Goal: Task Accomplishment & Management: Manage account settings

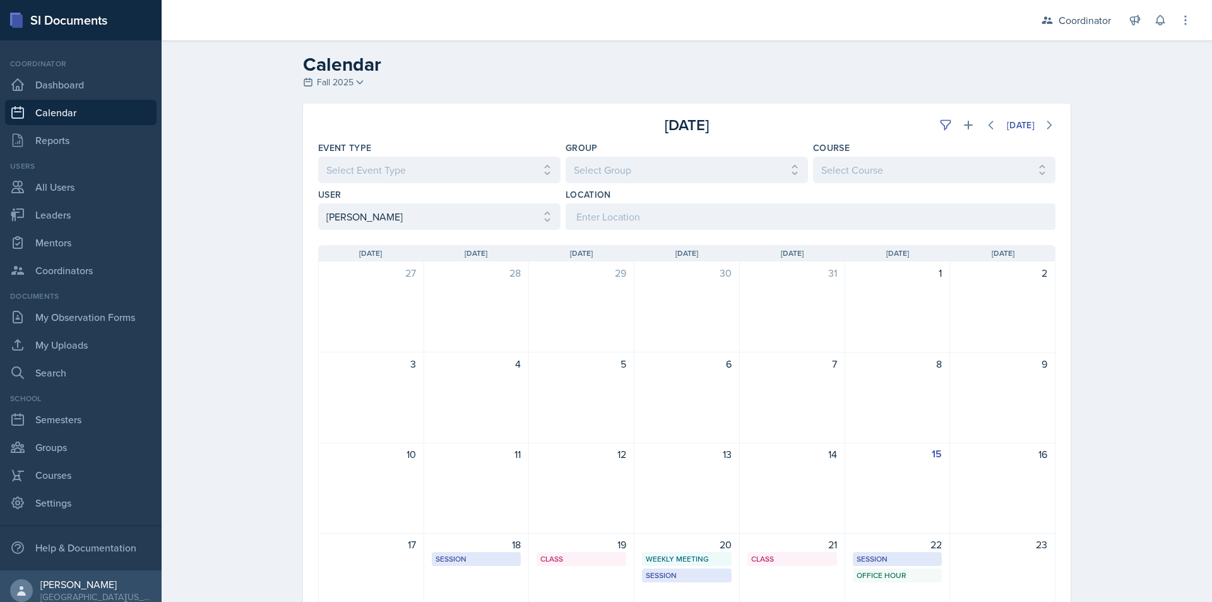
select select "03bfe161-76dd-4ec1-9fc4-2201a0c67b34"
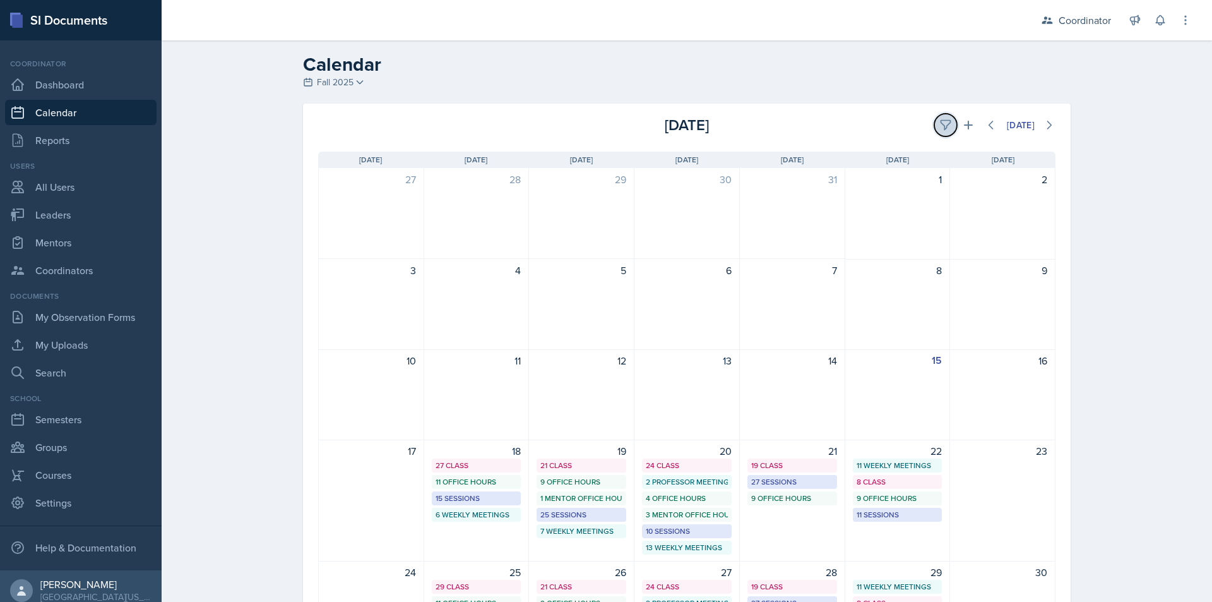
click at [942, 126] on icon at bounding box center [945, 125] width 13 height 13
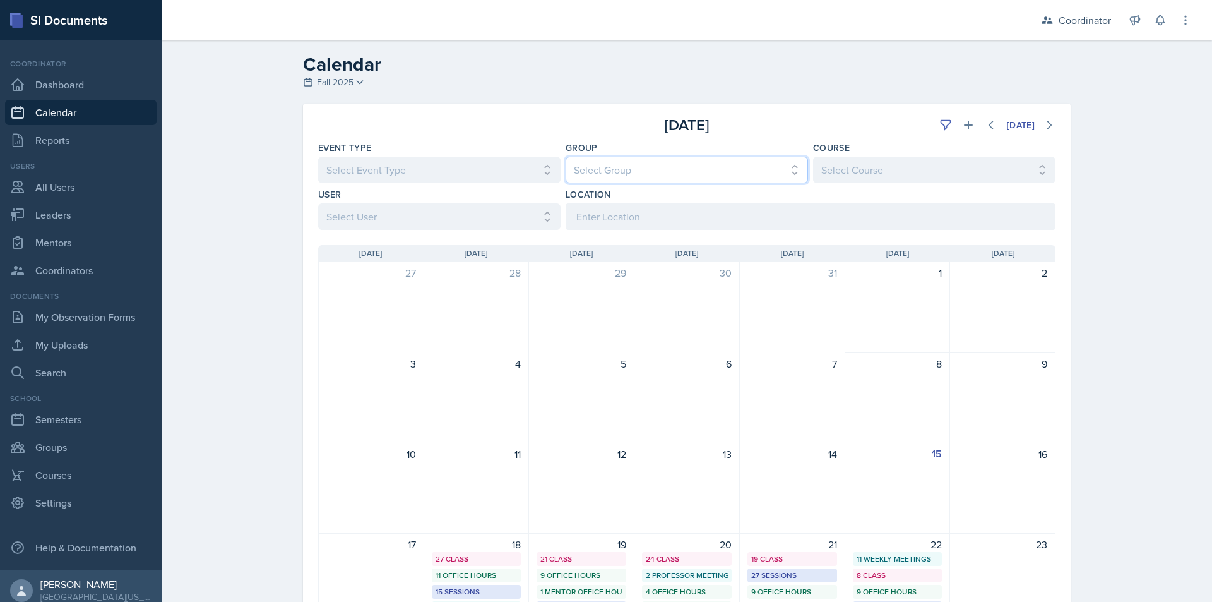
click at [580, 168] on select "Select Group All Bella's Groups Cody's Group Kenneth's Group Learning Assistant…" at bounding box center [687, 170] width 242 height 27
select select "19480abb-f0f7-4b68-be51-76a08af57529"
click at [566, 157] on select "Select Group All Bella's Groups Cody's Group Kenneth's Group Learning Assistant…" at bounding box center [687, 170] width 242 height 27
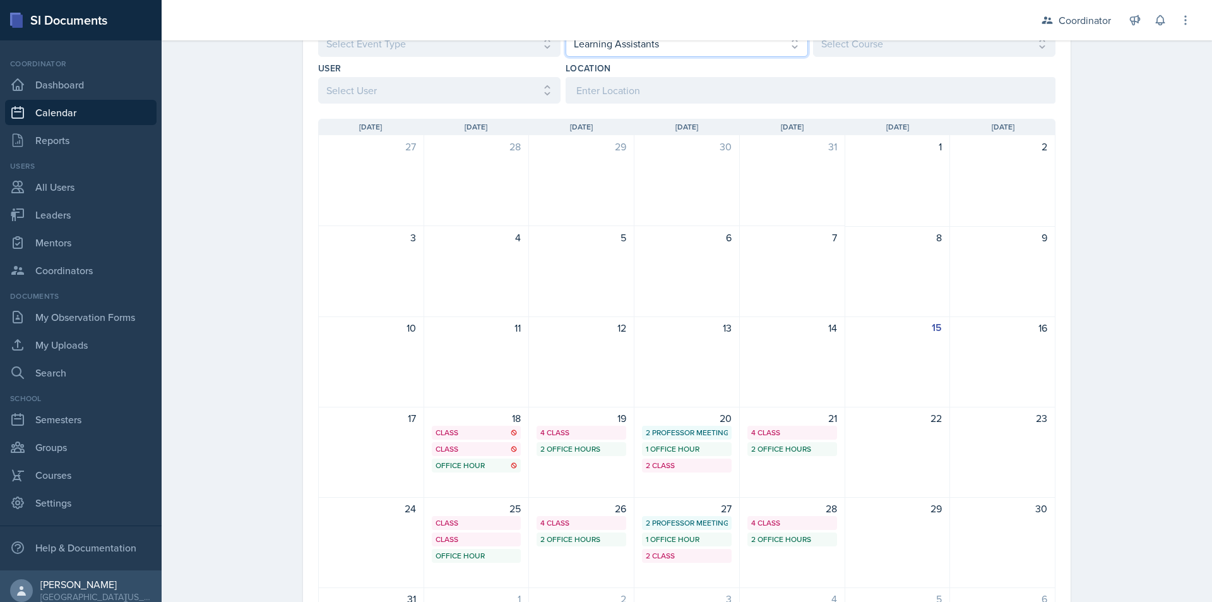
scroll to position [63, 0]
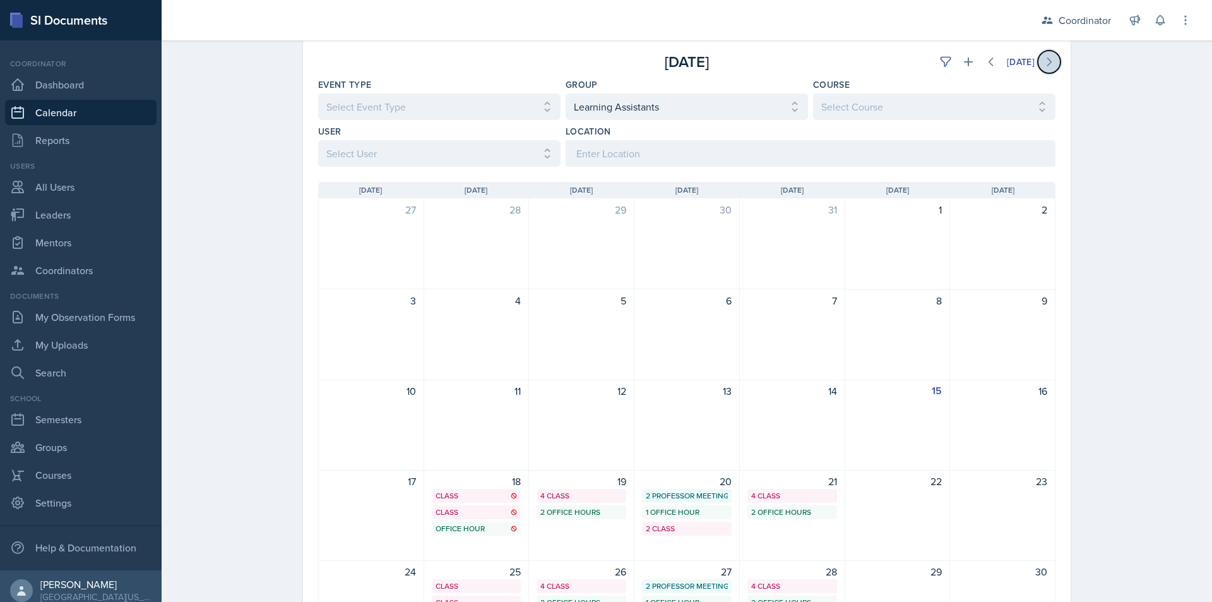
click at [1046, 64] on icon at bounding box center [1049, 62] width 13 height 13
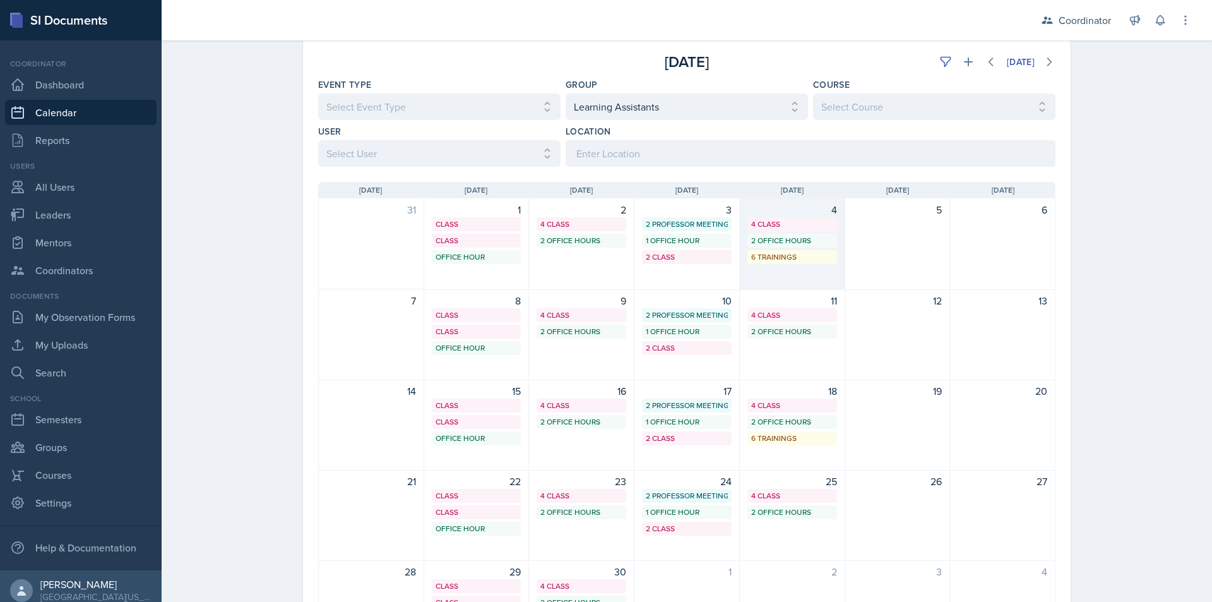
click at [792, 272] on div "4 4 Class 2 Office Hours 6 Trainings" at bounding box center [792, 244] width 105 height 92
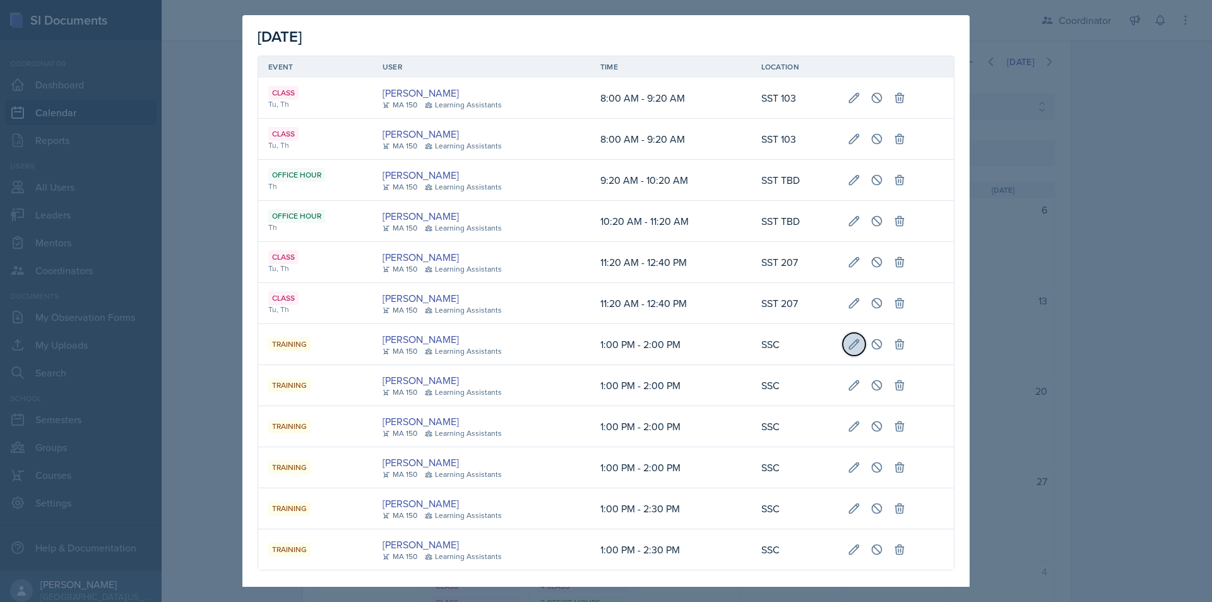
click at [848, 340] on icon at bounding box center [854, 344] width 13 height 13
type input "September 4th, 2025"
select select "1"
select select "0"
select select "PM"
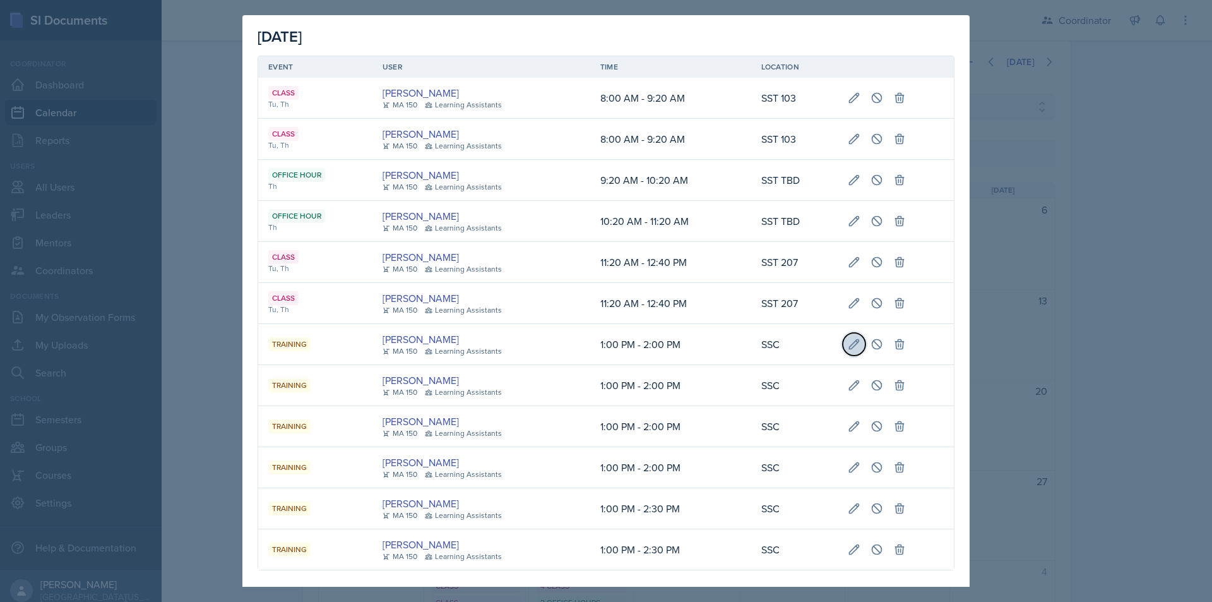
select select "2"
select select "0"
select select "PM"
type input "SSC"
select select "dcbfd005-ee97-4d1a-8f17-5611bfb2c96c"
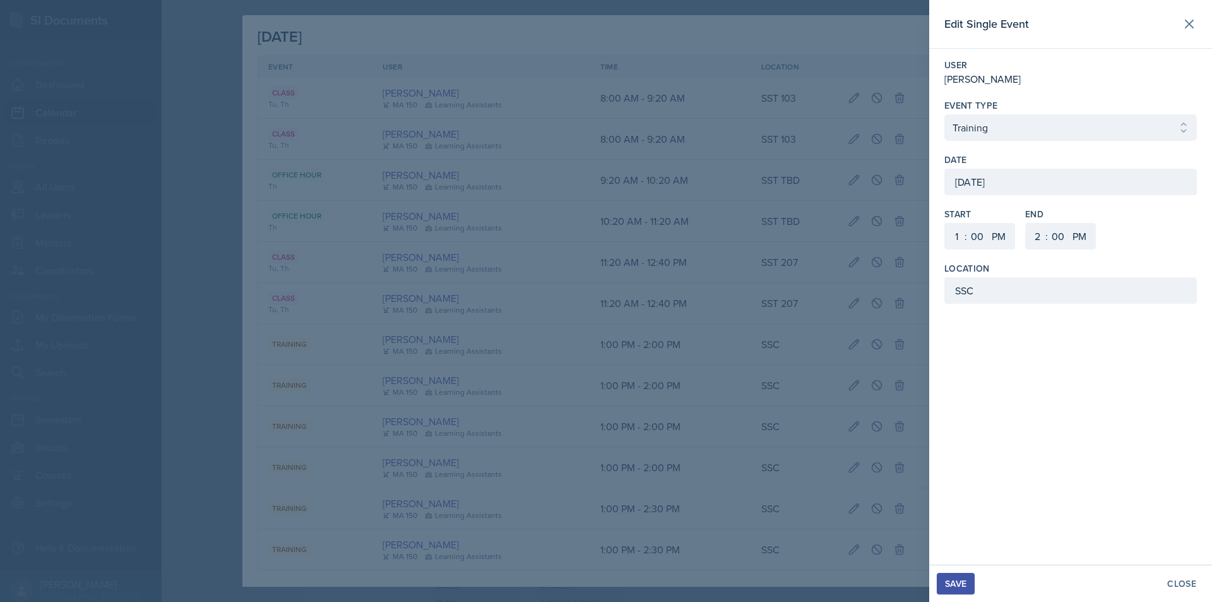
click at [995, 181] on div "September 4th, 2025" at bounding box center [1070, 182] width 252 height 27
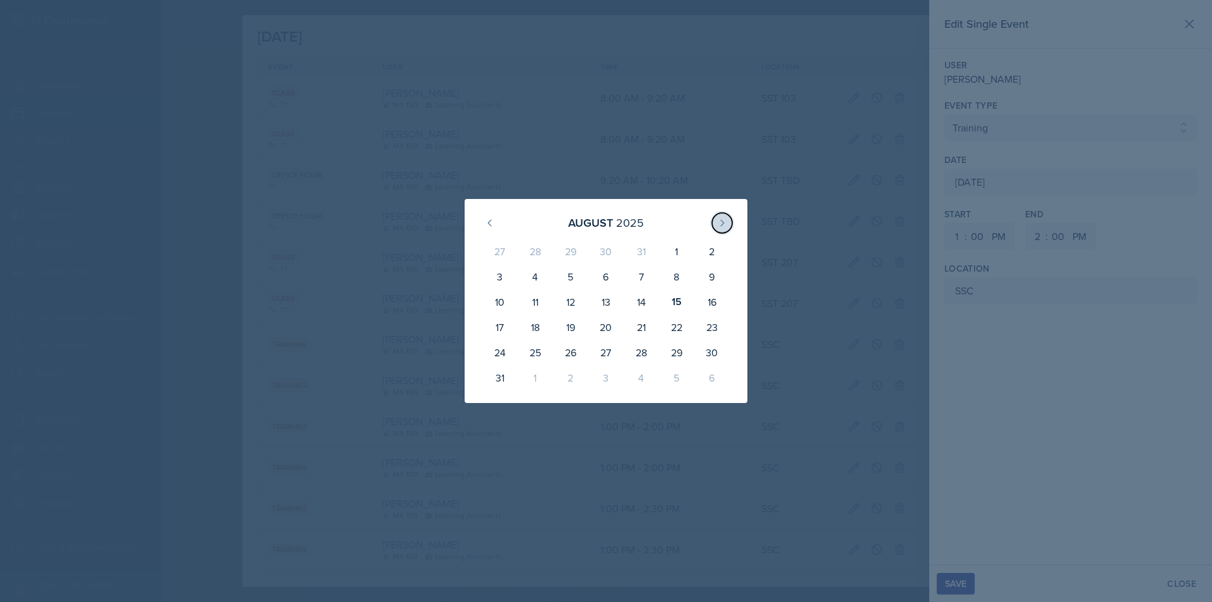
click at [721, 220] on icon at bounding box center [722, 223] width 10 height 10
click at [677, 264] on div "5" at bounding box center [676, 254] width 35 height 30
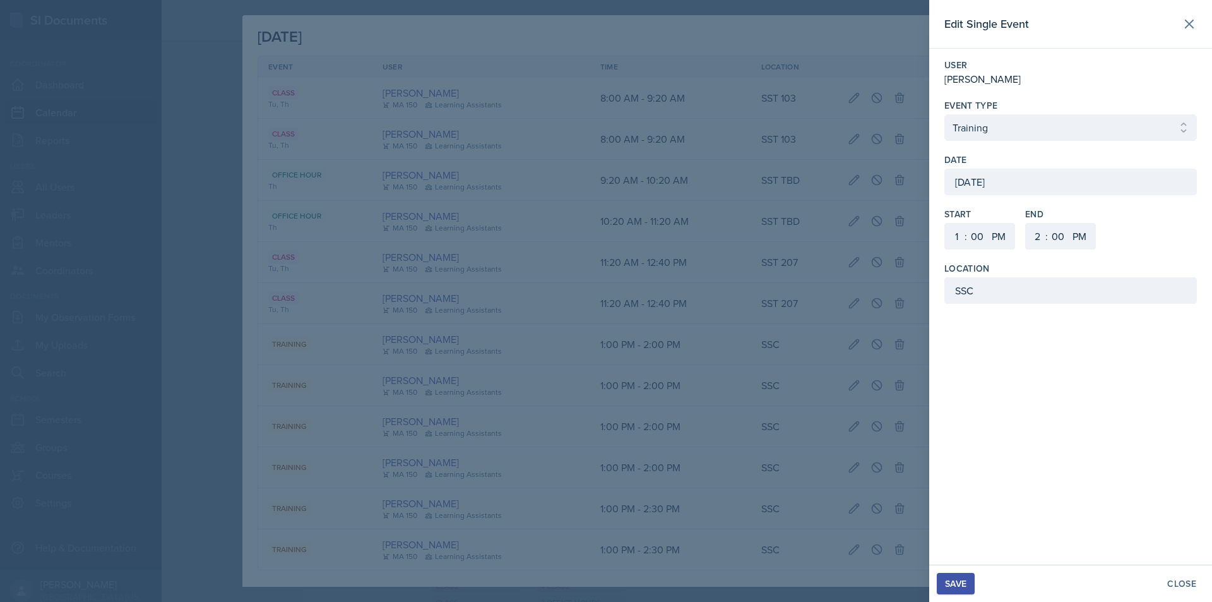
click at [964, 583] on div "Save" at bounding box center [955, 583] width 21 height 10
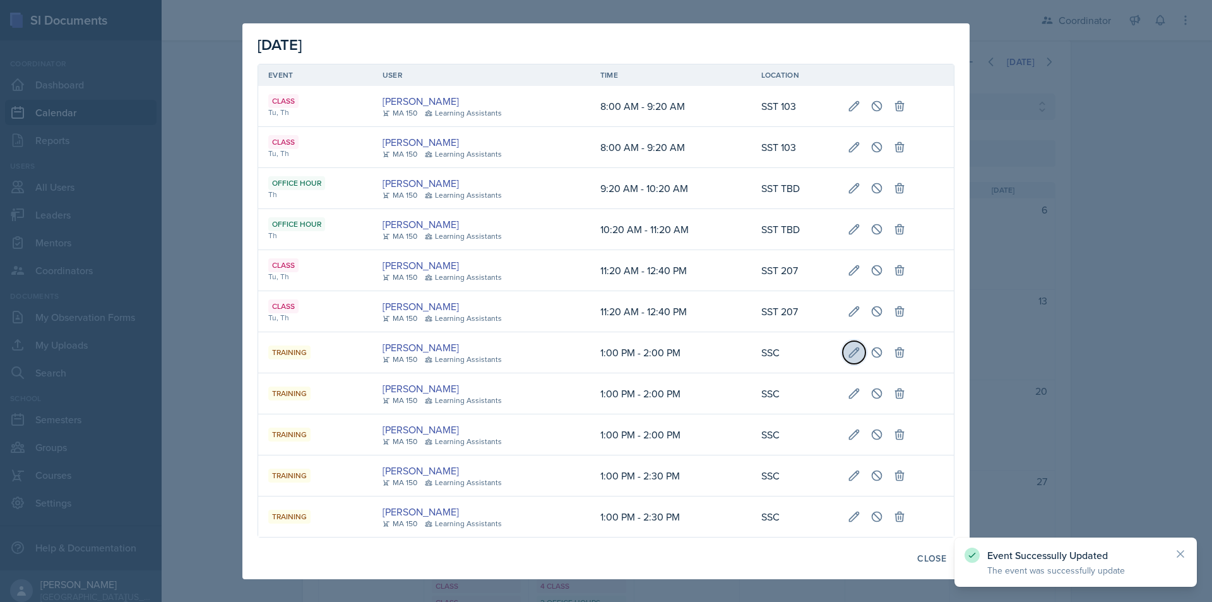
click at [853, 352] on icon at bounding box center [854, 352] width 13 height 13
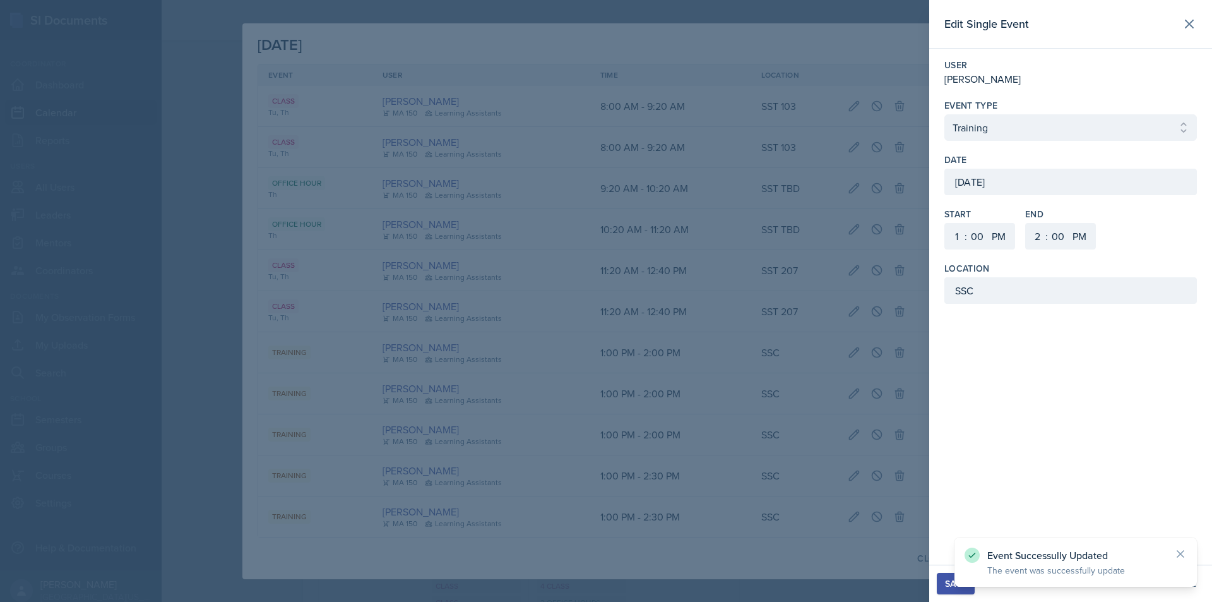
click at [1024, 185] on div "September 4th, 2025" at bounding box center [1070, 182] width 252 height 27
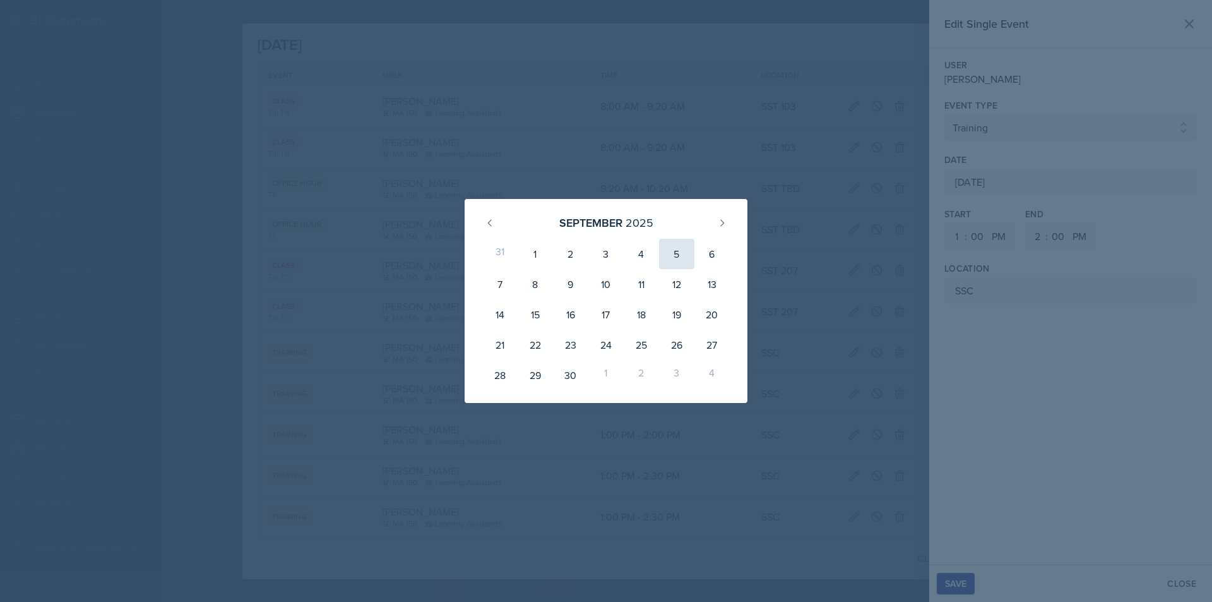
click at [678, 247] on div "5" at bounding box center [676, 254] width 35 height 30
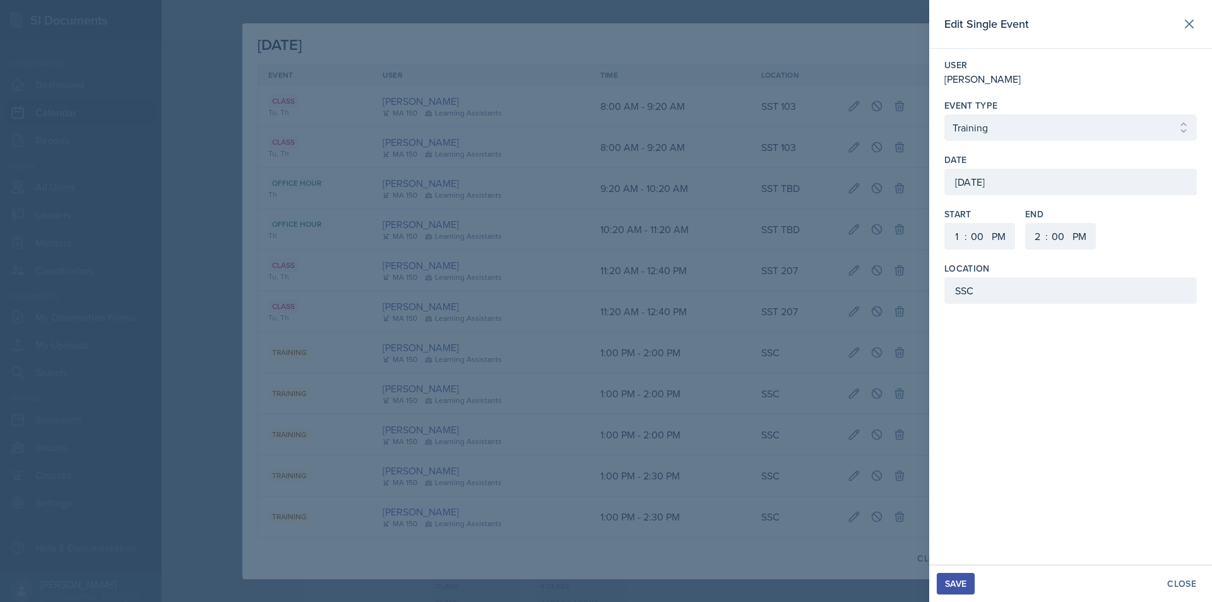
click at [944, 578] on button "Save" at bounding box center [956, 583] width 38 height 21
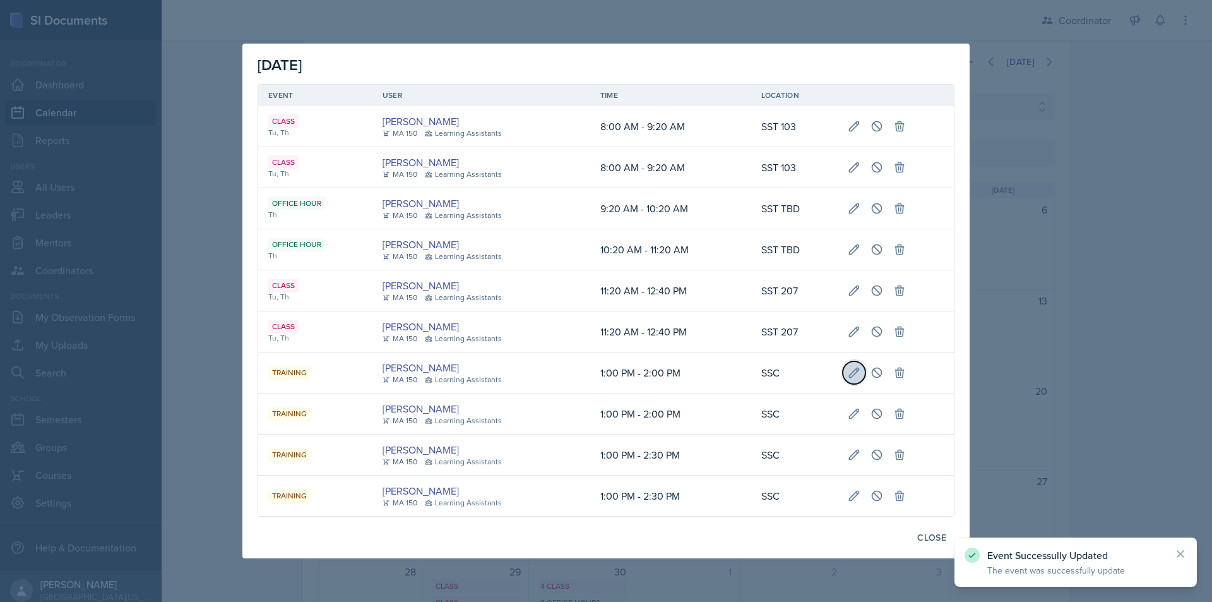
click at [852, 375] on icon at bounding box center [854, 372] width 13 height 13
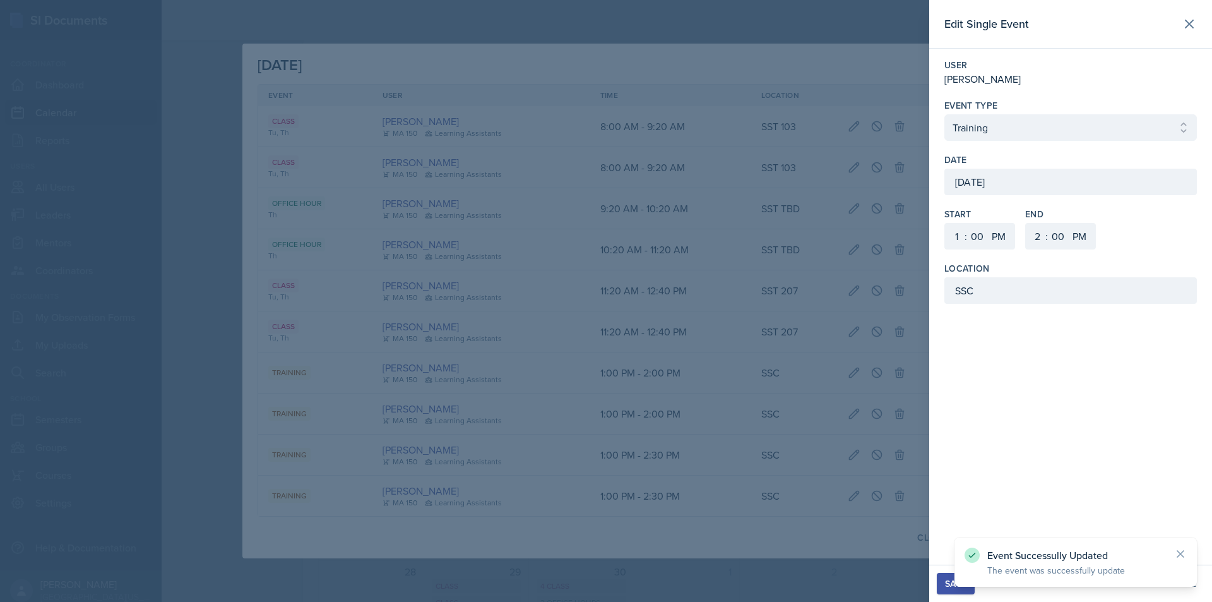
click at [994, 181] on div "September 4th, 2025" at bounding box center [1070, 182] width 252 height 27
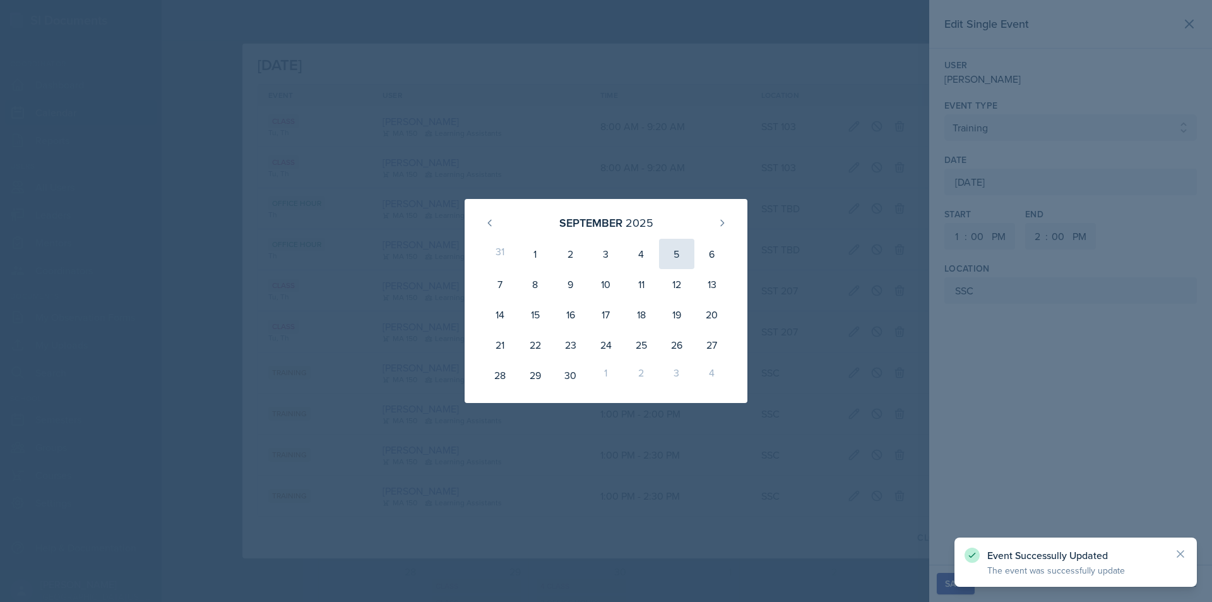
click at [673, 250] on div "5" at bounding box center [676, 254] width 35 height 30
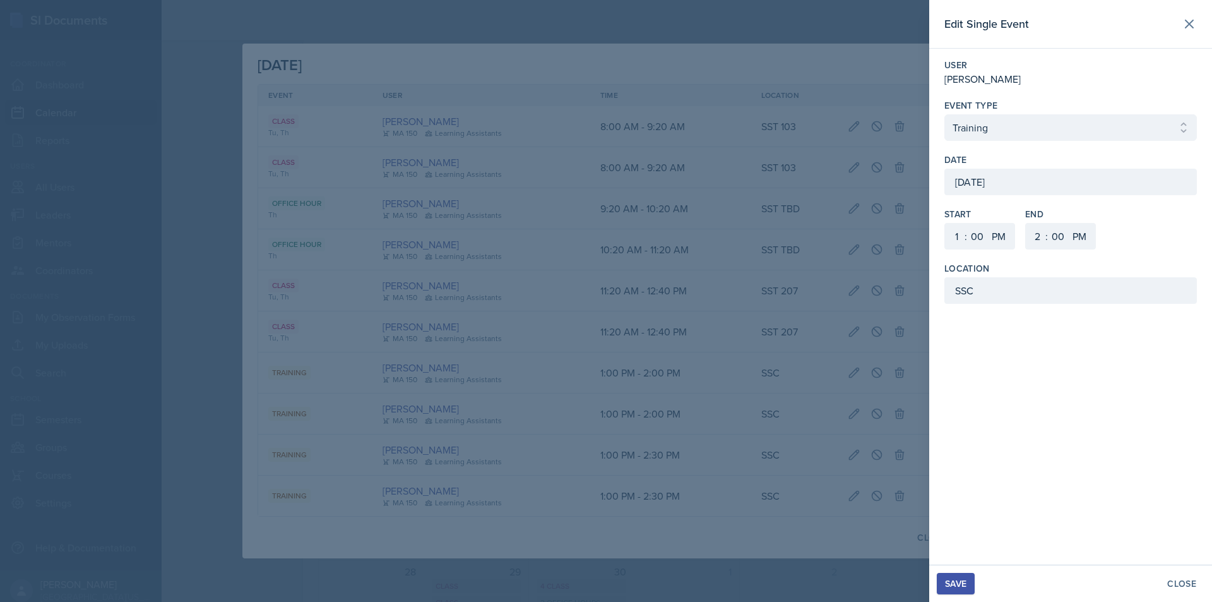
click at [950, 579] on div "Save" at bounding box center [955, 583] width 21 height 10
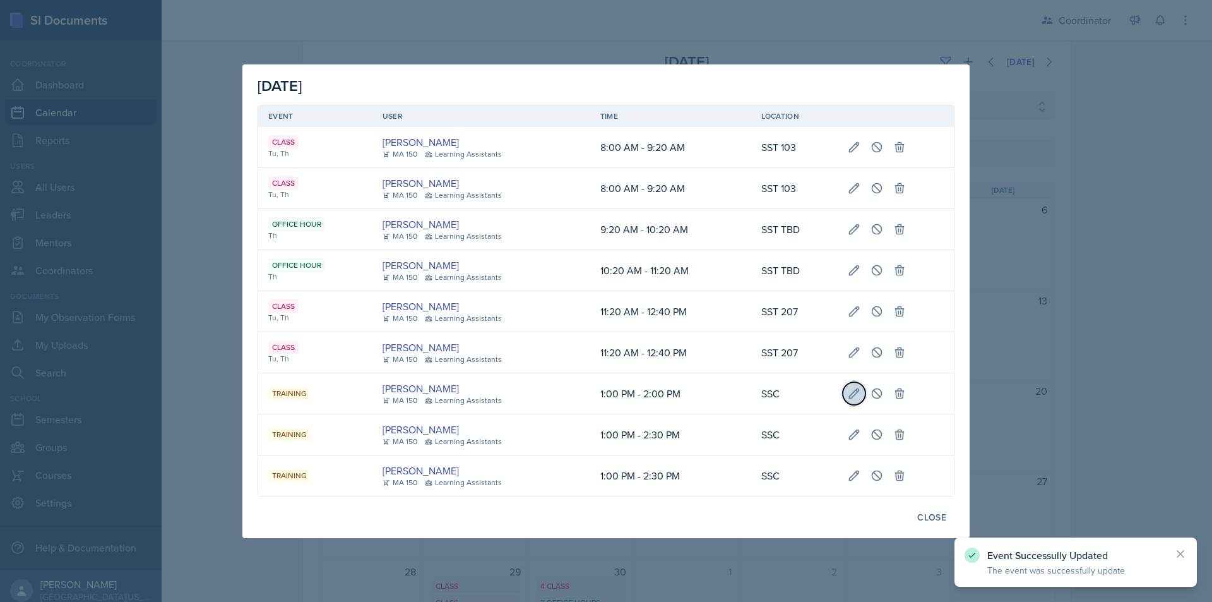
click at [851, 395] on icon at bounding box center [854, 392] width 9 height 9
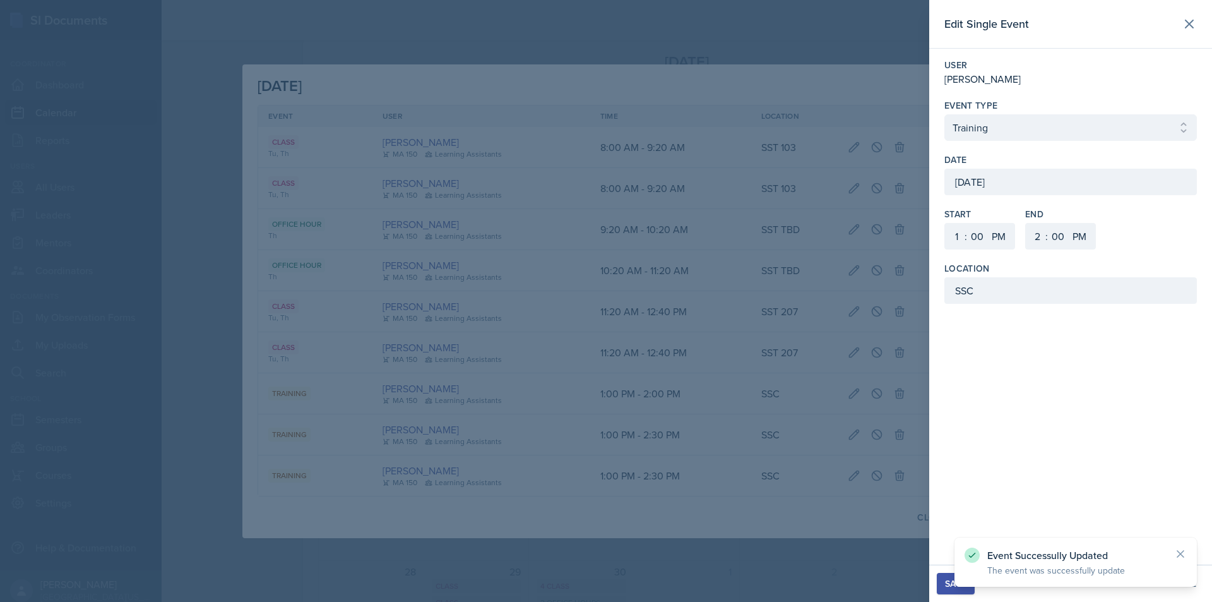
click at [1061, 193] on div "September 4th, 2025" at bounding box center [1070, 182] width 252 height 27
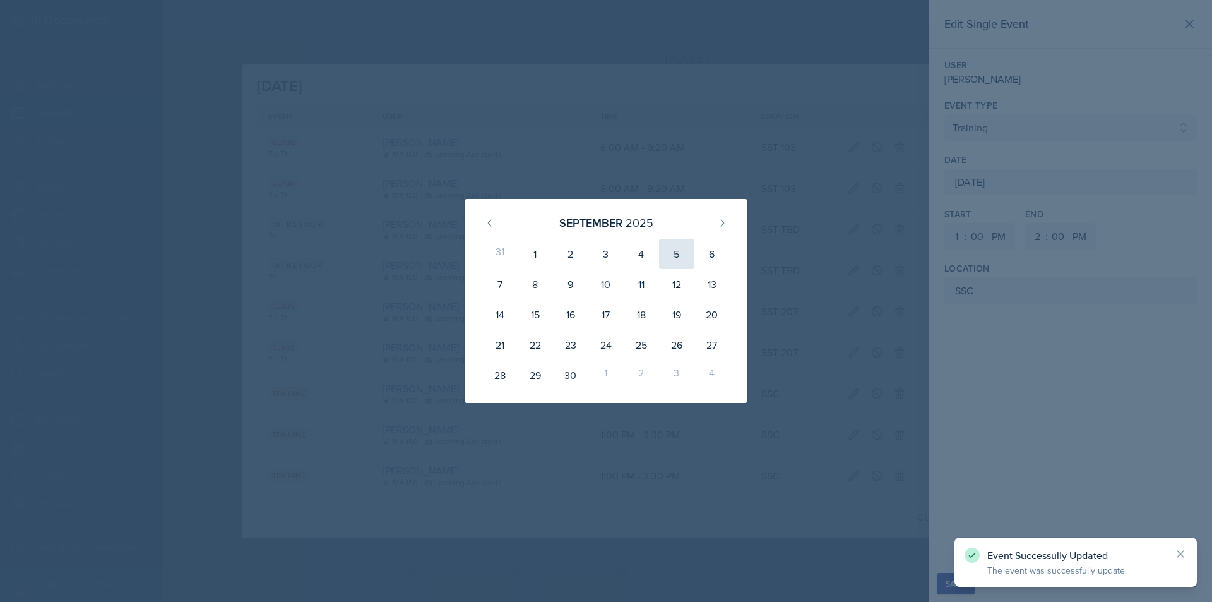
click at [677, 258] on div "5" at bounding box center [676, 254] width 35 height 30
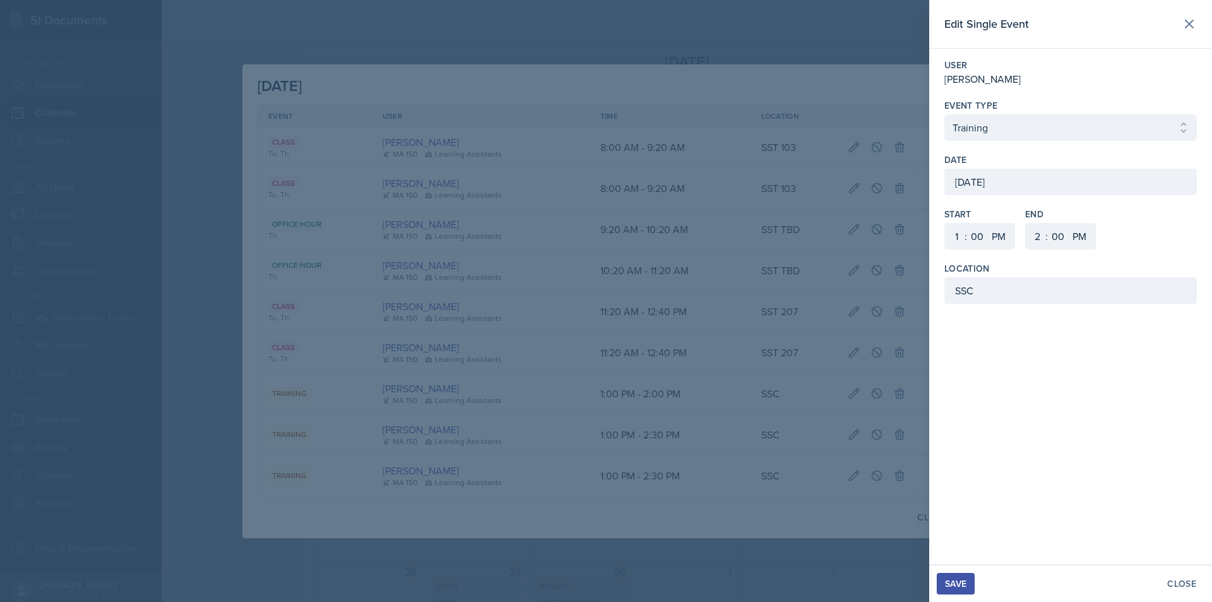
click at [955, 588] on div "Save" at bounding box center [955, 583] width 21 height 10
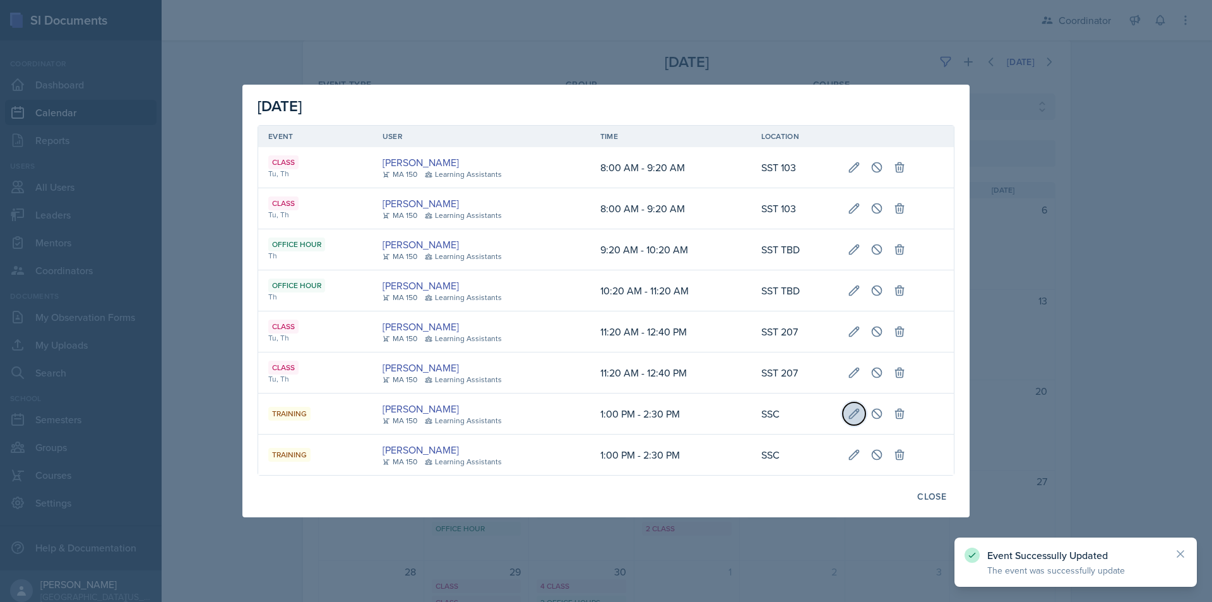
click at [850, 417] on icon at bounding box center [854, 412] width 9 height 9
type input "September 4th, 2025"
select select "30"
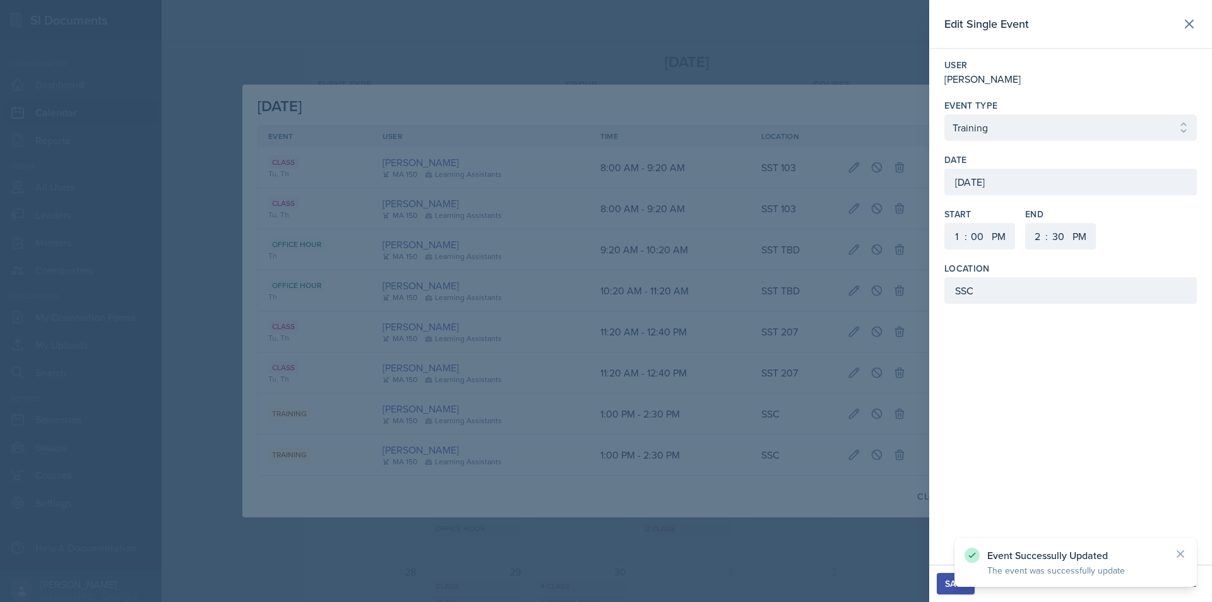
click at [992, 185] on div "September 4th, 2025" at bounding box center [1070, 182] width 252 height 27
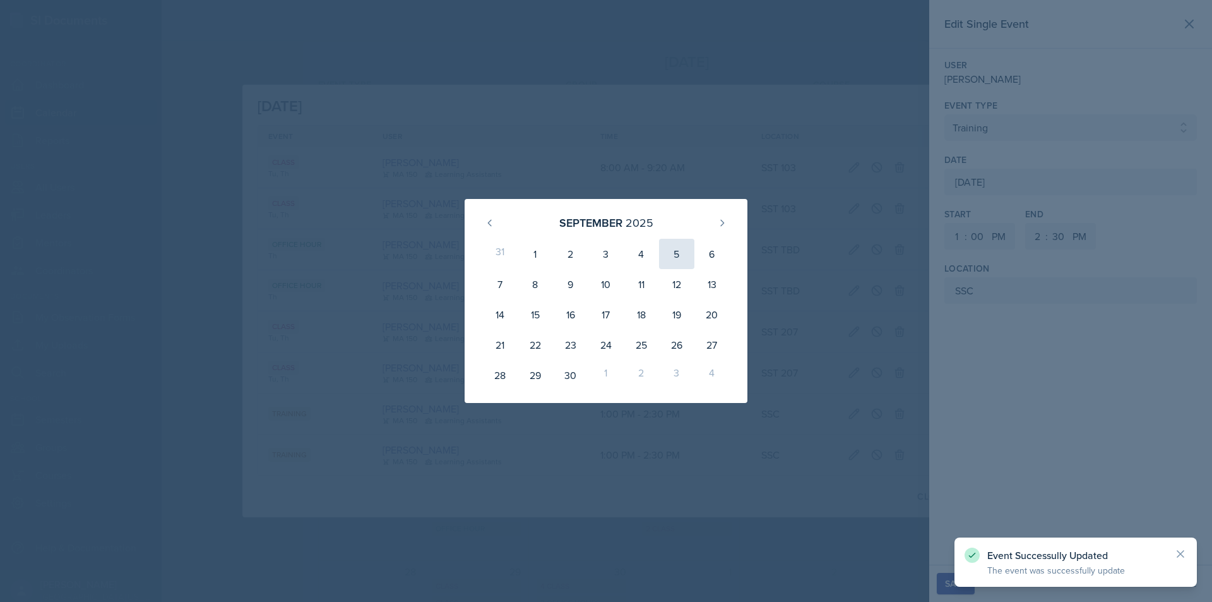
click at [680, 260] on div "5" at bounding box center [676, 254] width 35 height 30
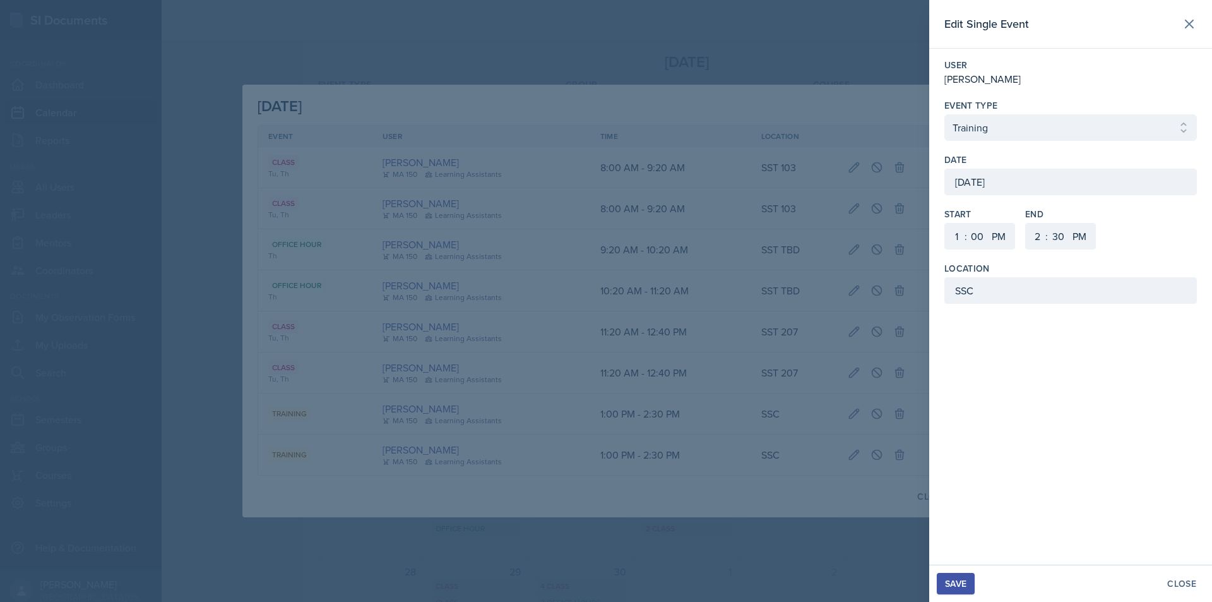
click at [937, 579] on button "Save" at bounding box center [956, 583] width 38 height 21
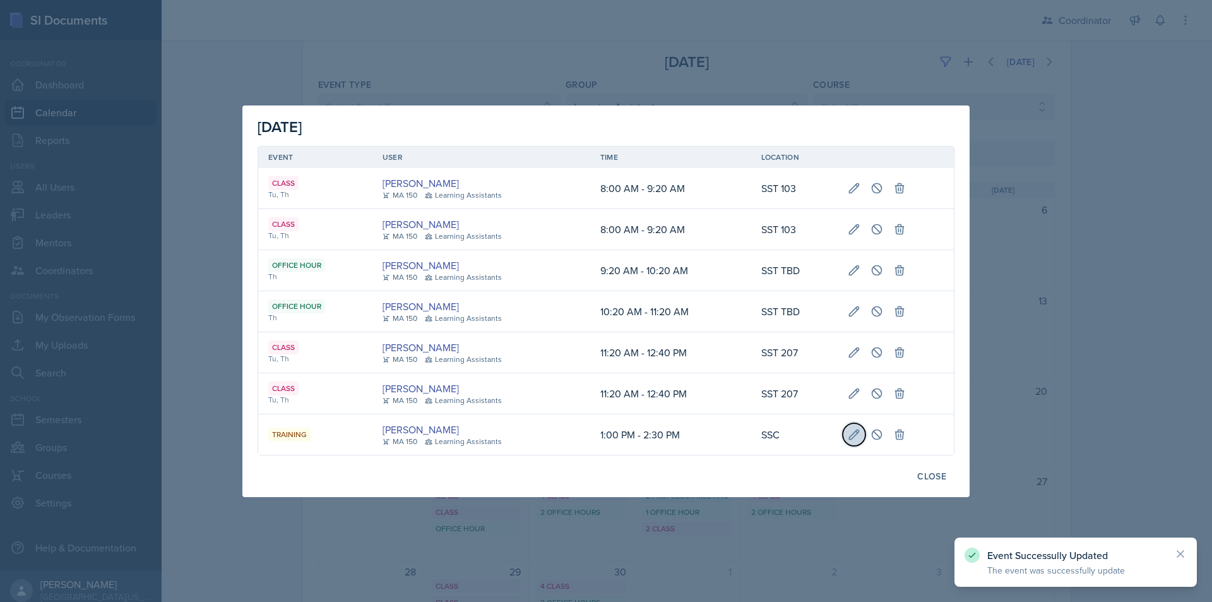
click at [860, 441] on button at bounding box center [854, 434] width 23 height 23
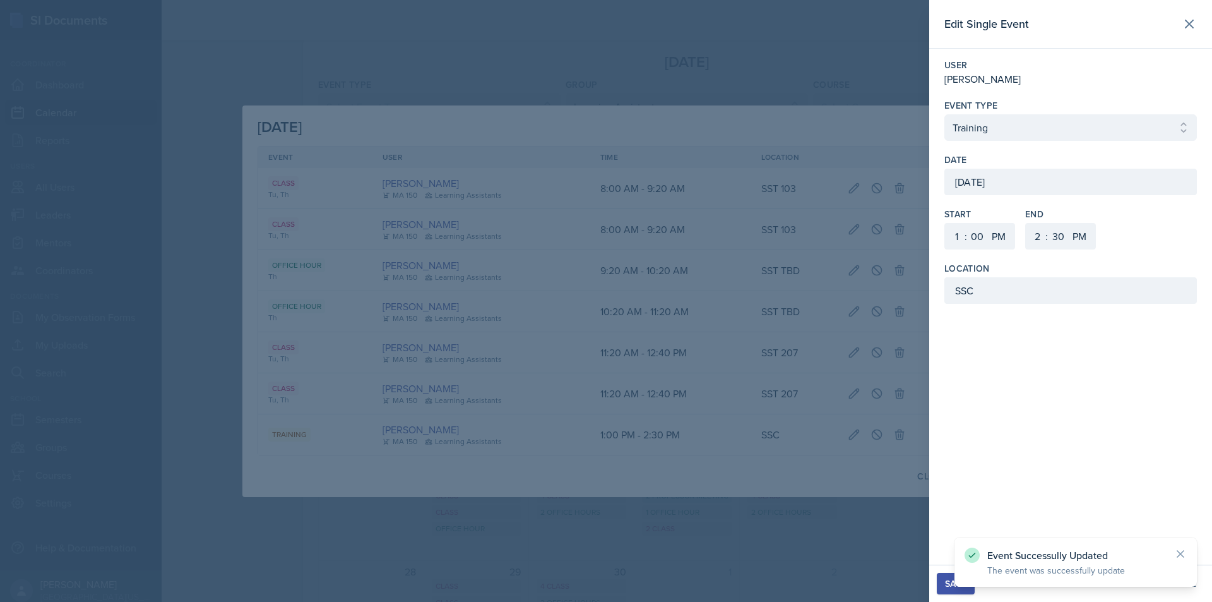
click at [989, 181] on div "September 4th, 2025" at bounding box center [1070, 182] width 252 height 27
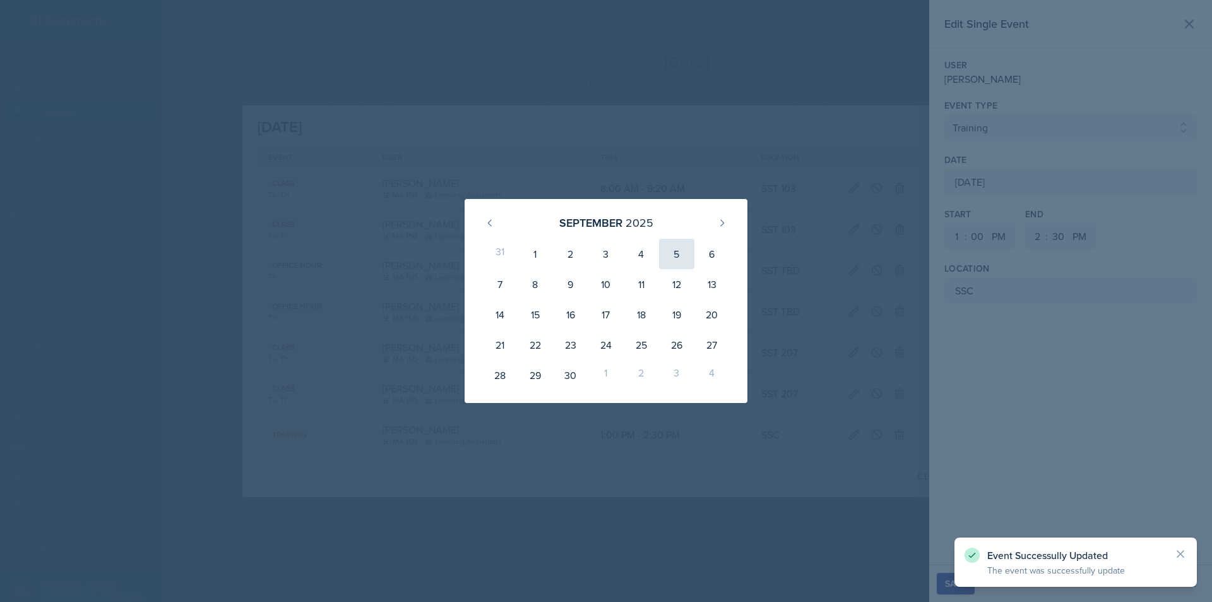
click at [676, 258] on div "5" at bounding box center [676, 254] width 35 height 30
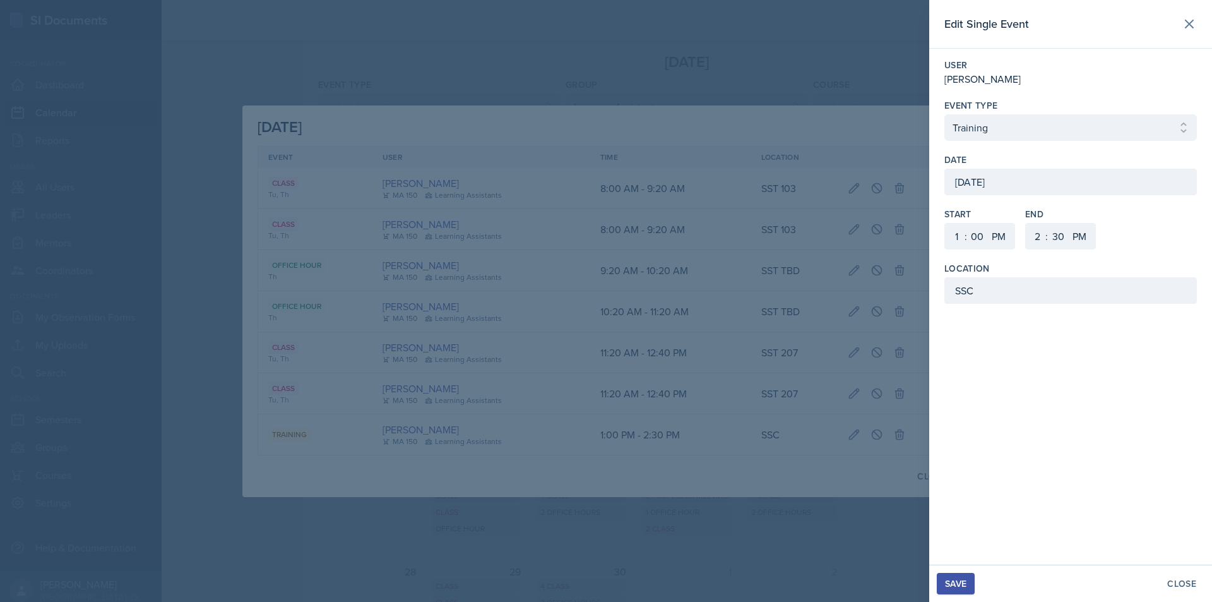
click at [943, 590] on button "Save" at bounding box center [956, 583] width 38 height 21
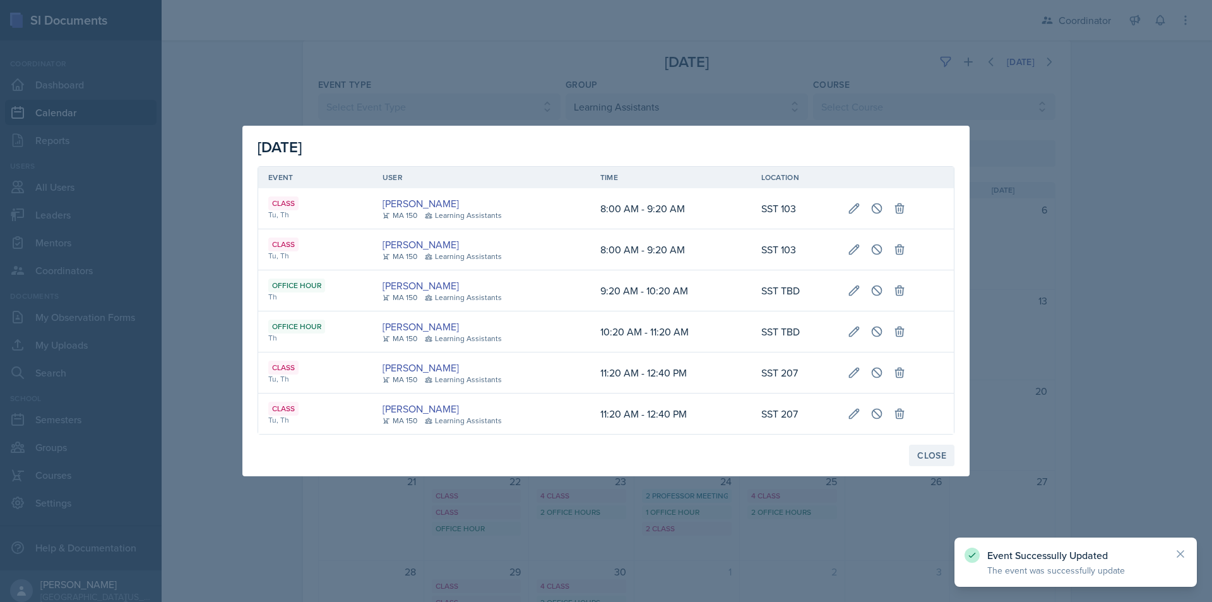
click at [937, 446] on button "Close" at bounding box center [931, 454] width 45 height 21
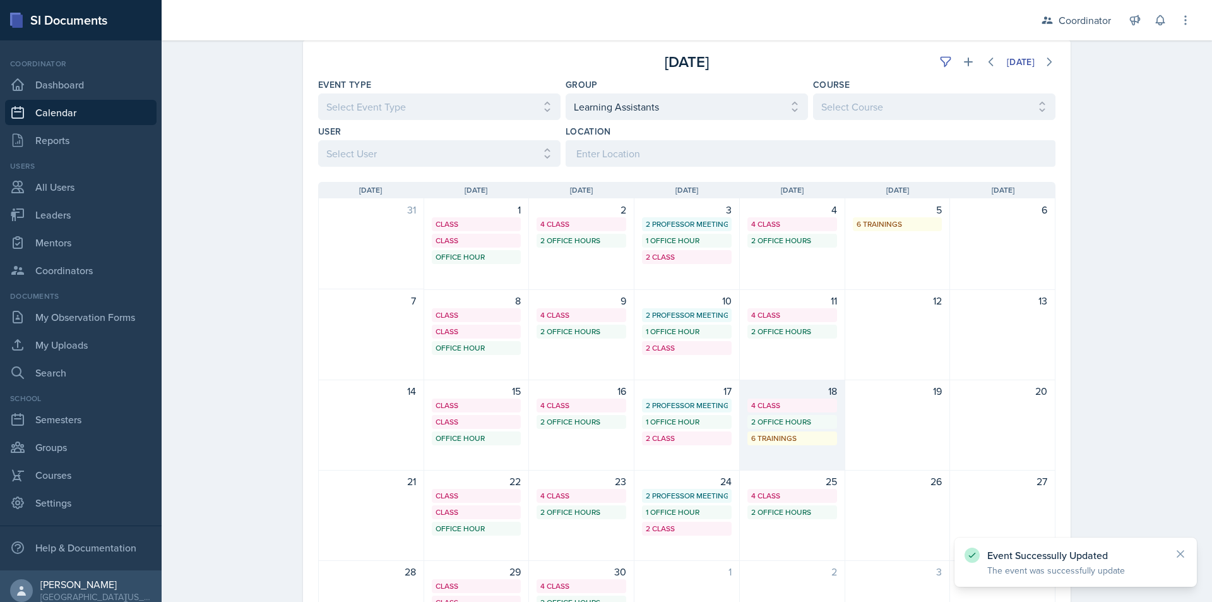
click at [804, 442] on div "6 Trainings" at bounding box center [792, 437] width 82 height 11
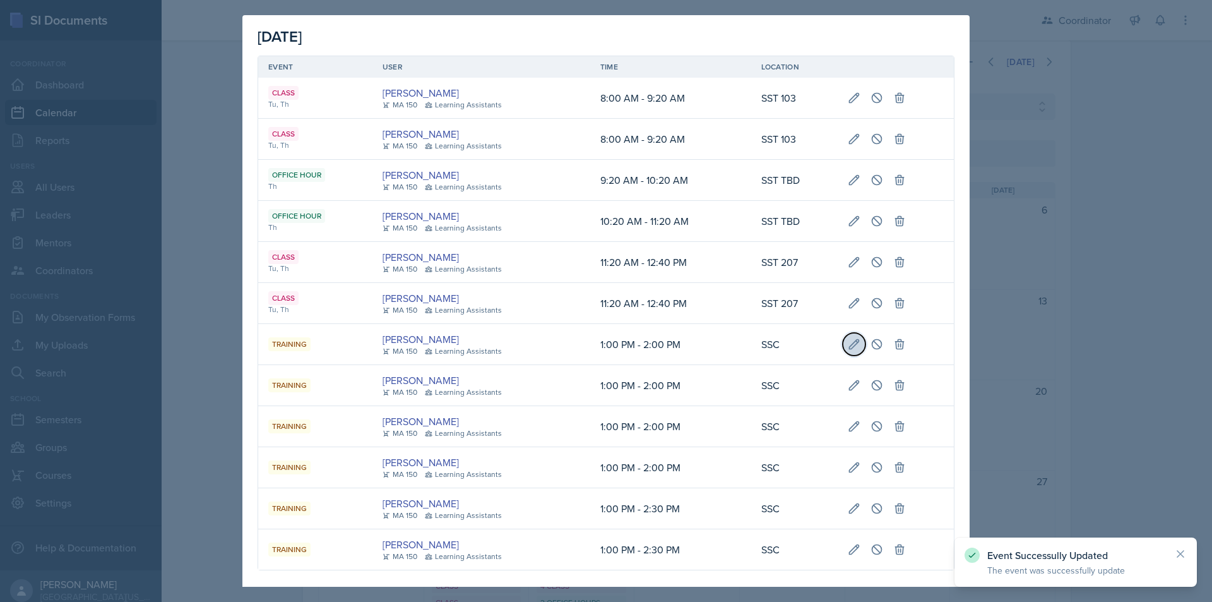
click at [848, 343] on icon at bounding box center [854, 344] width 13 height 13
type input "September 18th, 2025"
select select "0"
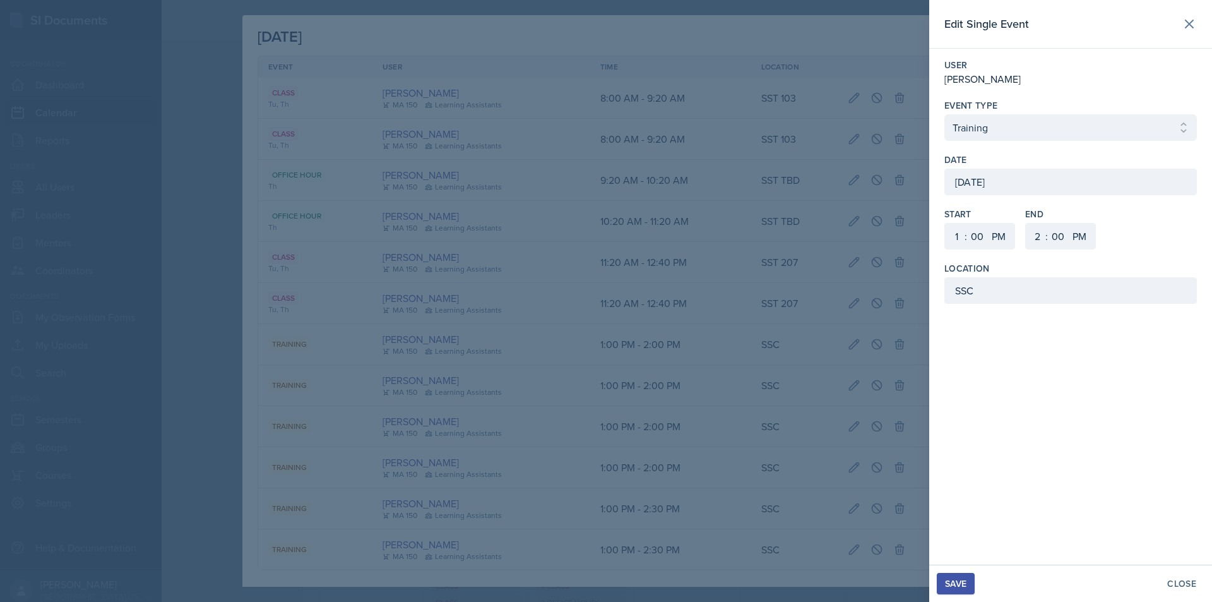
click at [1028, 179] on div "September 18th, 2025" at bounding box center [1070, 182] width 252 height 27
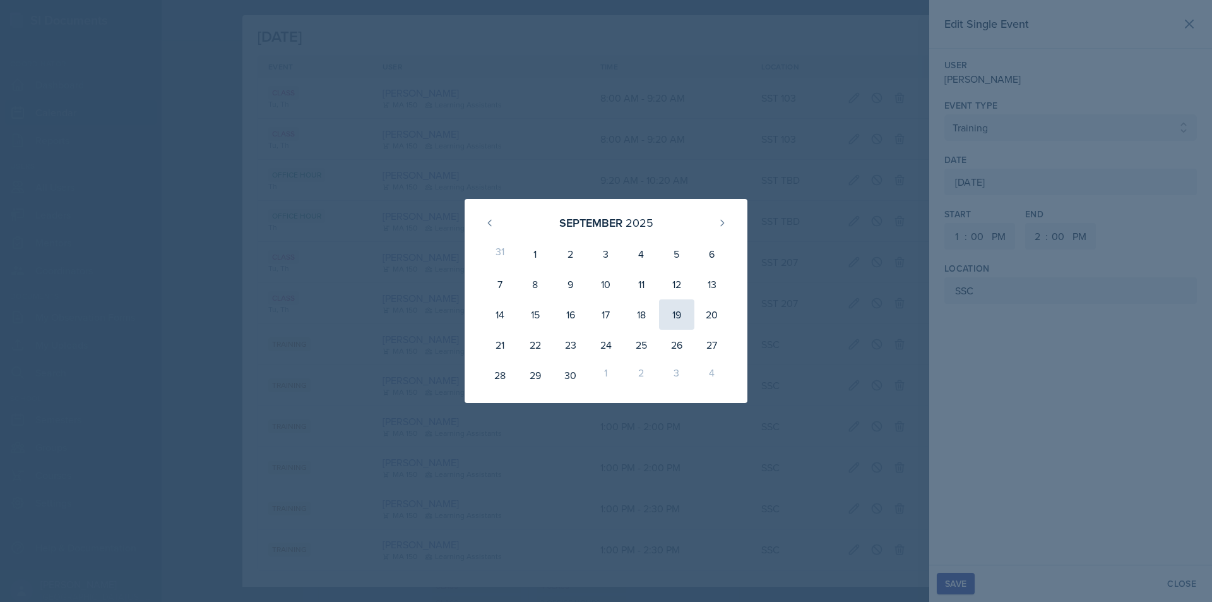
click at [682, 316] on div "19" at bounding box center [676, 314] width 35 height 30
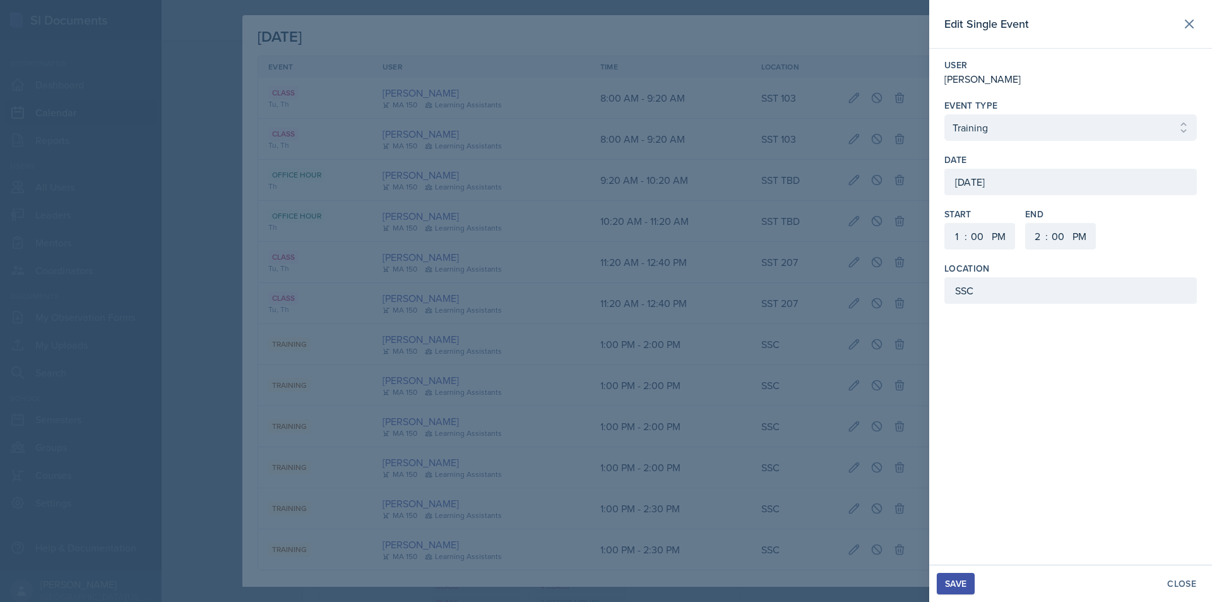
click at [961, 573] on button "Save" at bounding box center [956, 583] width 38 height 21
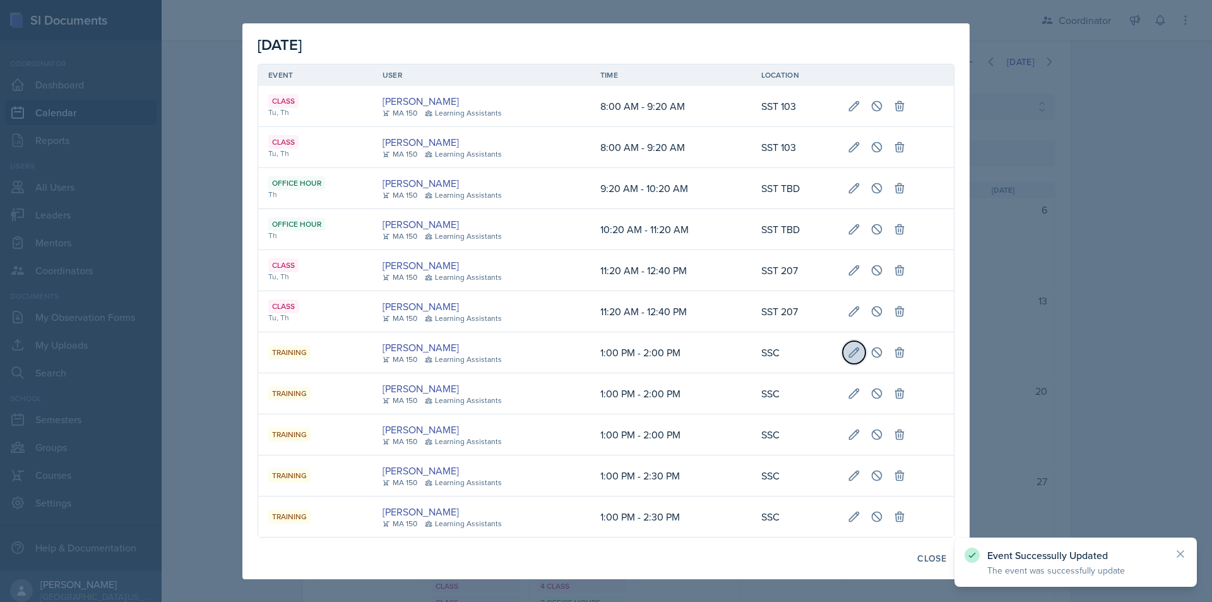
click at [846, 353] on button at bounding box center [854, 352] width 23 height 23
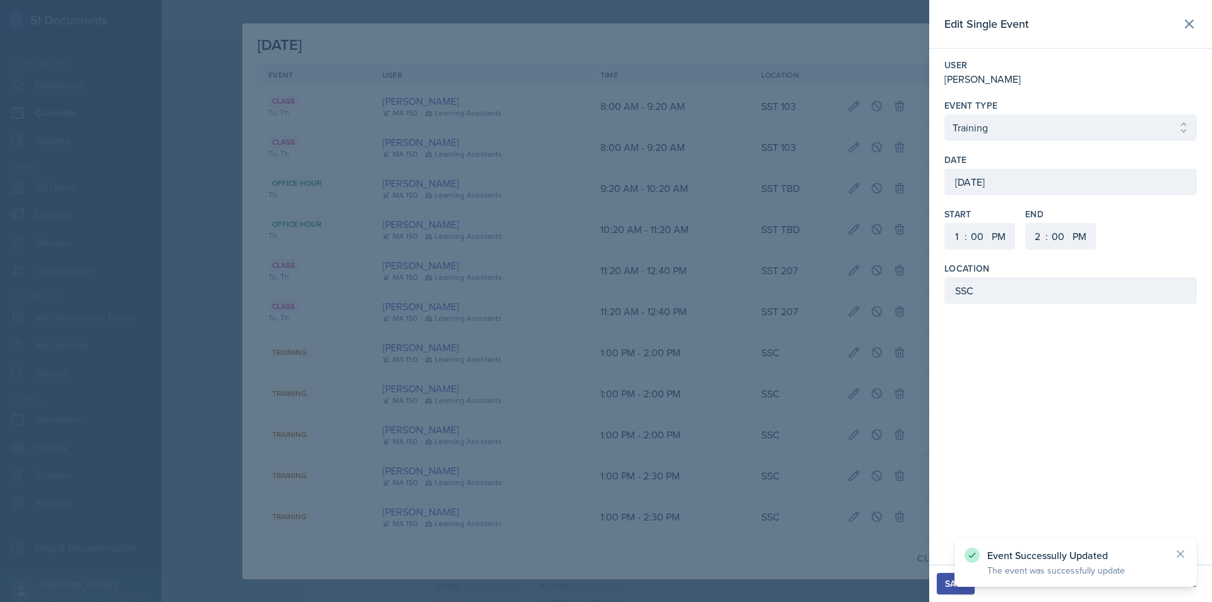
click at [994, 184] on div "September 18th, 2025" at bounding box center [1070, 182] width 252 height 27
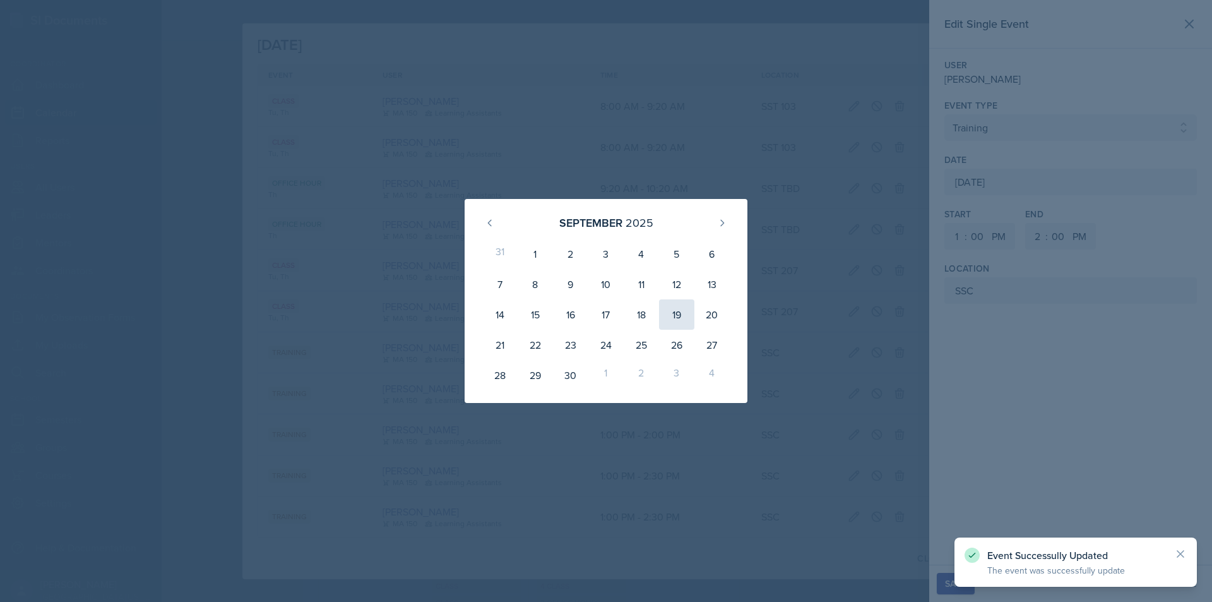
click at [672, 308] on div "19" at bounding box center [676, 314] width 35 height 30
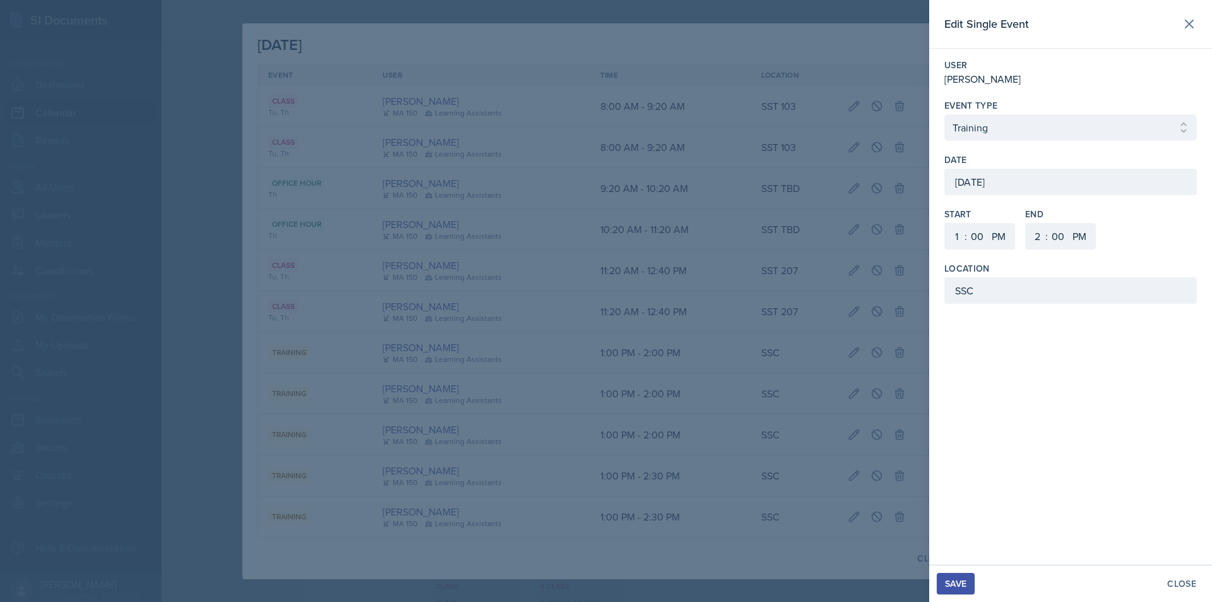
click at [935, 583] on div "Save Close" at bounding box center [1070, 582] width 283 height 37
click at [942, 583] on button "Save" at bounding box center [956, 583] width 38 height 21
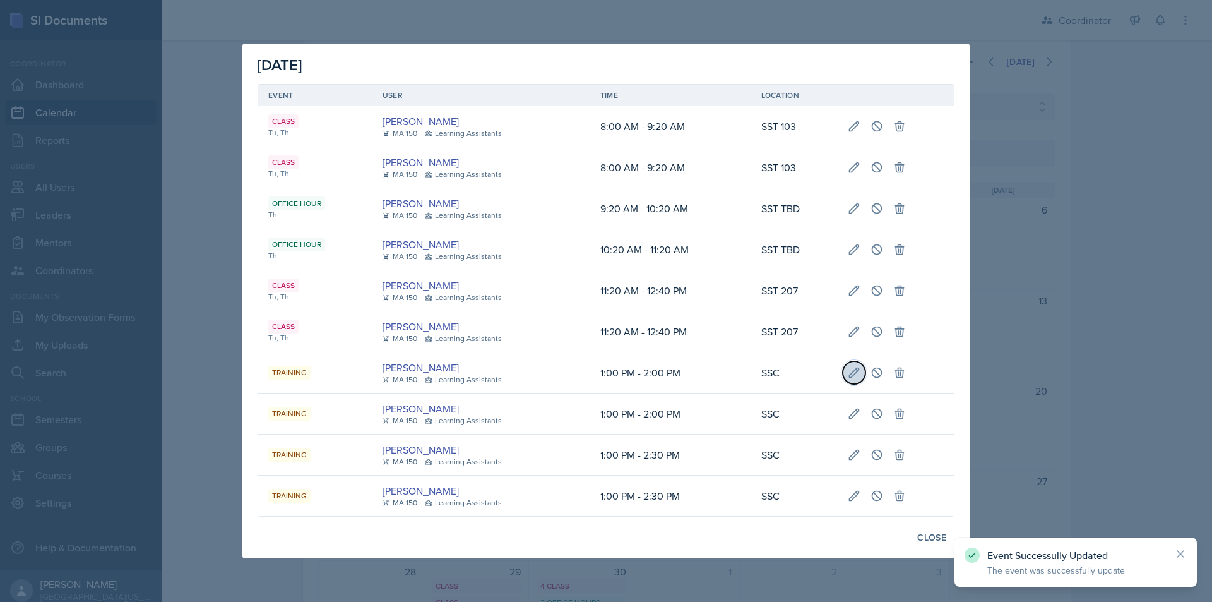
click at [854, 369] on icon at bounding box center [854, 372] width 13 height 13
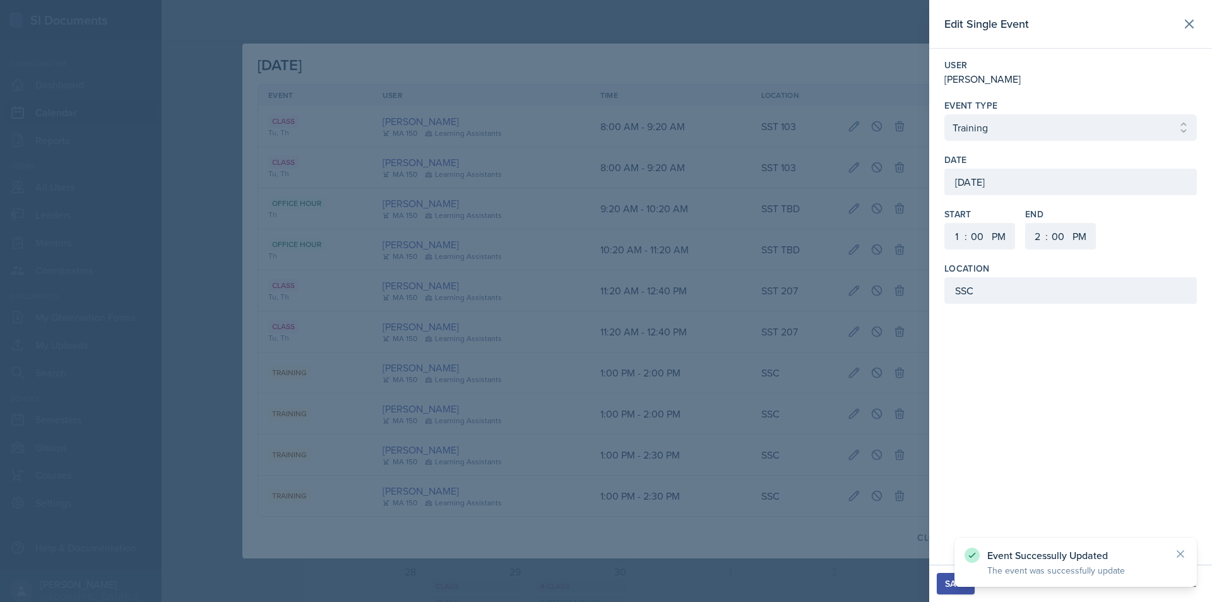
click at [990, 184] on div "September 18th, 2025" at bounding box center [1070, 182] width 252 height 27
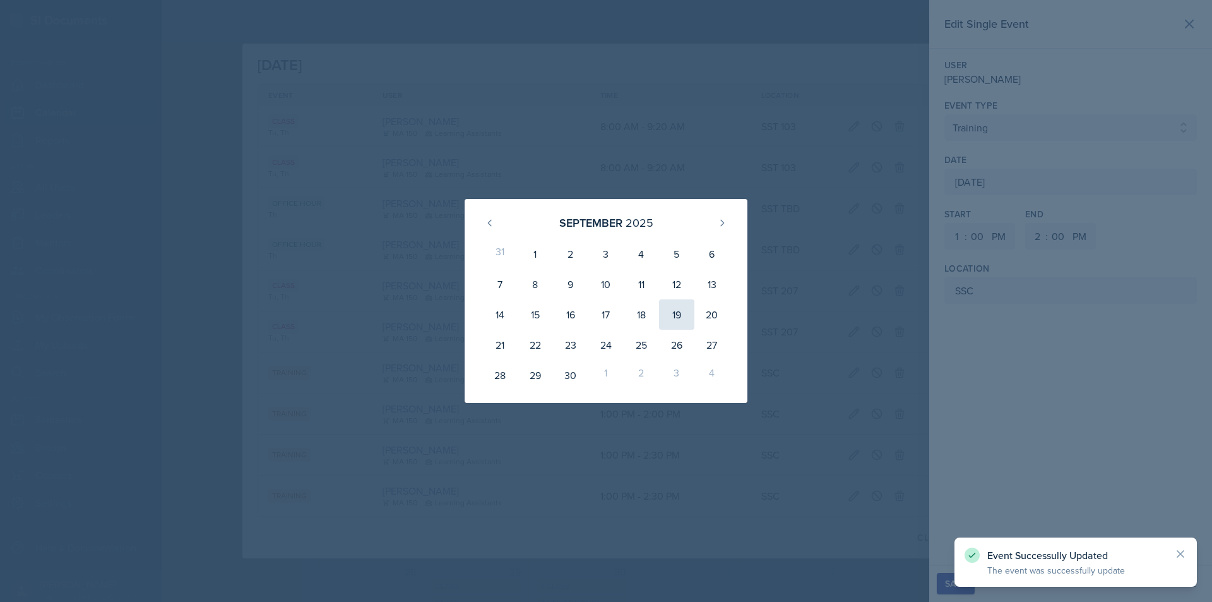
click at [669, 307] on div "19" at bounding box center [676, 314] width 35 height 30
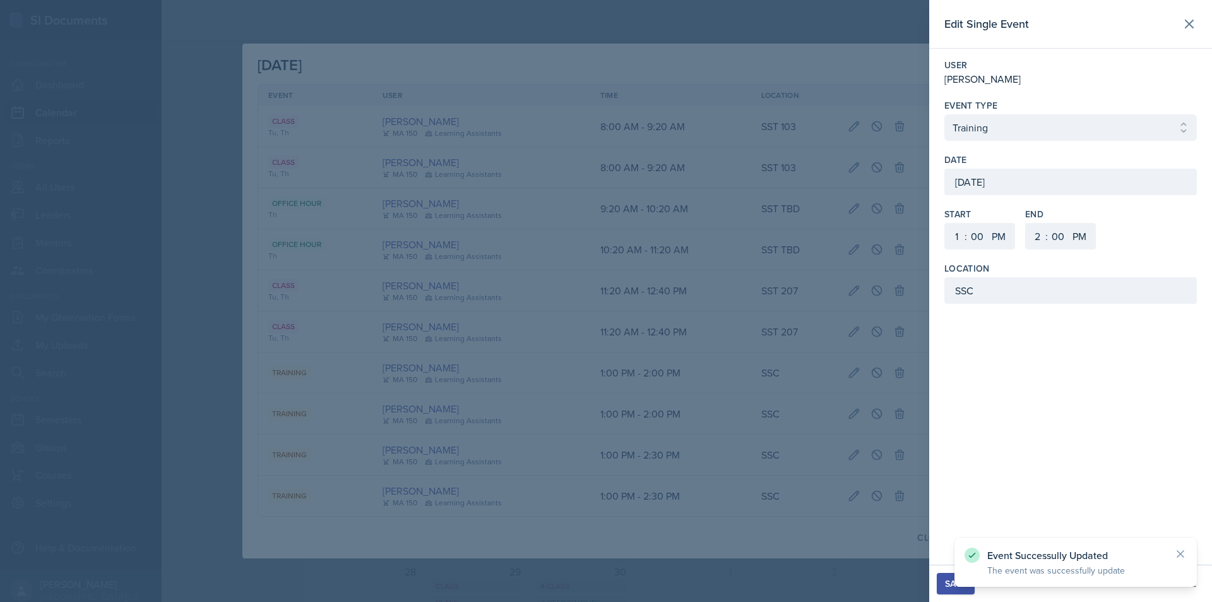
click at [940, 583] on button "Save" at bounding box center [956, 583] width 38 height 21
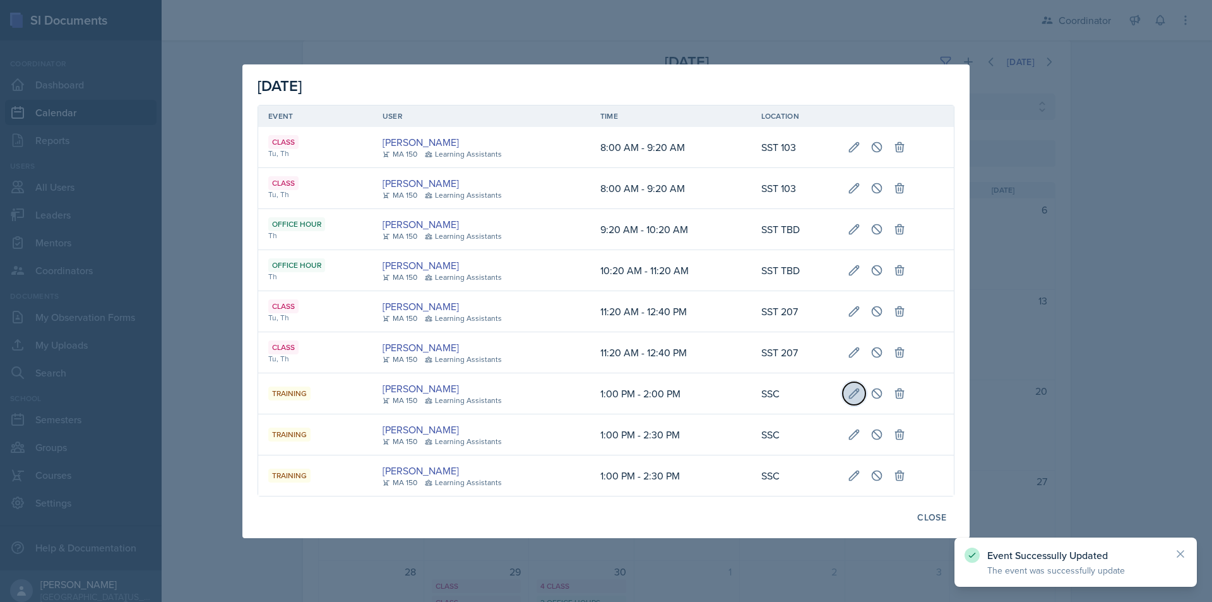
click at [851, 398] on icon at bounding box center [854, 392] width 9 height 9
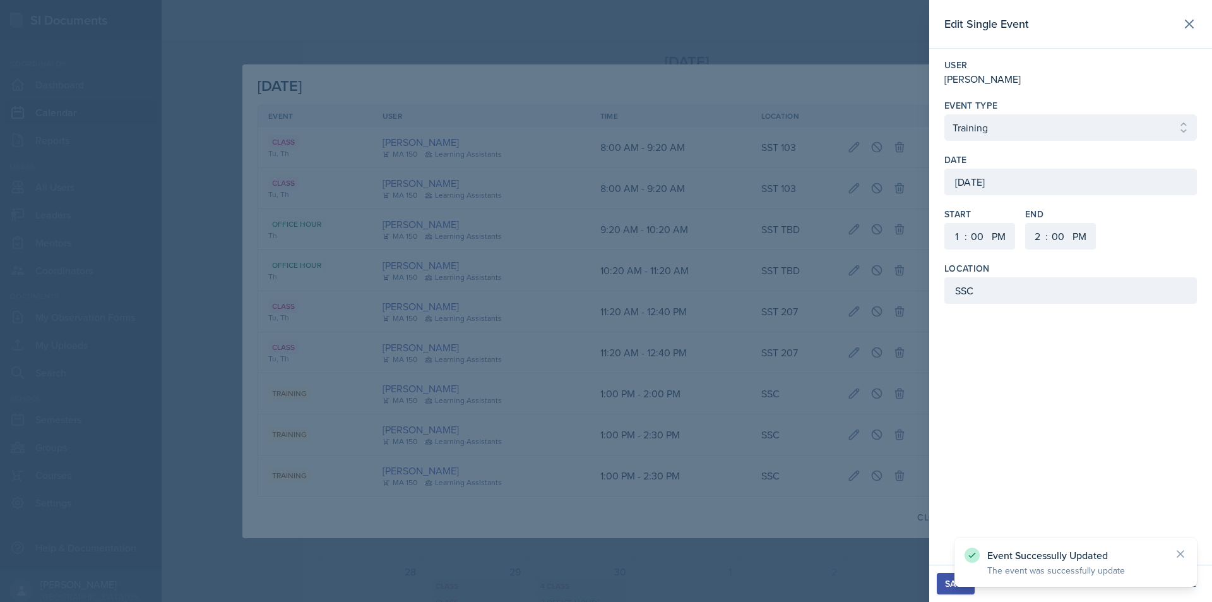
click at [983, 183] on div "September 18th, 2025" at bounding box center [1070, 182] width 252 height 27
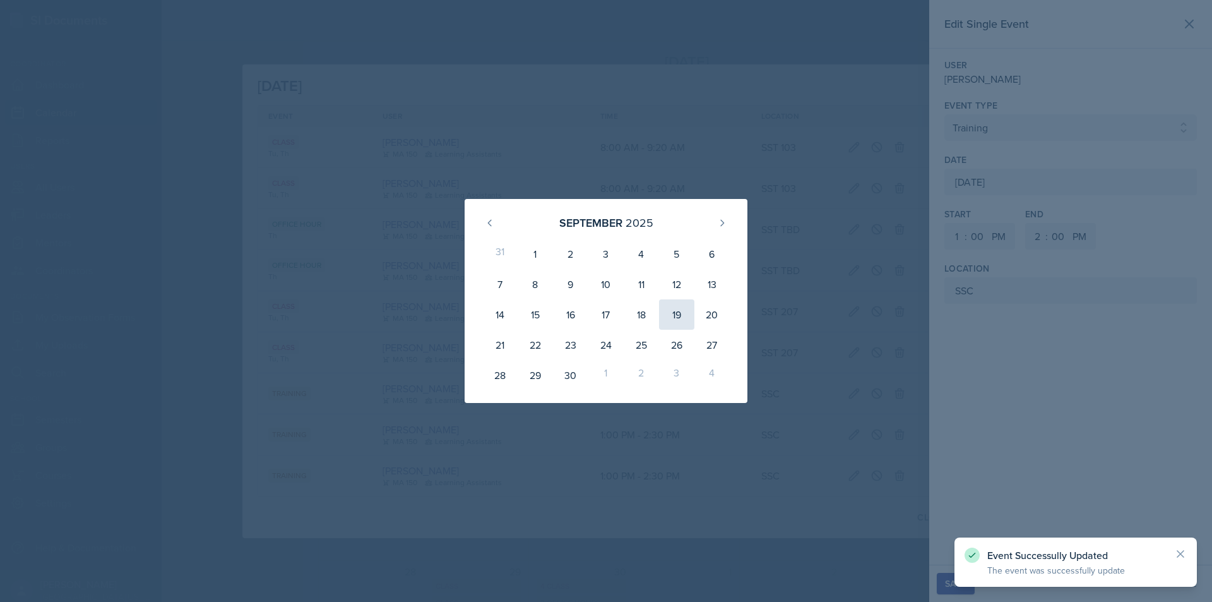
click at [675, 311] on div "19" at bounding box center [676, 314] width 35 height 30
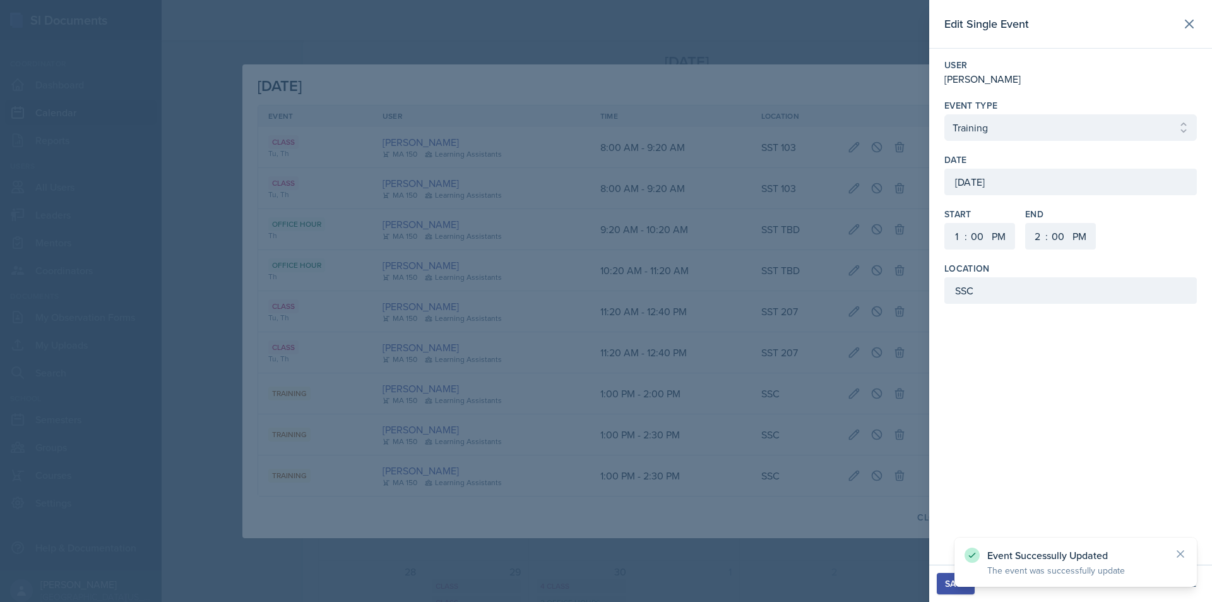
click at [948, 590] on button "Save" at bounding box center [956, 583] width 38 height 21
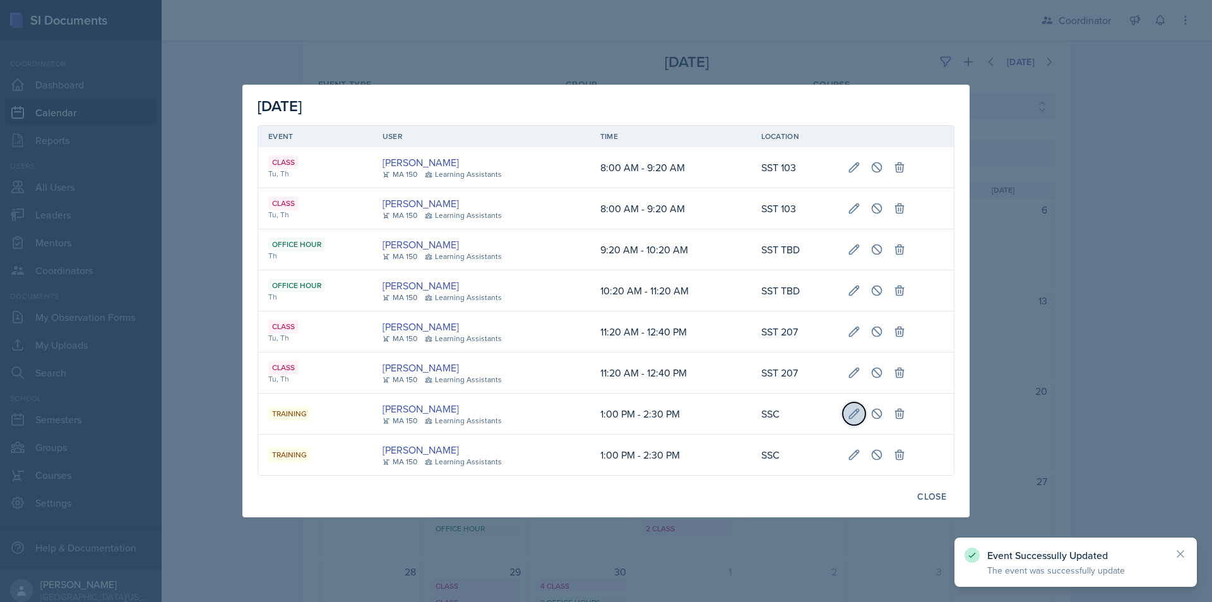
click at [851, 415] on icon at bounding box center [854, 413] width 13 height 13
type input "September 18th, 2025"
select select "30"
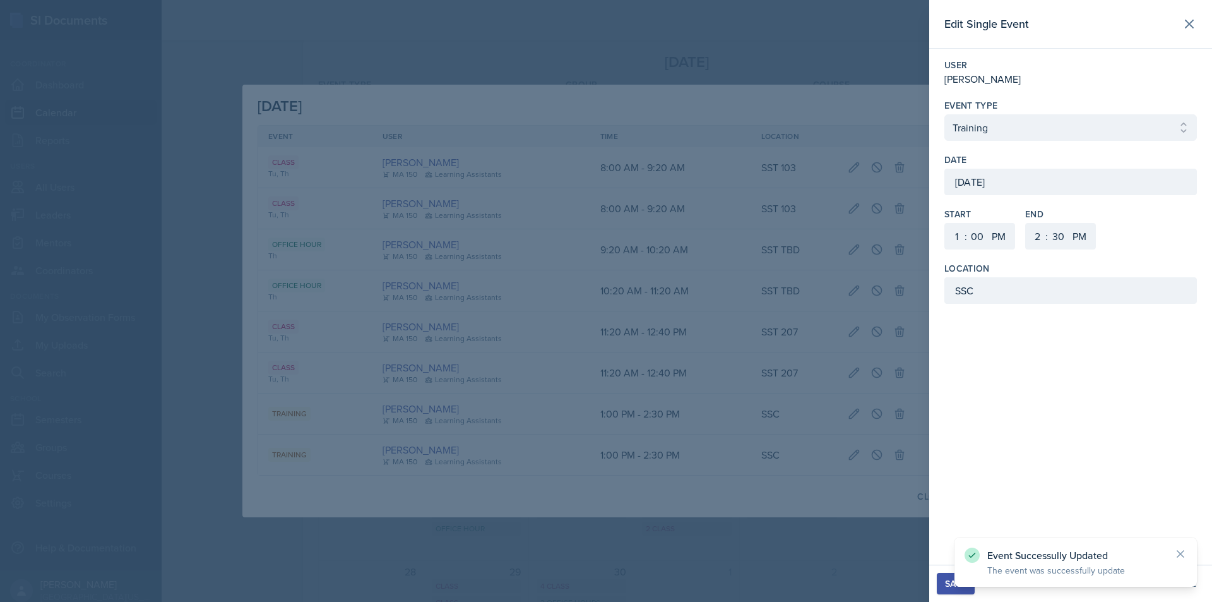
click at [1040, 187] on div "September 18th, 2025" at bounding box center [1070, 182] width 252 height 27
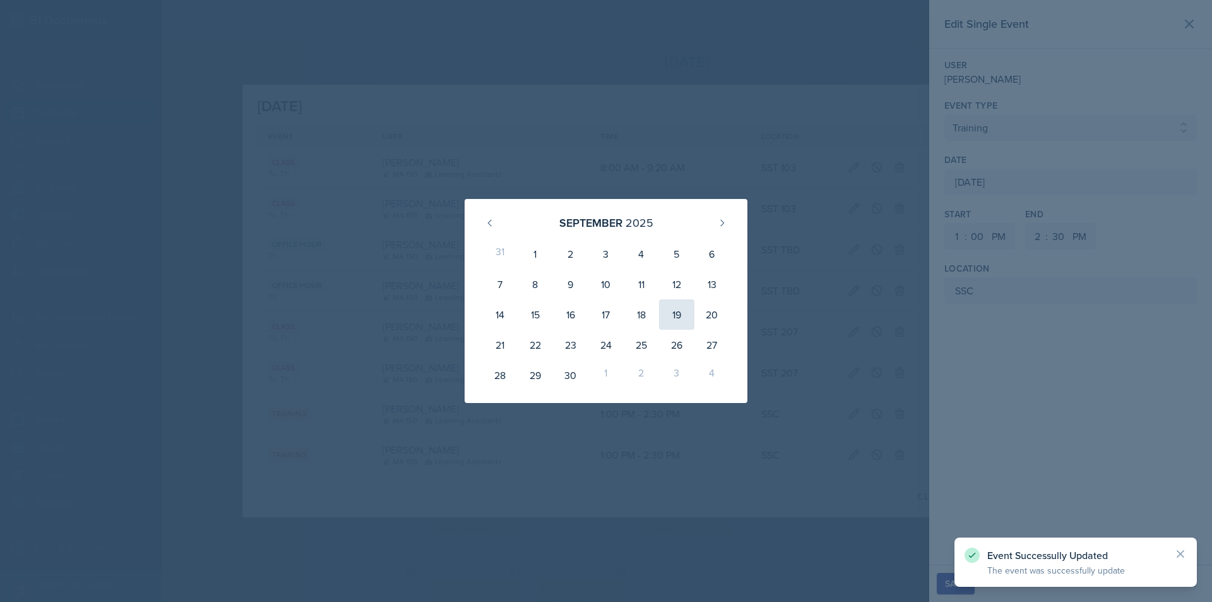
click at [692, 319] on div "19" at bounding box center [676, 314] width 35 height 30
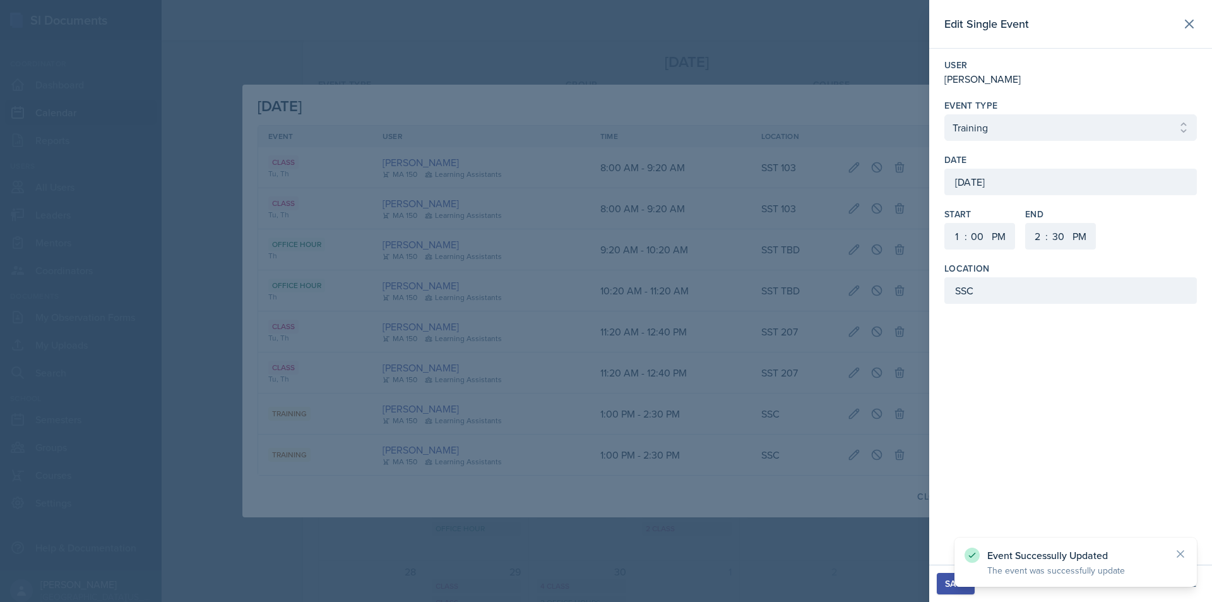
click at [944, 583] on button "Save" at bounding box center [956, 583] width 38 height 21
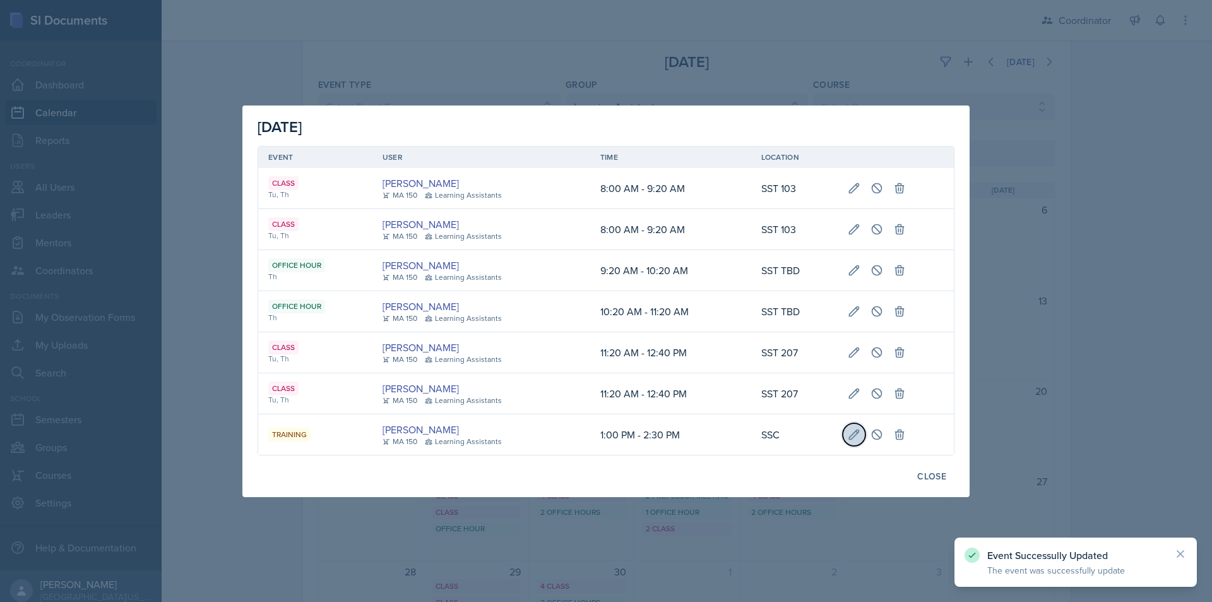
click at [848, 437] on icon at bounding box center [854, 434] width 13 height 13
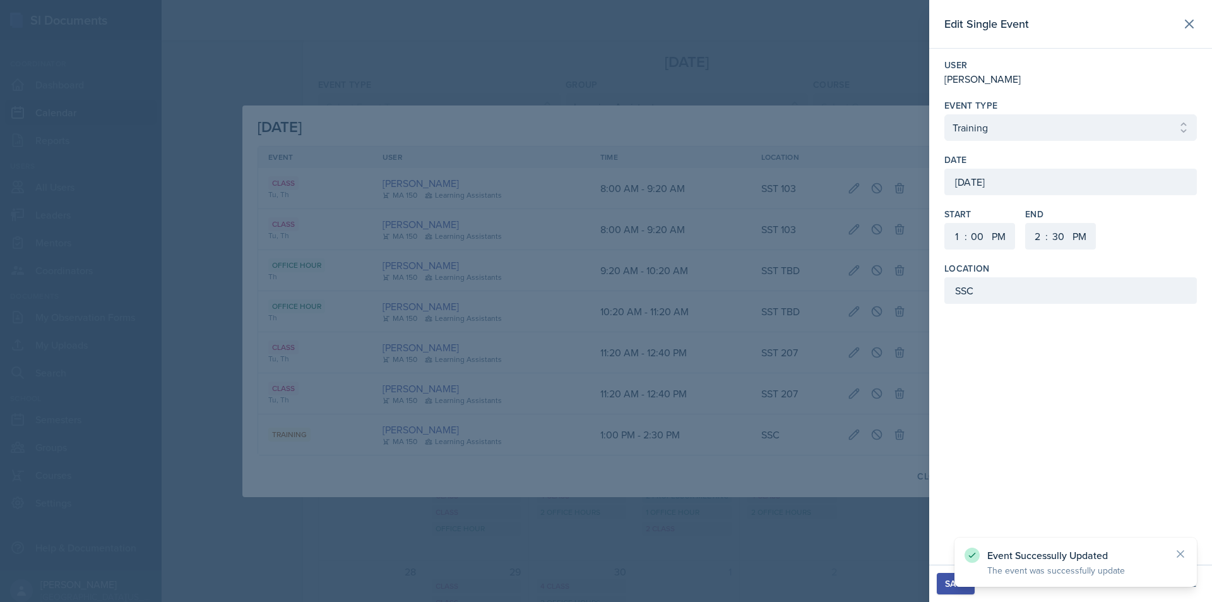
click at [1016, 193] on div "September 18th, 2025" at bounding box center [1070, 182] width 252 height 27
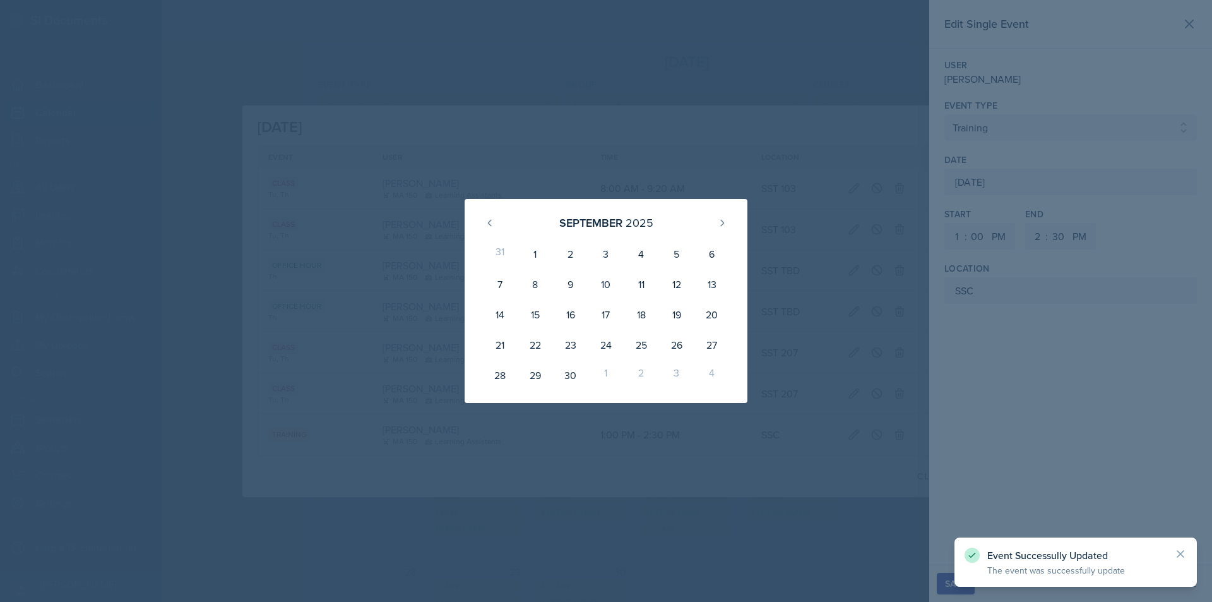
drag, startPoint x: 684, startPoint y: 311, endPoint x: 753, endPoint y: 398, distance: 110.9
click at [684, 311] on div "19" at bounding box center [676, 314] width 35 height 30
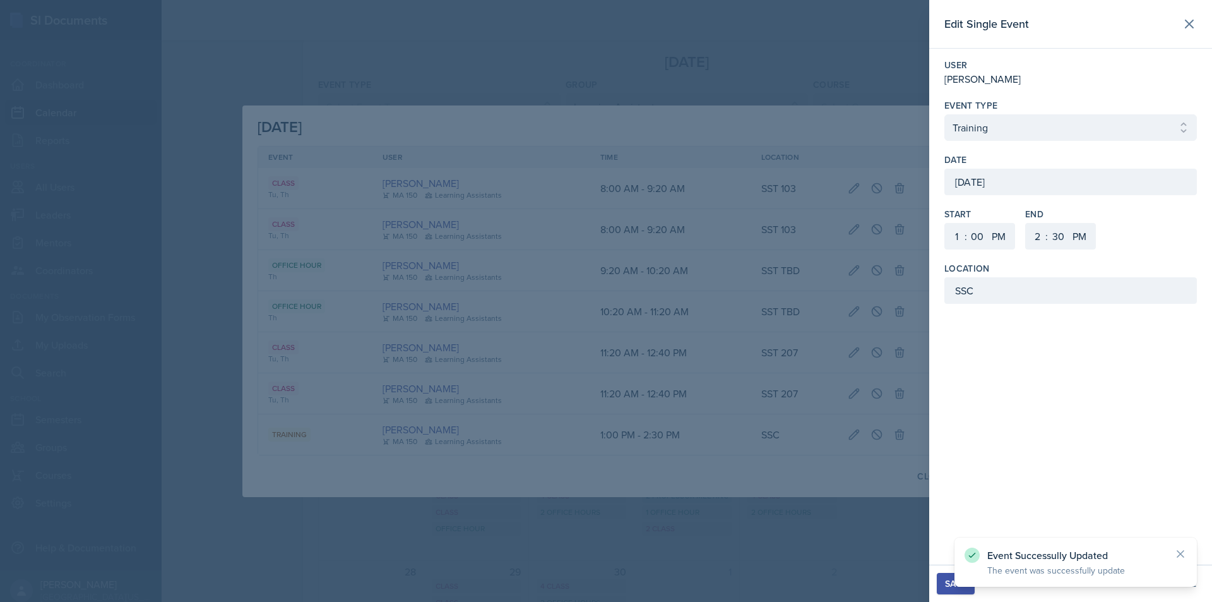
click at [940, 583] on button "Save" at bounding box center [956, 583] width 38 height 21
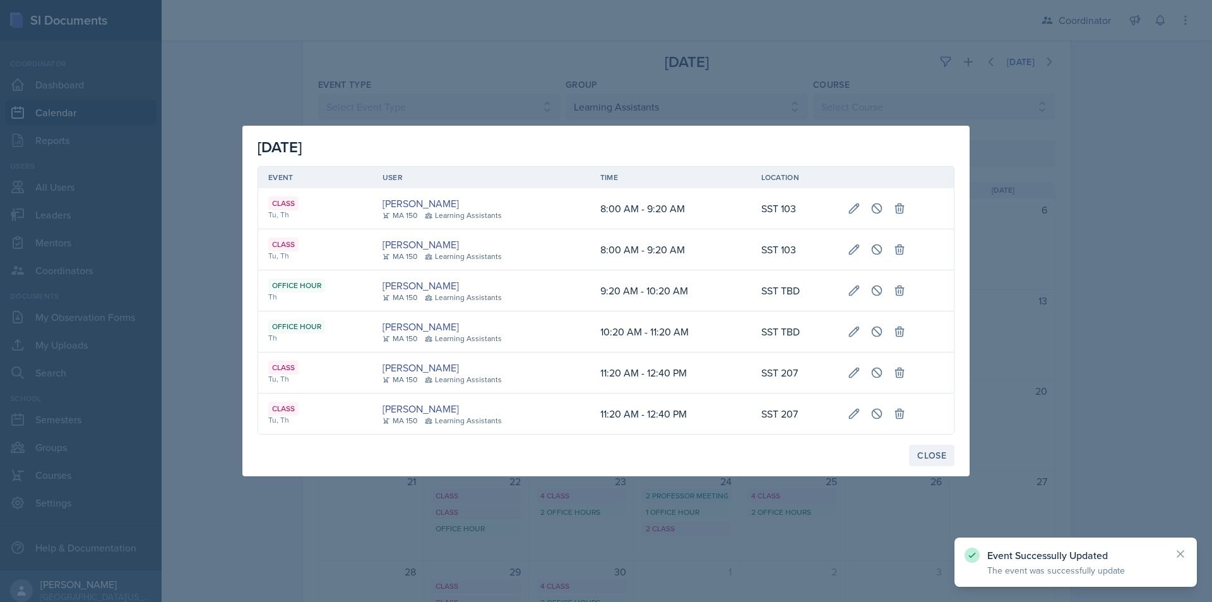
click at [939, 455] on div "Close" at bounding box center [931, 455] width 29 height 10
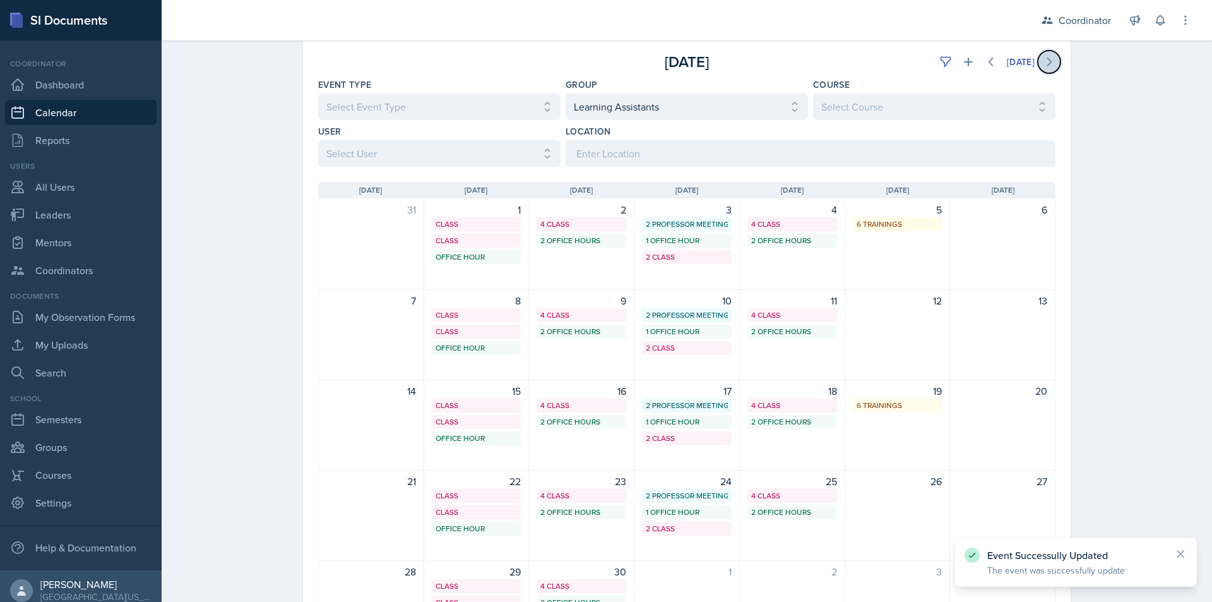
click at [1047, 55] on button at bounding box center [1049, 61] width 23 height 23
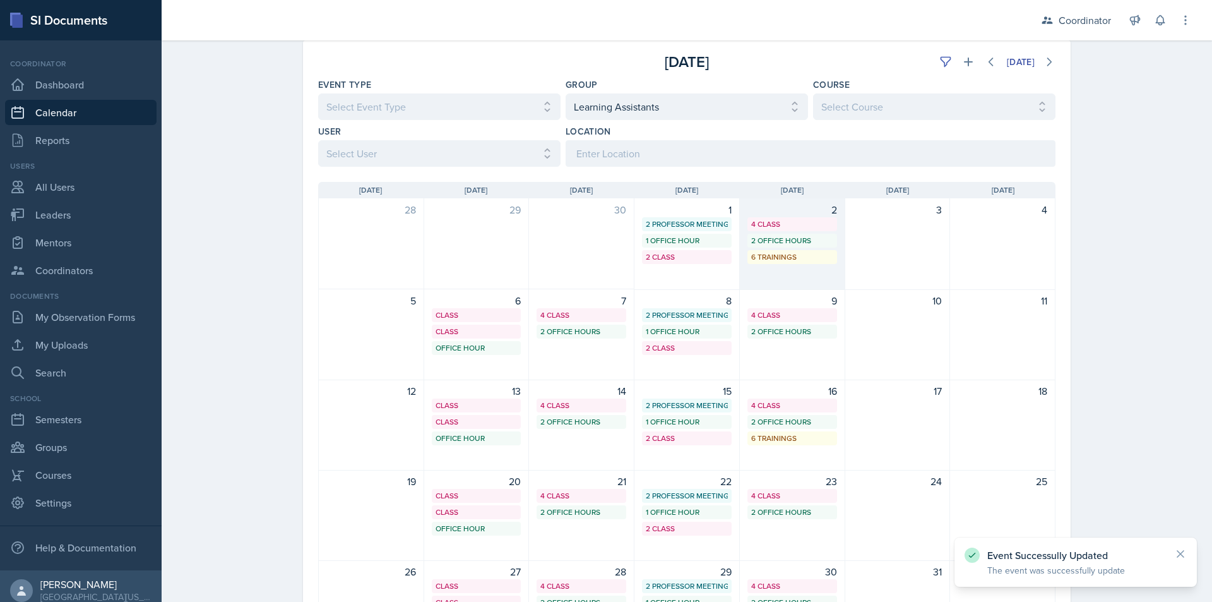
click at [812, 276] on div "2 4 Class 2 Office Hours 6 Trainings" at bounding box center [792, 244] width 105 height 92
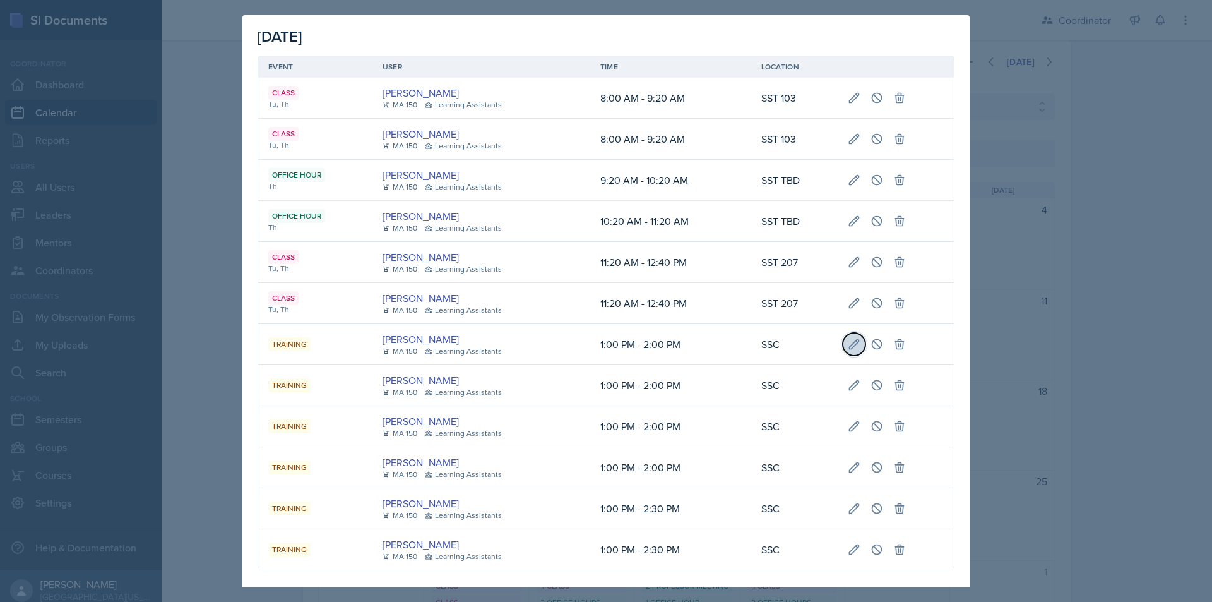
click at [853, 347] on button at bounding box center [854, 344] width 23 height 23
type input "October 2nd, 2025"
select select "0"
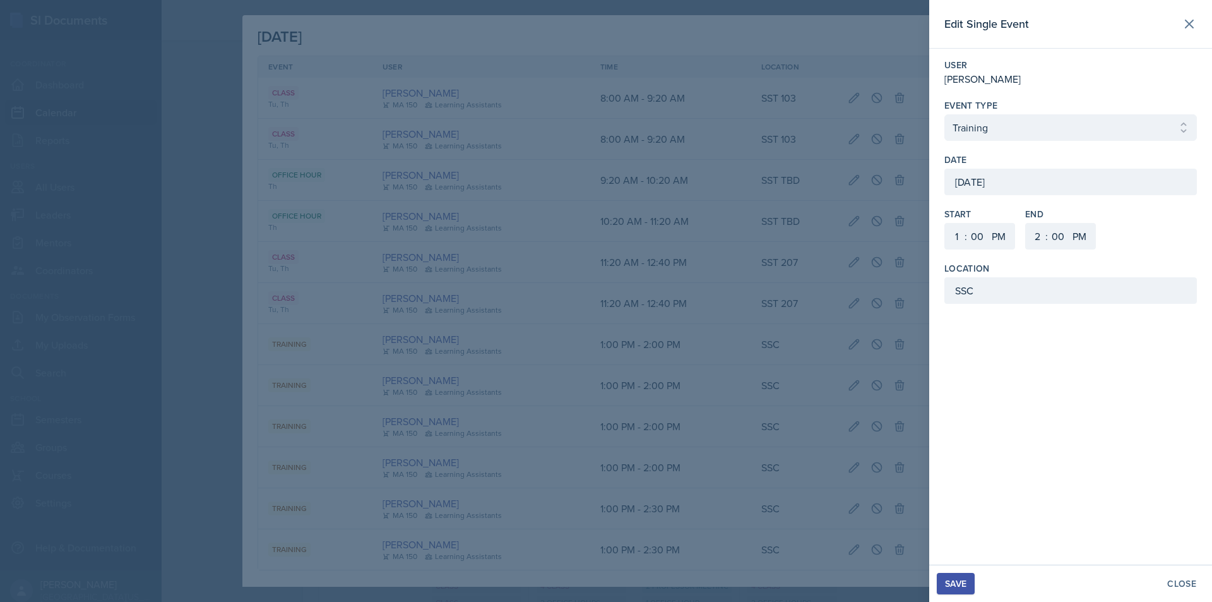
click at [1025, 174] on div "October 2nd, 2025" at bounding box center [1070, 182] width 252 height 27
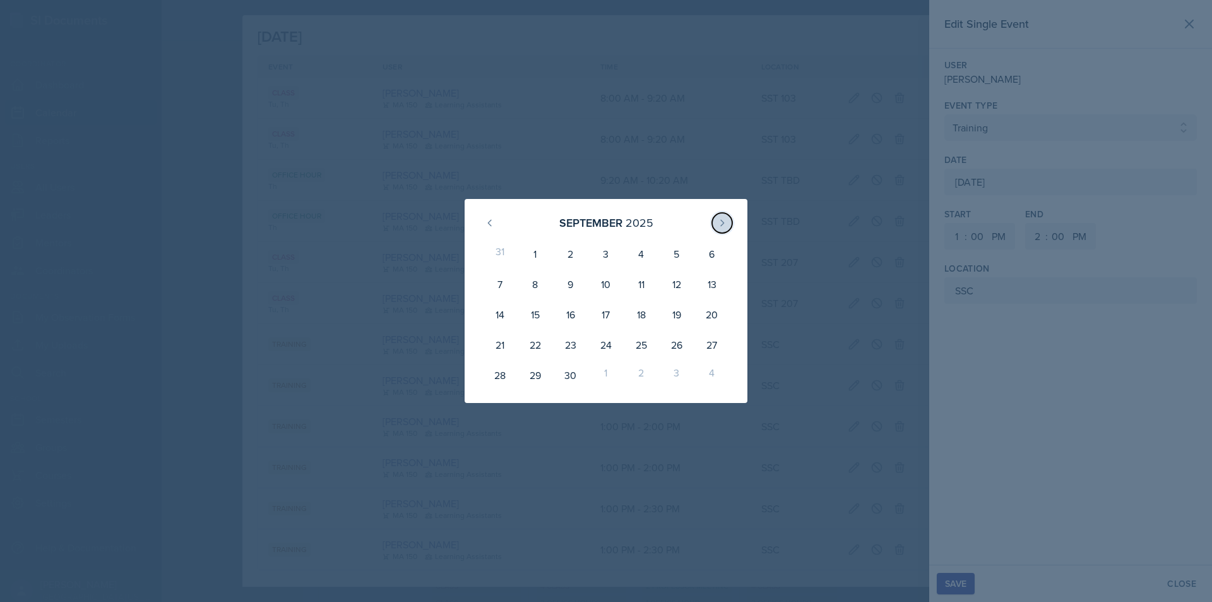
click at [716, 215] on button at bounding box center [722, 223] width 20 height 20
click at [672, 251] on div "3" at bounding box center [676, 254] width 35 height 30
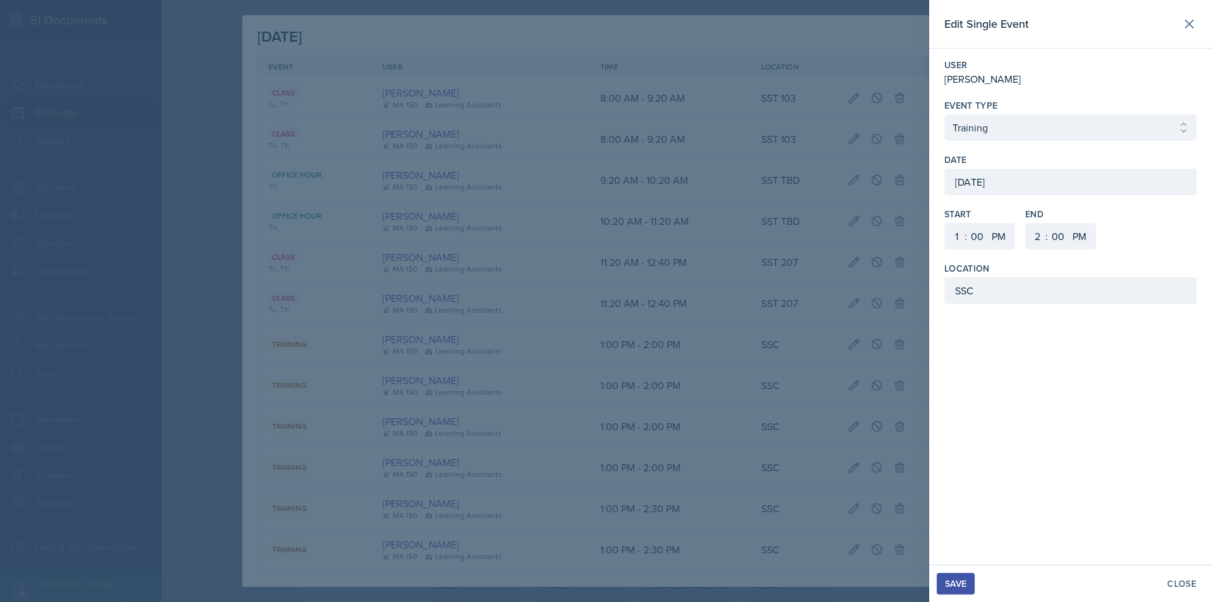
click at [966, 590] on button "Save" at bounding box center [956, 583] width 38 height 21
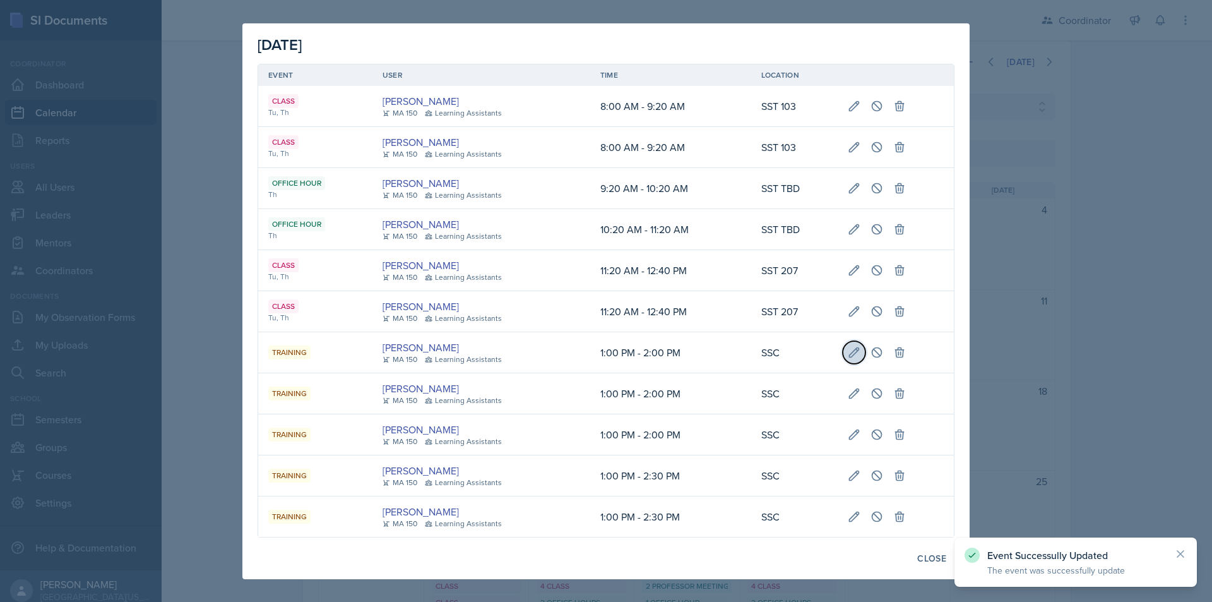
click at [854, 360] on button at bounding box center [854, 352] width 23 height 23
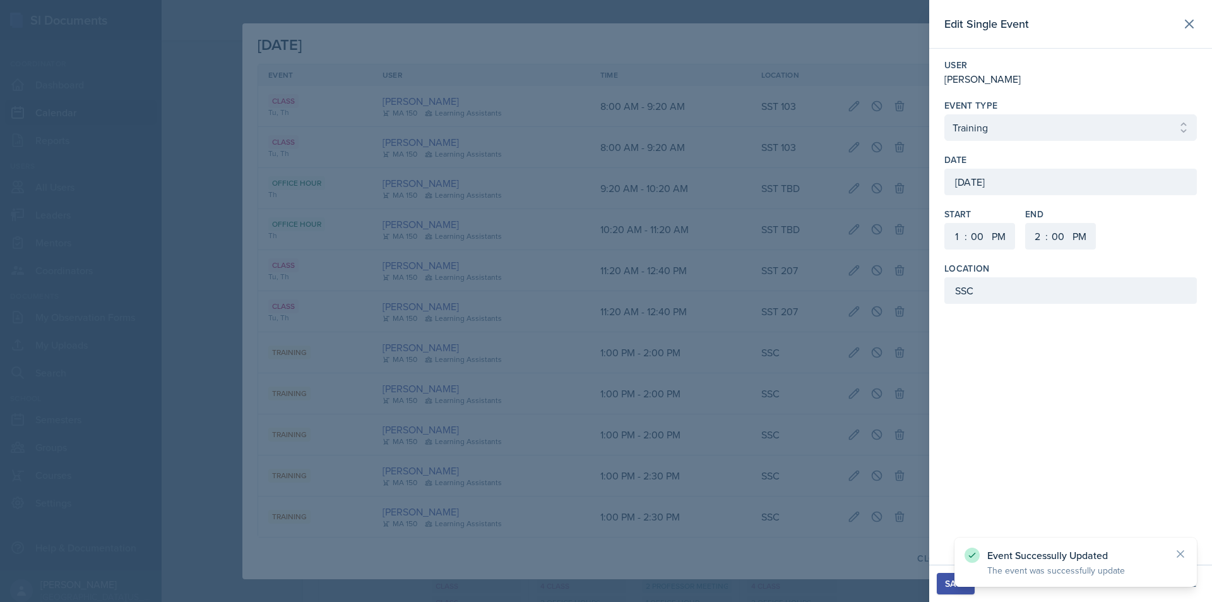
click at [1003, 173] on div "October 2nd, 2025" at bounding box center [1070, 182] width 252 height 27
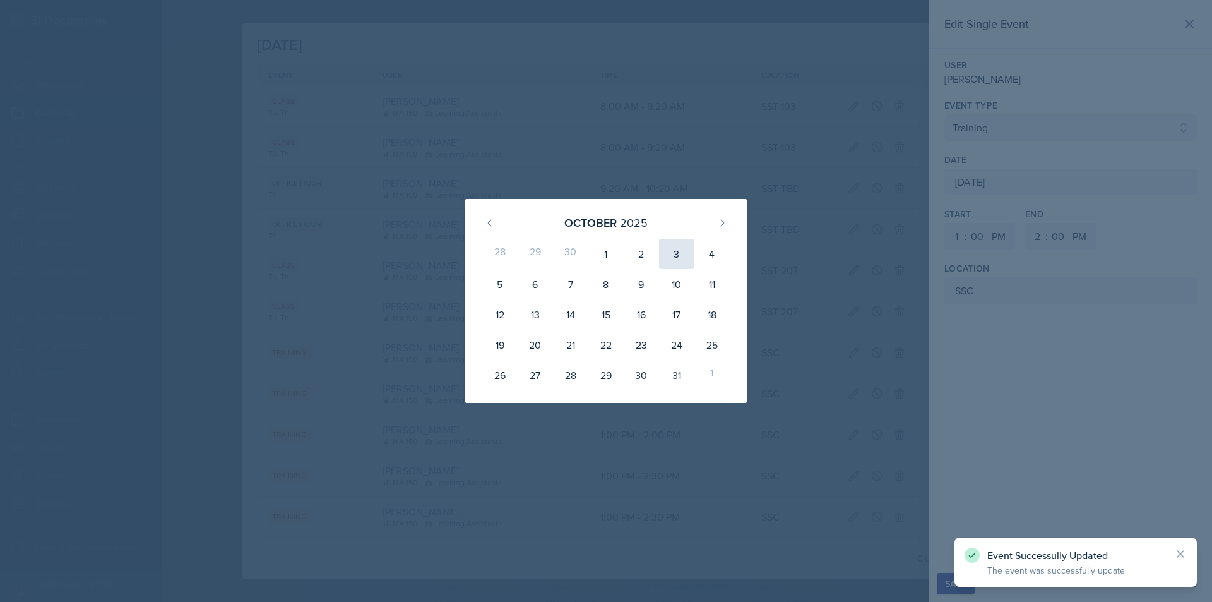
click at [677, 258] on div "3" at bounding box center [676, 254] width 35 height 30
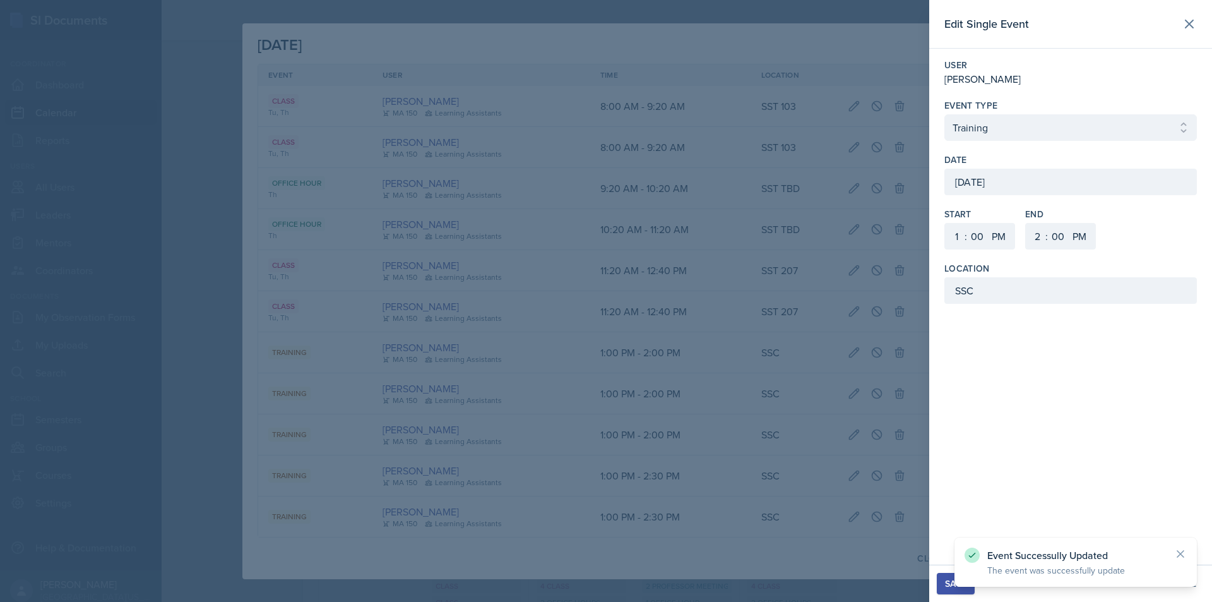
click at [949, 579] on div "Save" at bounding box center [955, 583] width 21 height 10
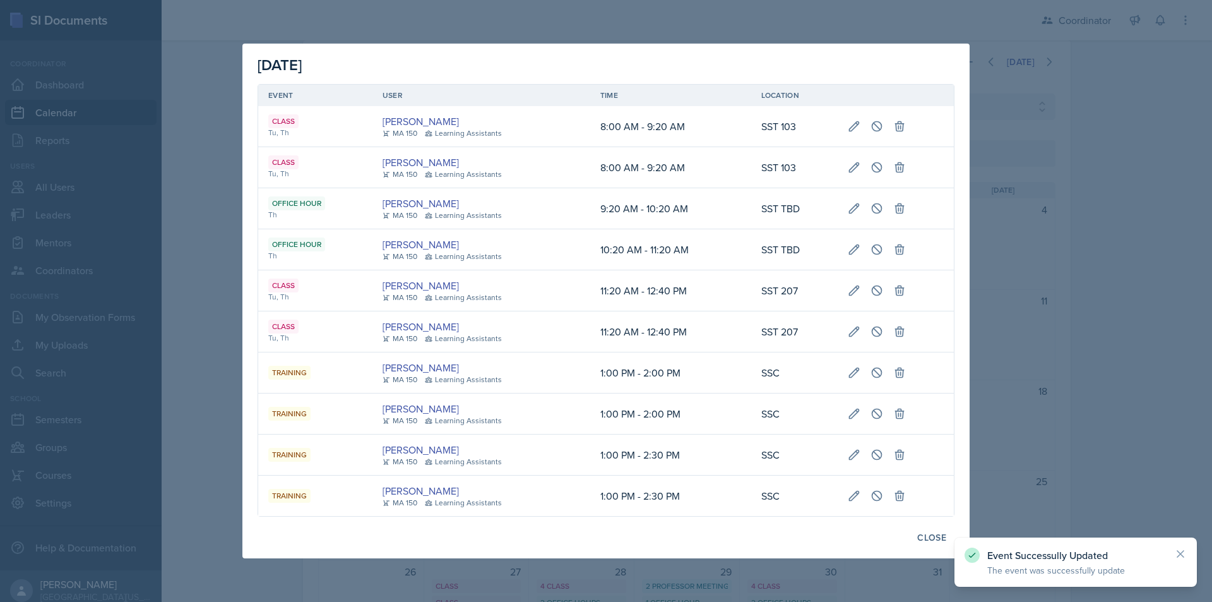
click at [841, 371] on td at bounding box center [896, 372] width 116 height 41
click at [846, 369] on button at bounding box center [854, 372] width 23 height 23
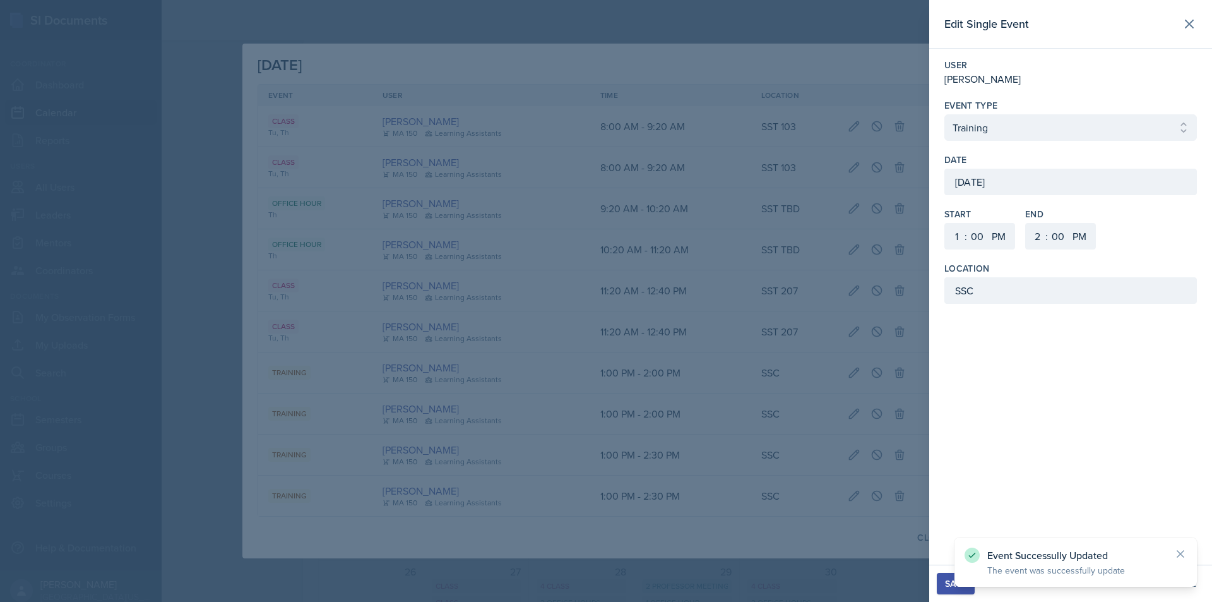
click at [982, 186] on div "October 2nd, 2025" at bounding box center [1070, 182] width 252 height 27
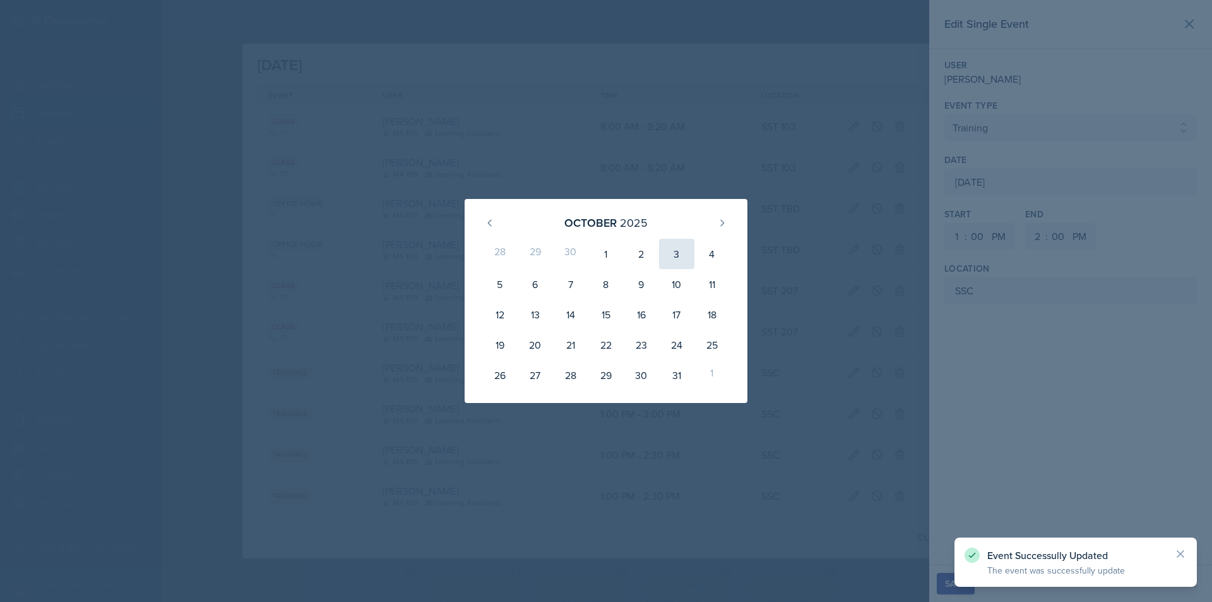
click at [688, 250] on div "3" at bounding box center [676, 254] width 35 height 30
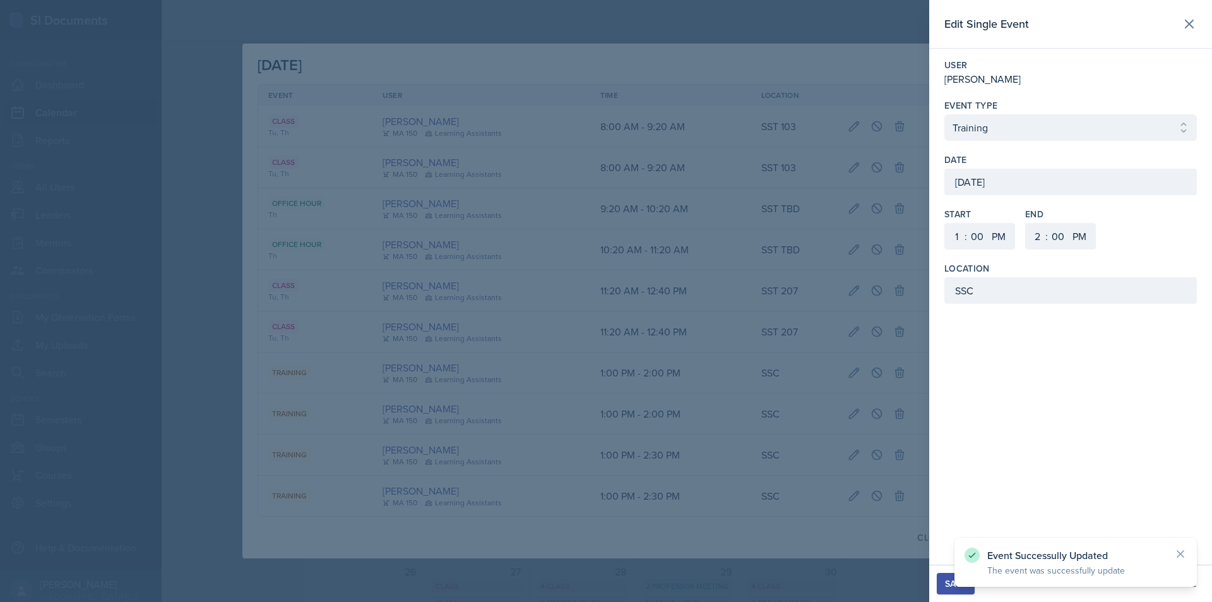
click at [948, 582] on div "Save" at bounding box center [955, 583] width 21 height 10
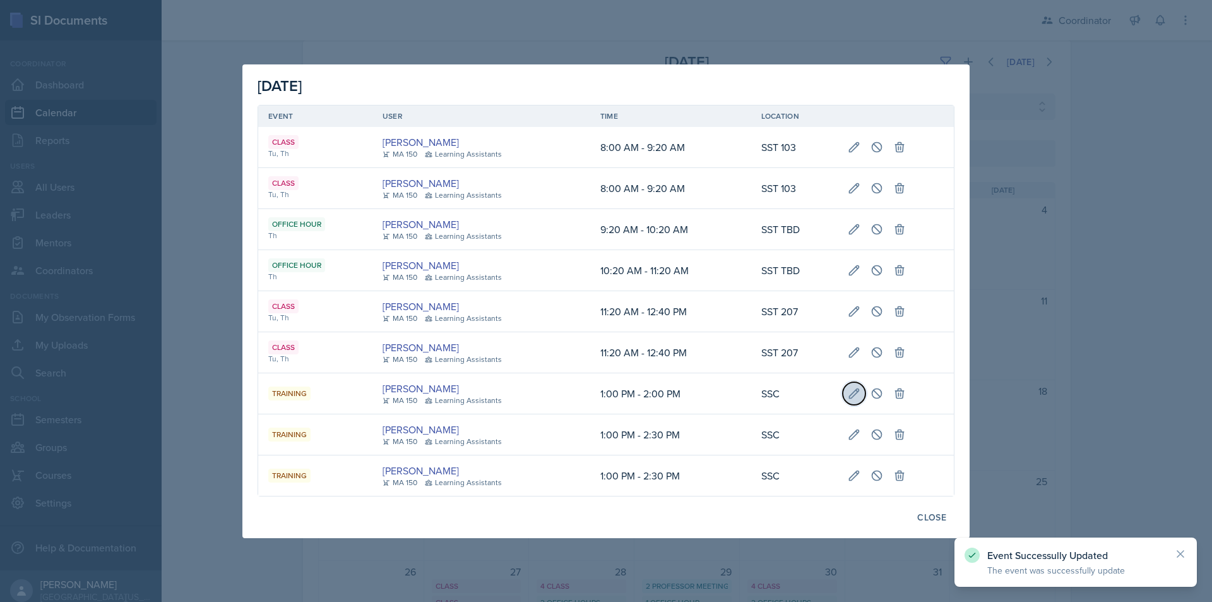
click at [853, 393] on icon at bounding box center [854, 393] width 13 height 13
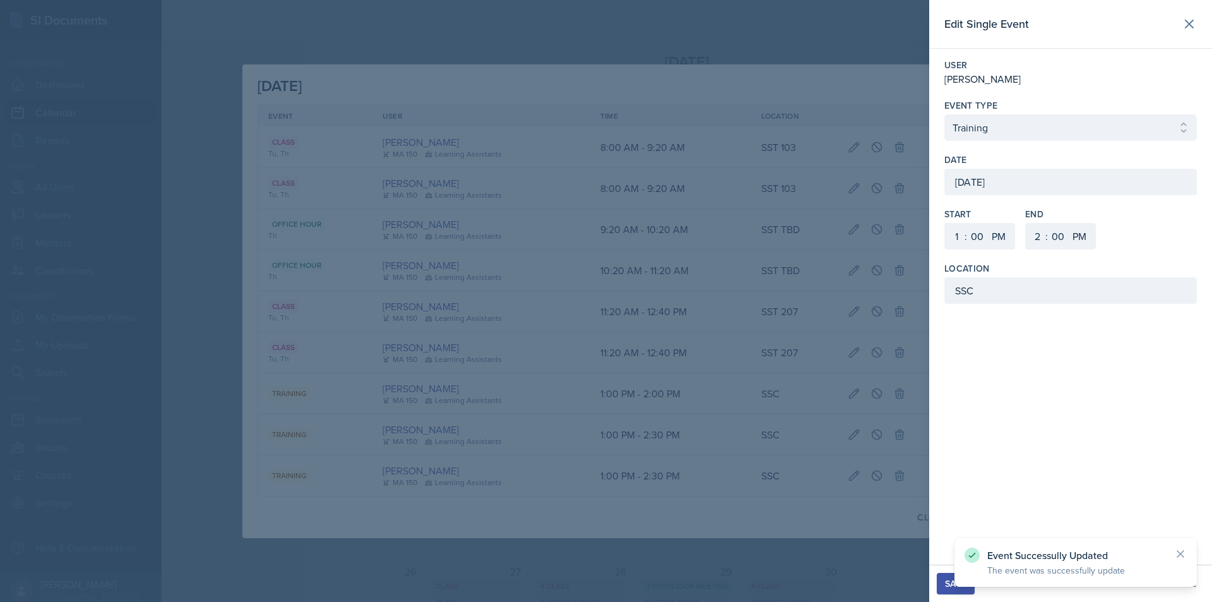
click at [980, 185] on div "October 2nd, 2025" at bounding box center [1070, 182] width 252 height 27
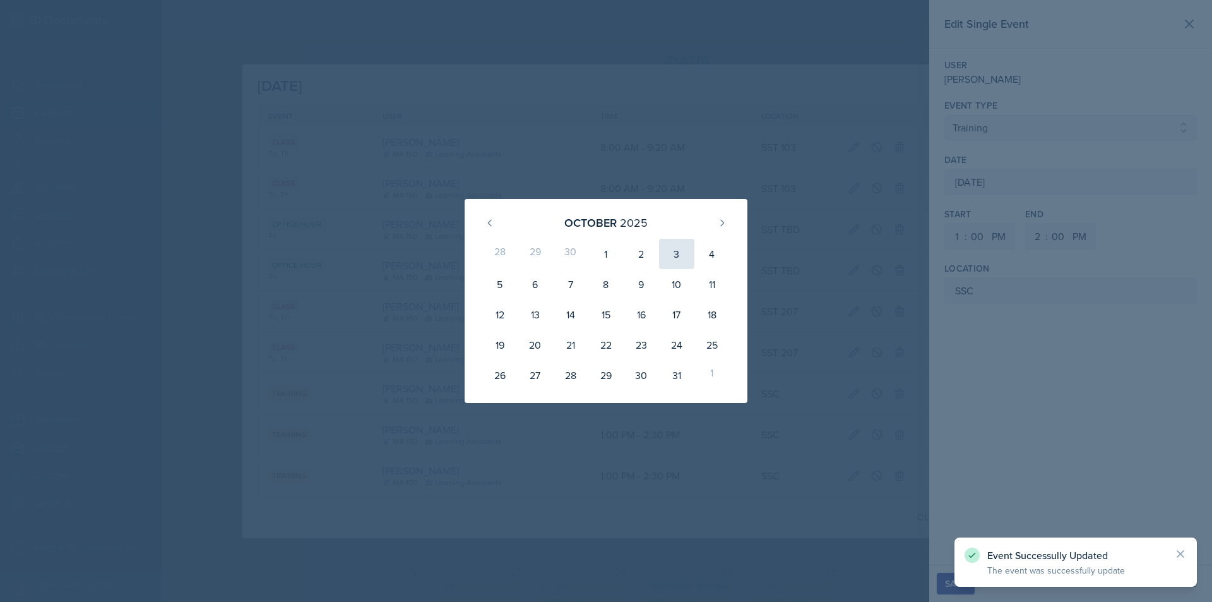
click at [680, 261] on div "3" at bounding box center [676, 254] width 35 height 30
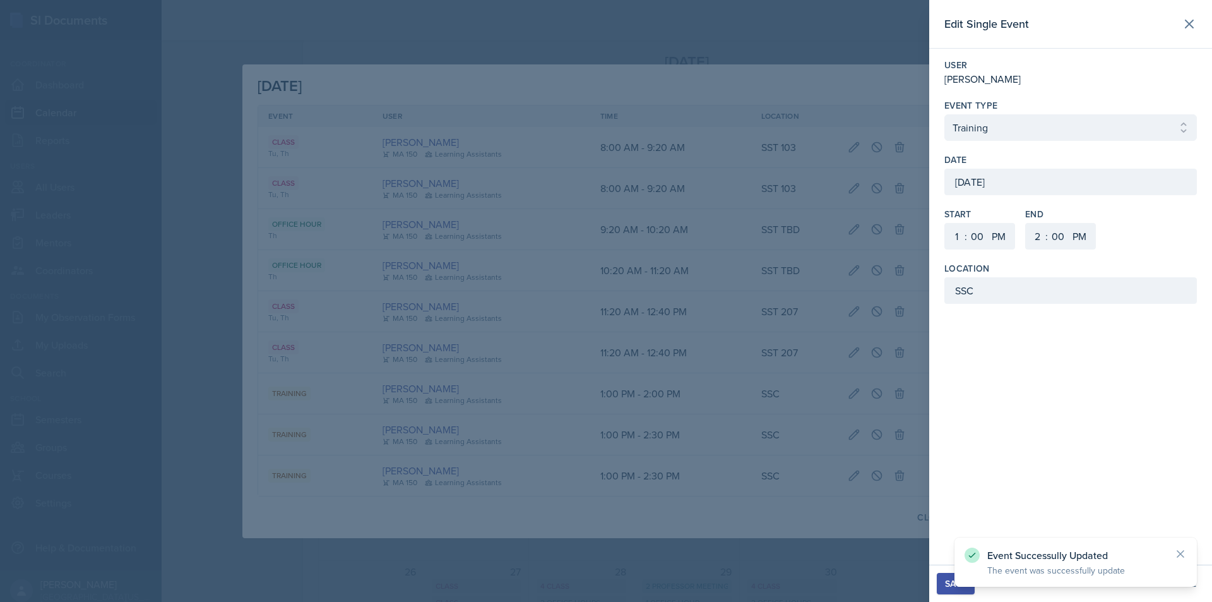
click at [942, 591] on button "Save" at bounding box center [956, 583] width 38 height 21
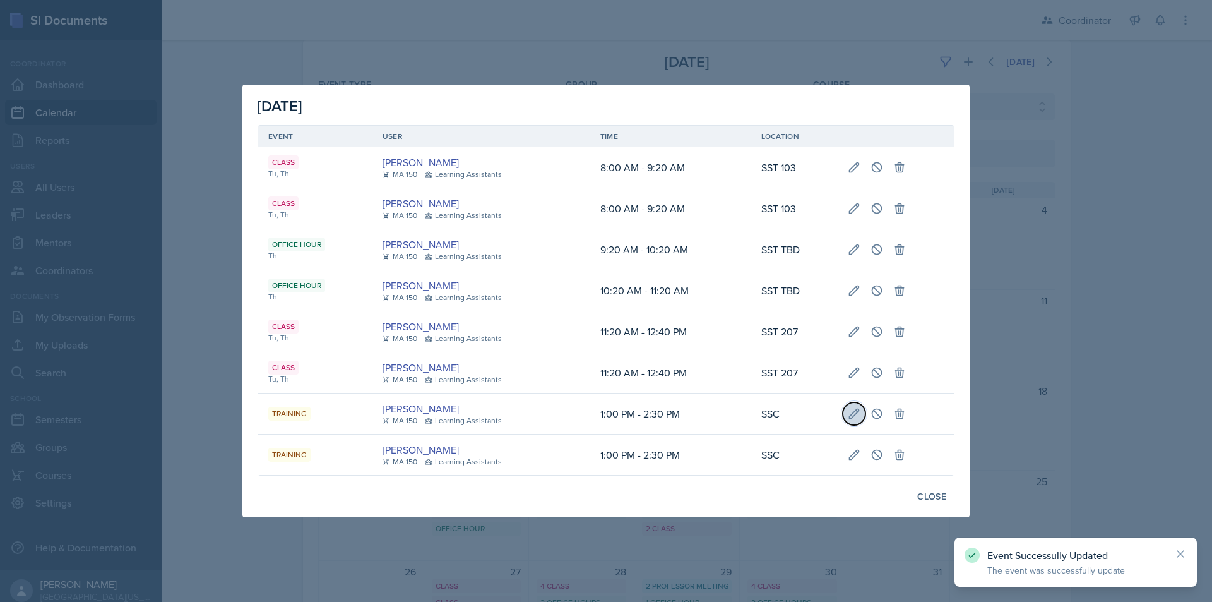
click at [853, 413] on icon at bounding box center [854, 413] width 13 height 13
type input "October 2nd, 2025"
select select "30"
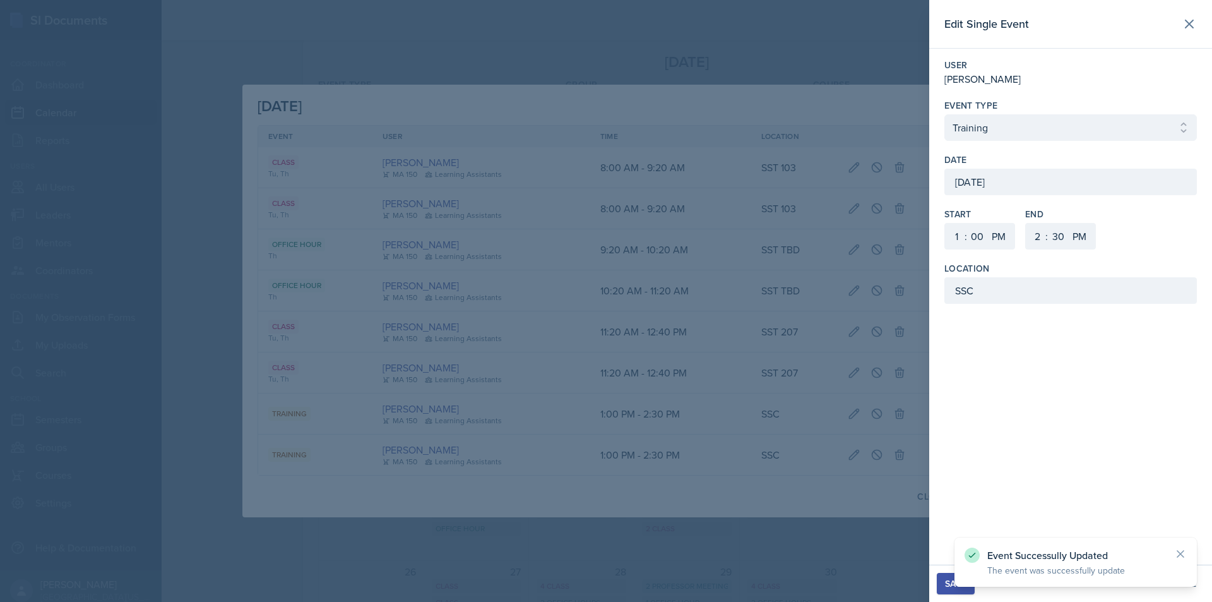
click at [1026, 183] on div "October 2nd, 2025" at bounding box center [1070, 182] width 252 height 27
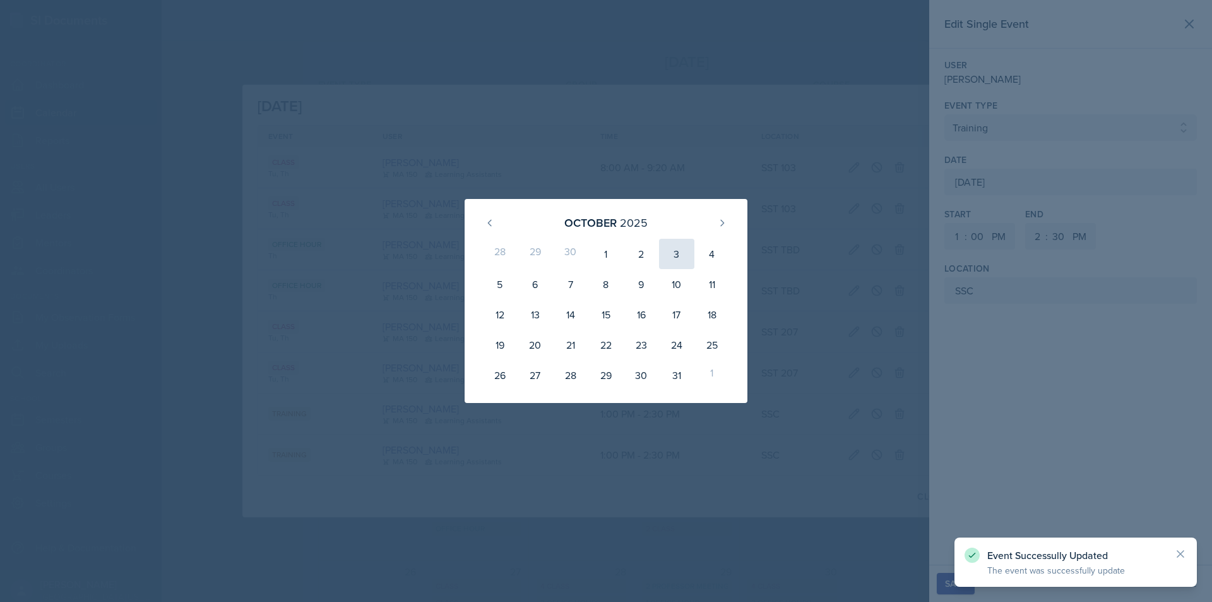
click at [677, 257] on div "3" at bounding box center [676, 254] width 35 height 30
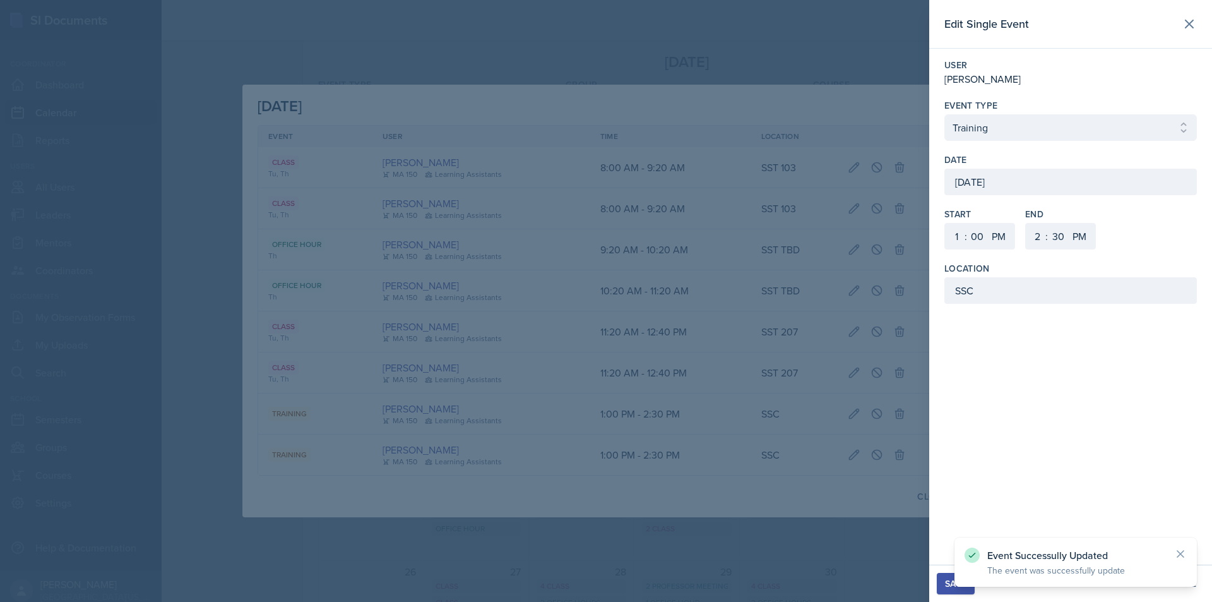
click at [946, 583] on div "Save" at bounding box center [955, 583] width 21 height 10
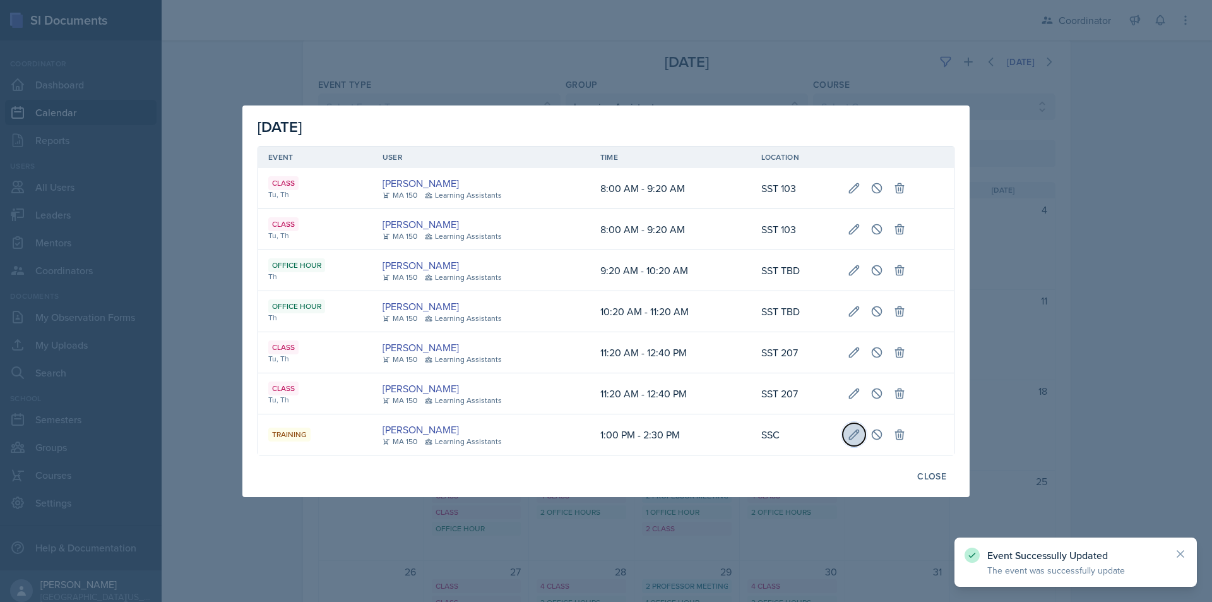
click at [857, 439] on icon at bounding box center [854, 434] width 13 height 13
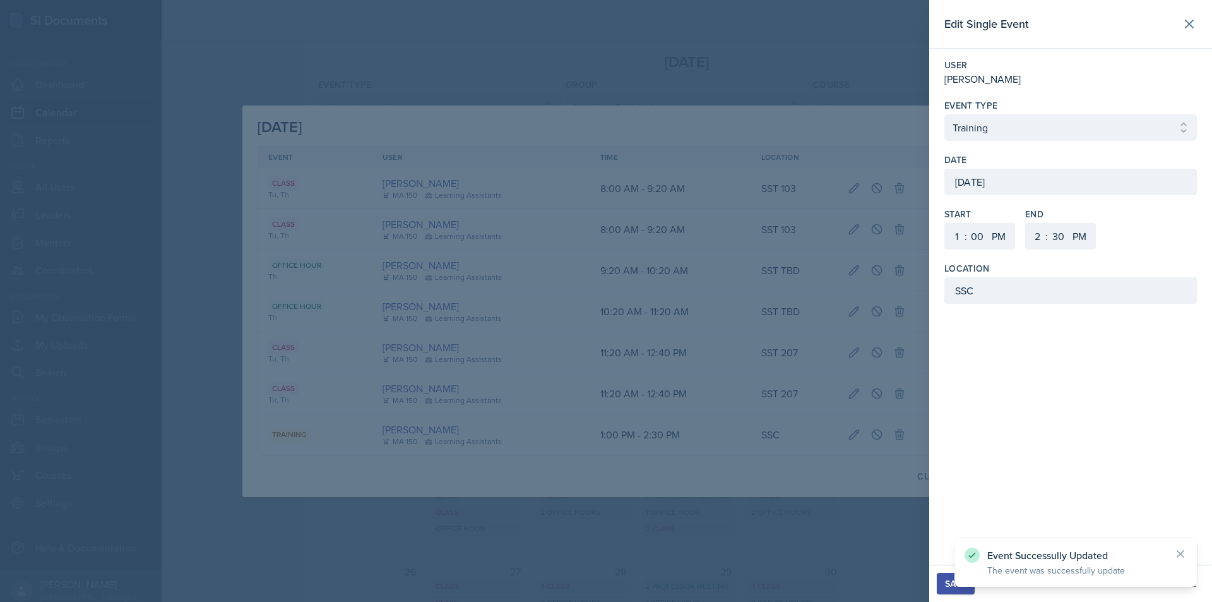
click at [973, 184] on div "October 2nd, 2025" at bounding box center [1070, 182] width 252 height 27
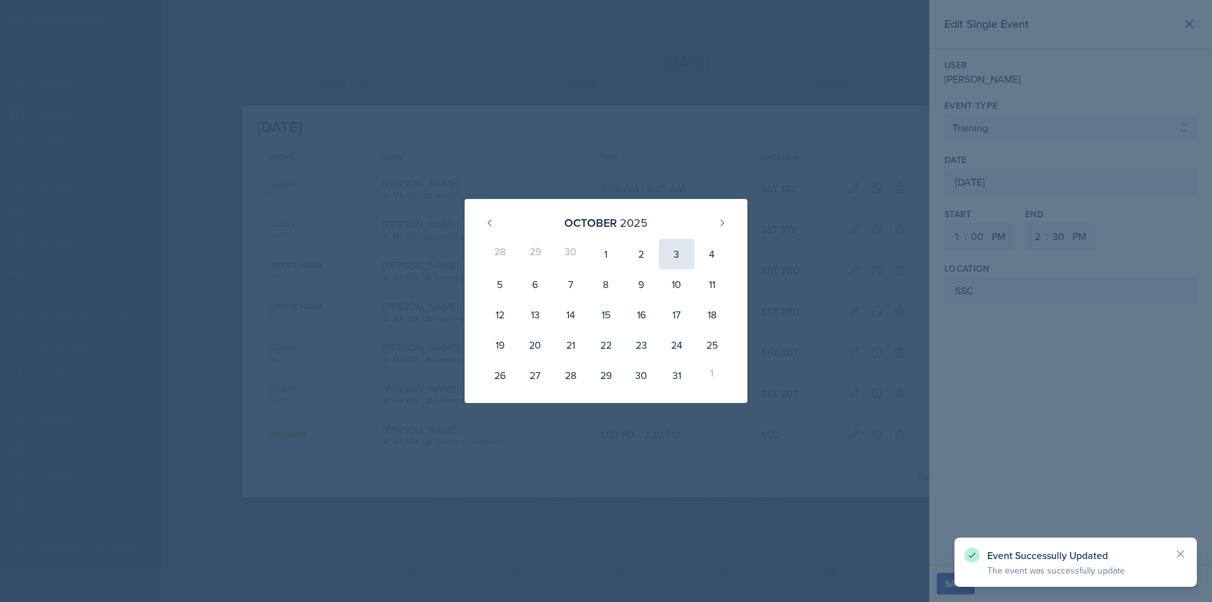
click at [683, 256] on div "3" at bounding box center [676, 254] width 35 height 30
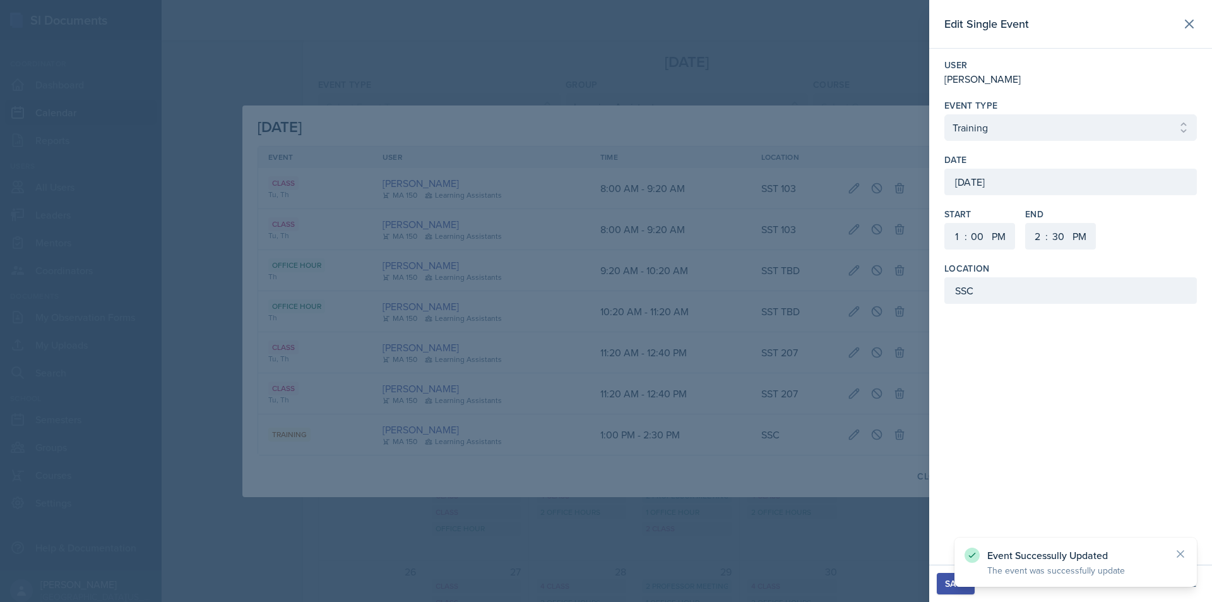
click at [946, 584] on div "Save" at bounding box center [955, 583] width 21 height 10
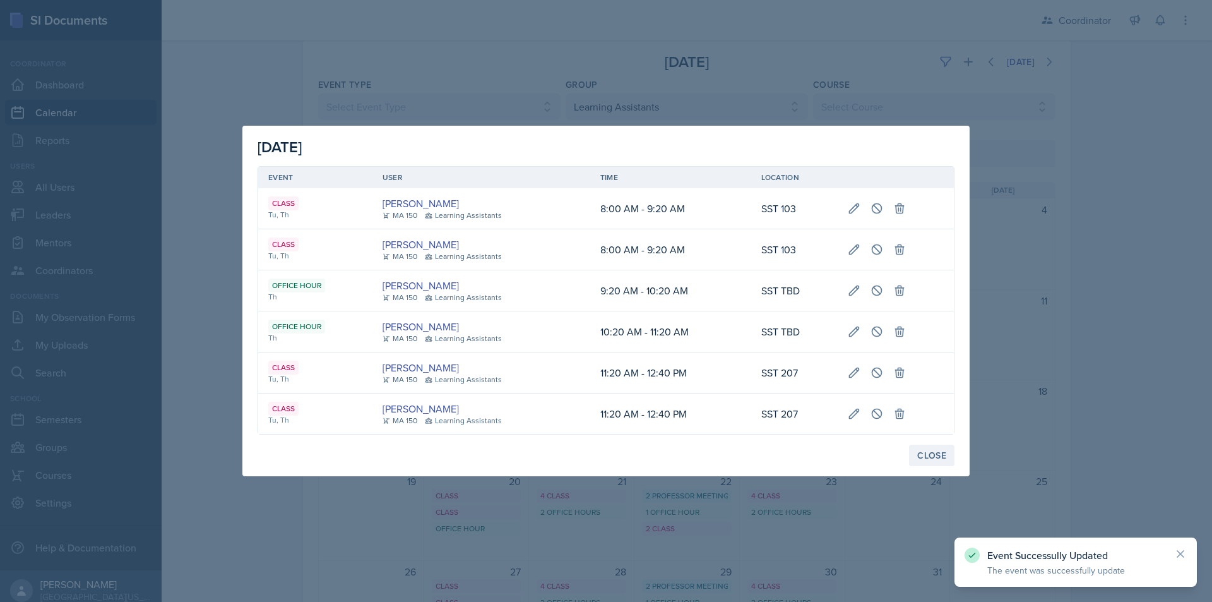
click at [912, 456] on button "Close" at bounding box center [931, 454] width 45 height 21
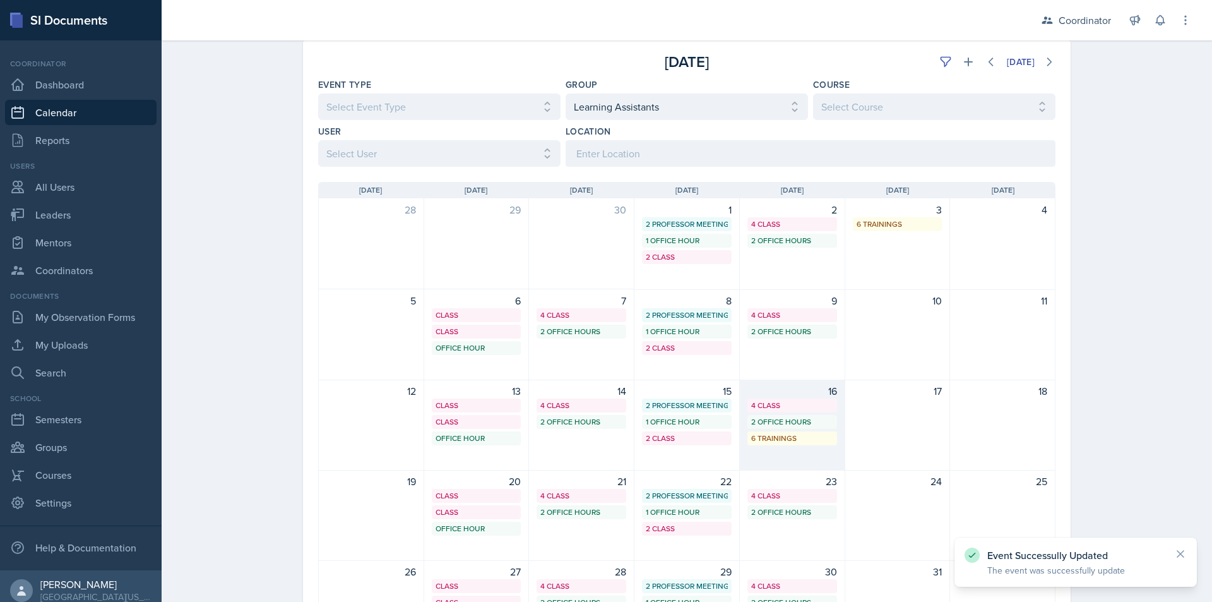
click at [798, 436] on div "6 Trainings" at bounding box center [792, 437] width 82 height 11
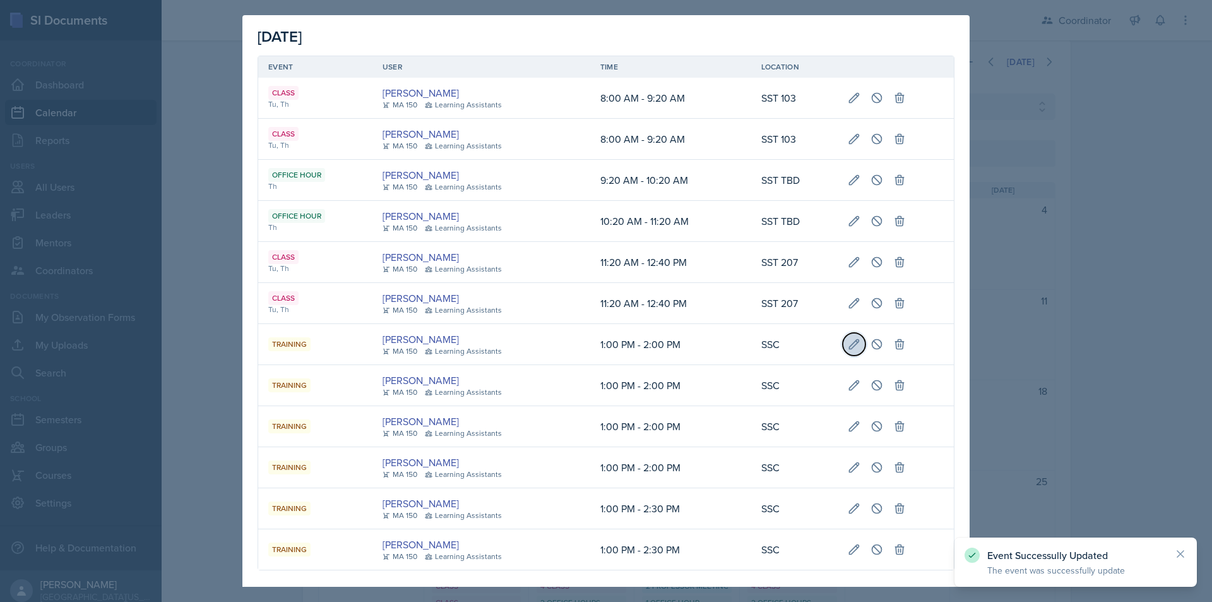
click at [848, 341] on icon at bounding box center [854, 344] width 13 height 13
type input "October 16th, 2025"
select select "0"
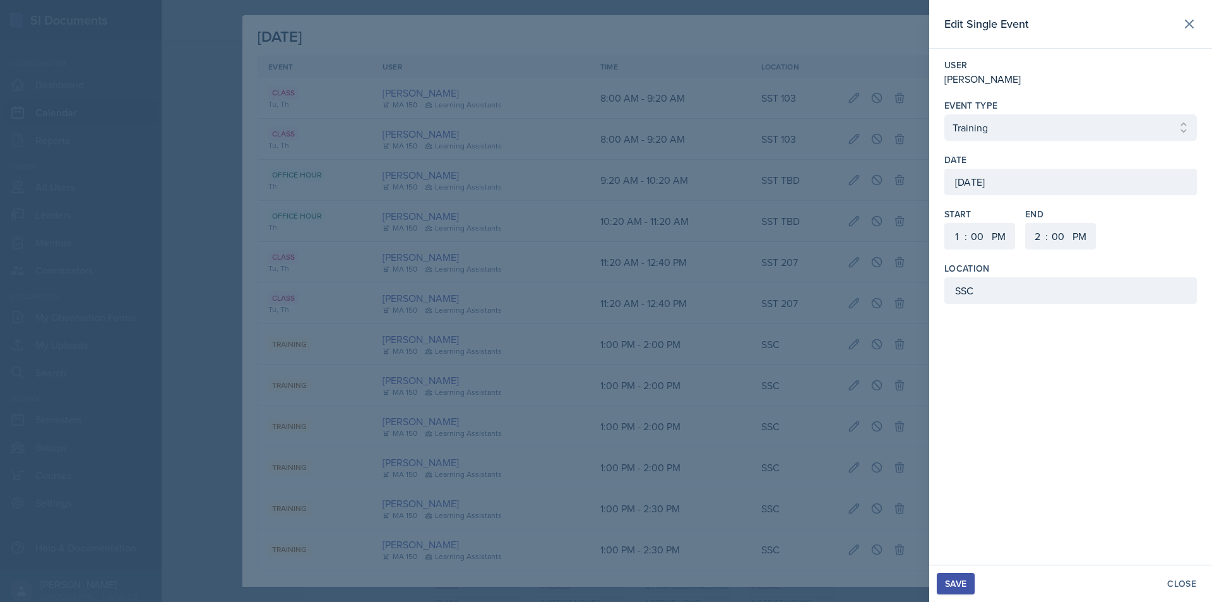
click at [980, 181] on div "October 16th, 2025" at bounding box center [1070, 182] width 252 height 27
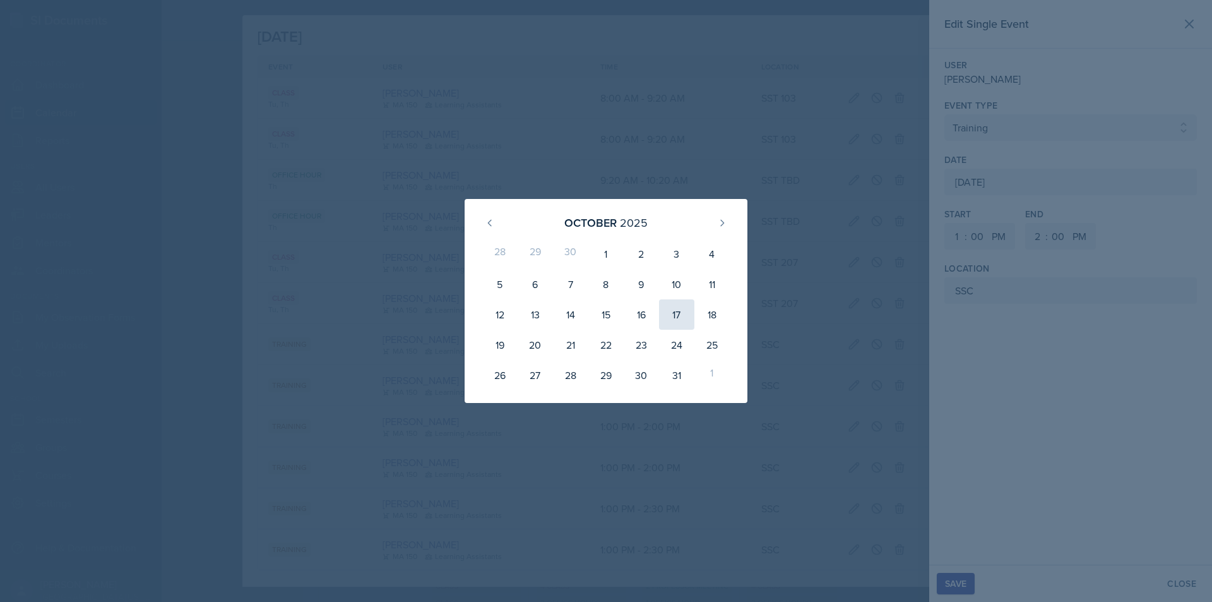
click at [676, 315] on div "17" at bounding box center [676, 314] width 35 height 30
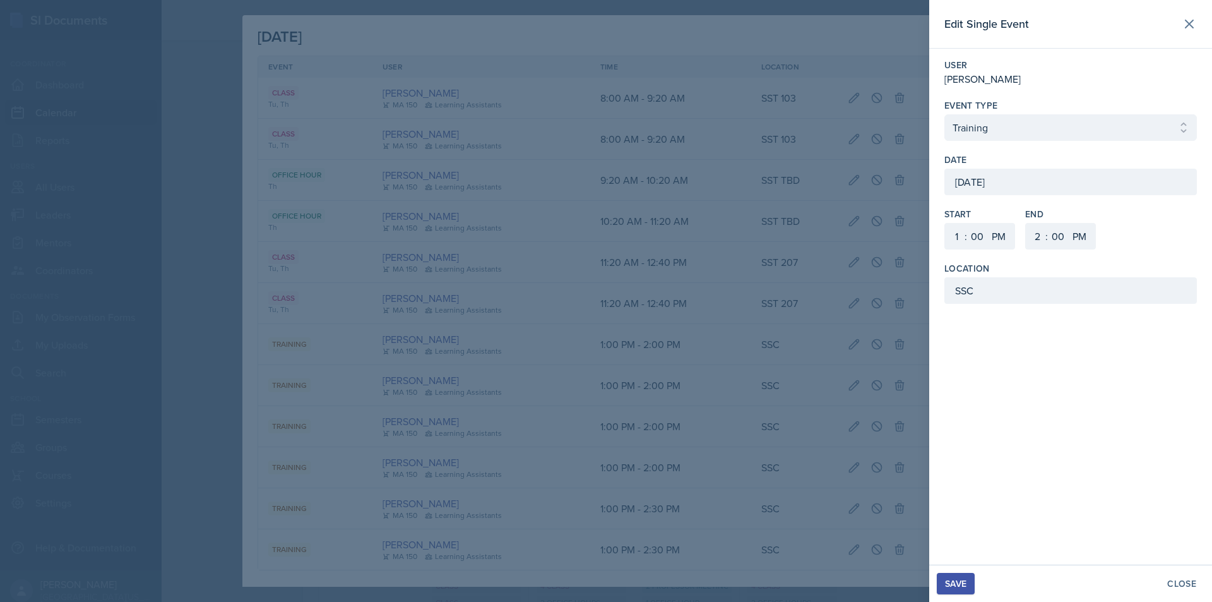
click at [971, 578] on button "Save" at bounding box center [956, 583] width 38 height 21
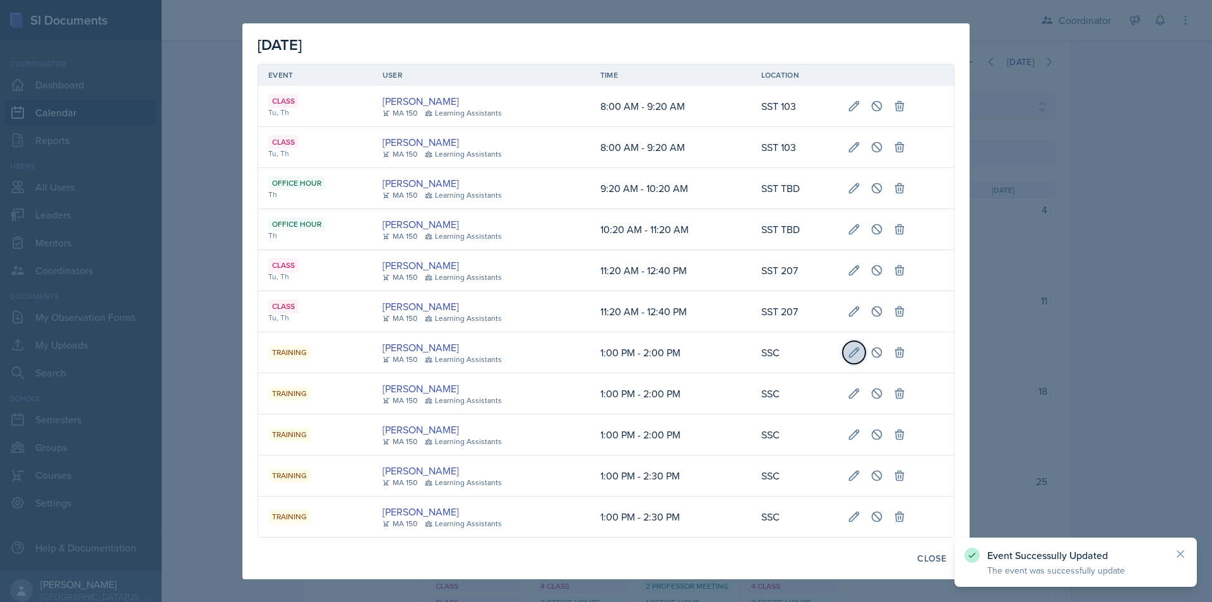
click at [847, 360] on button at bounding box center [854, 352] width 23 height 23
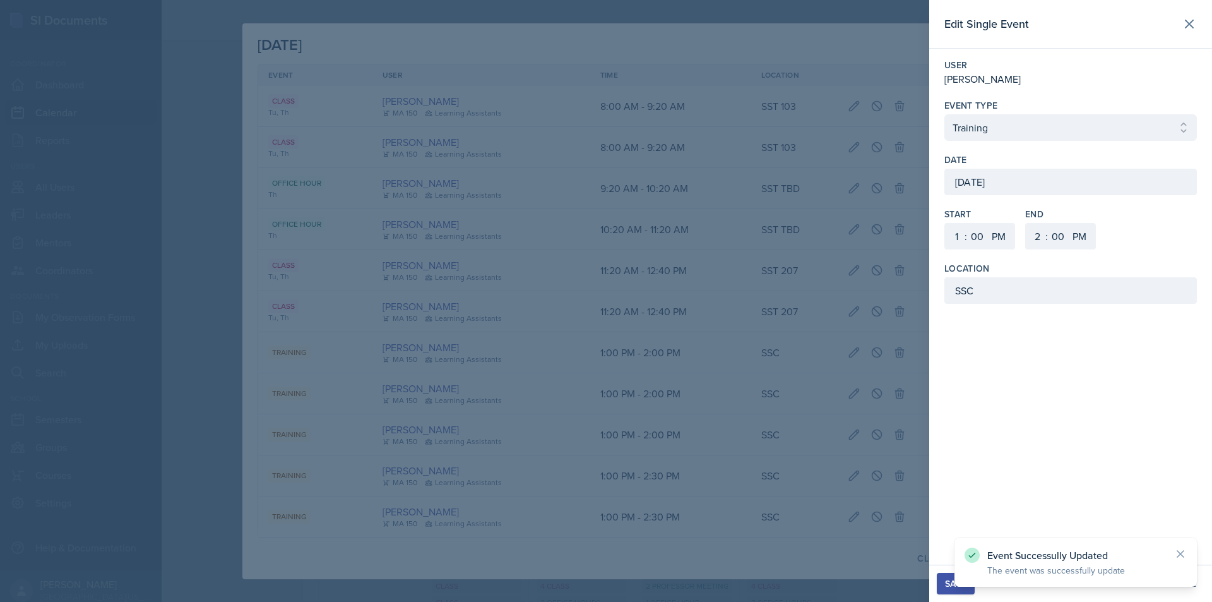
click at [989, 179] on div "October 16th, 2025" at bounding box center [1070, 182] width 252 height 27
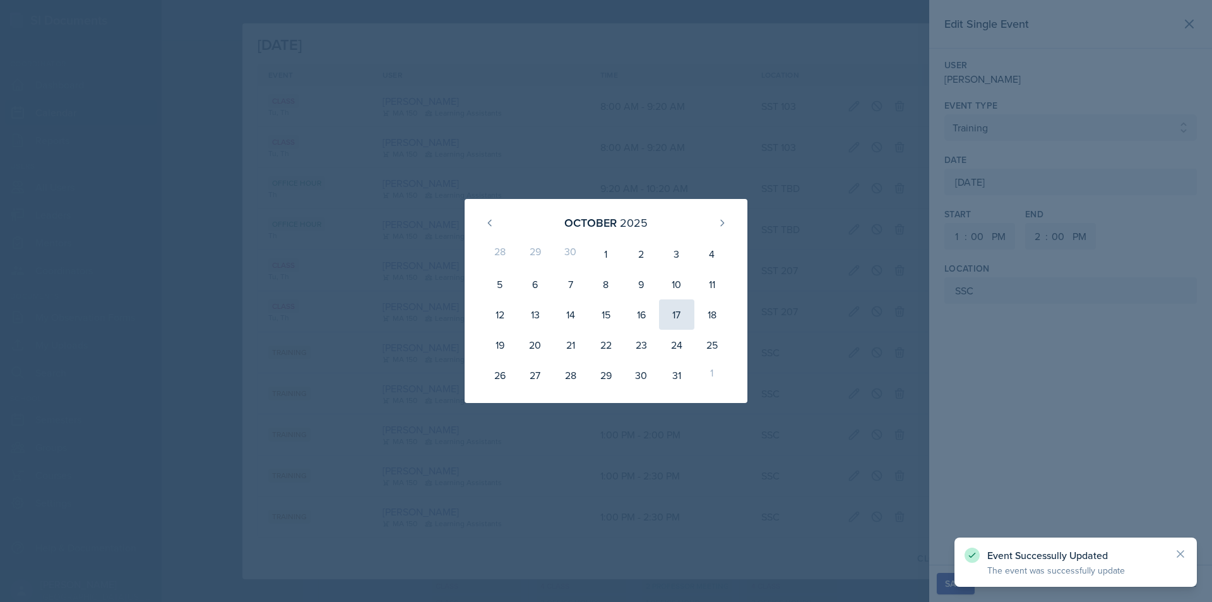
click at [675, 314] on div "17" at bounding box center [676, 314] width 35 height 30
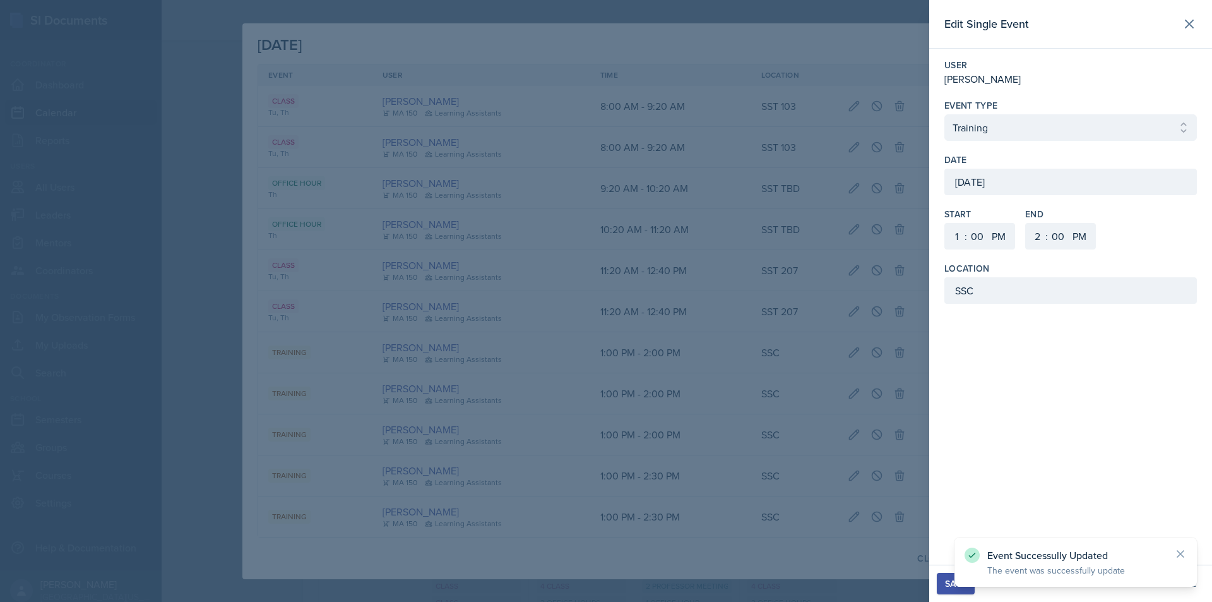
click at [952, 586] on div "Save" at bounding box center [955, 583] width 21 height 10
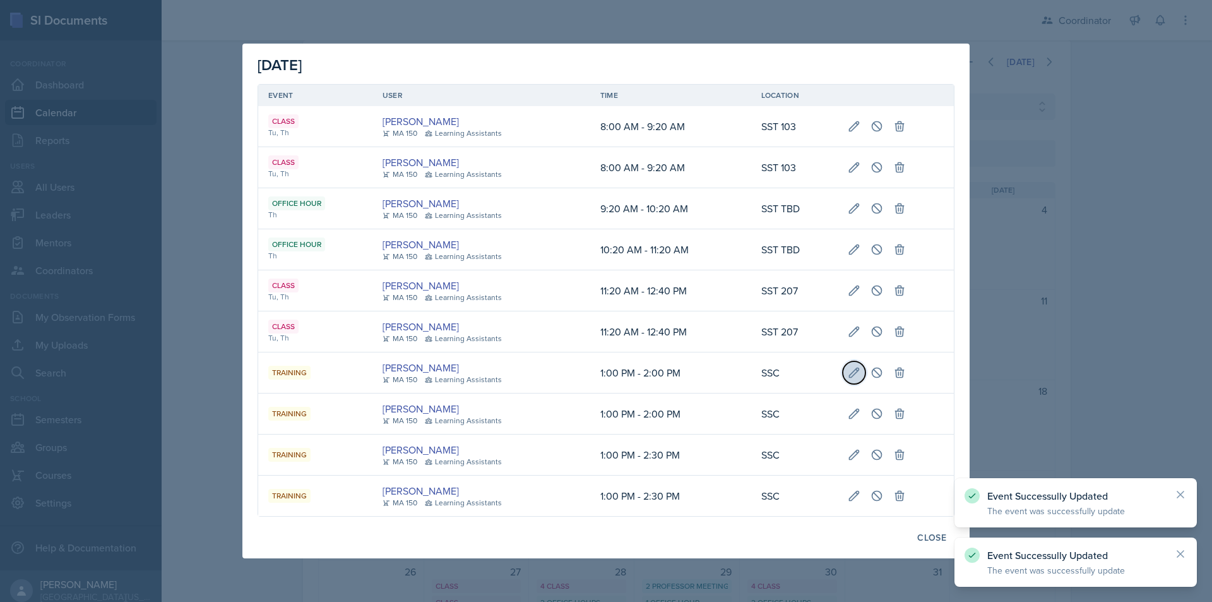
click at [848, 372] on icon at bounding box center [854, 372] width 13 height 13
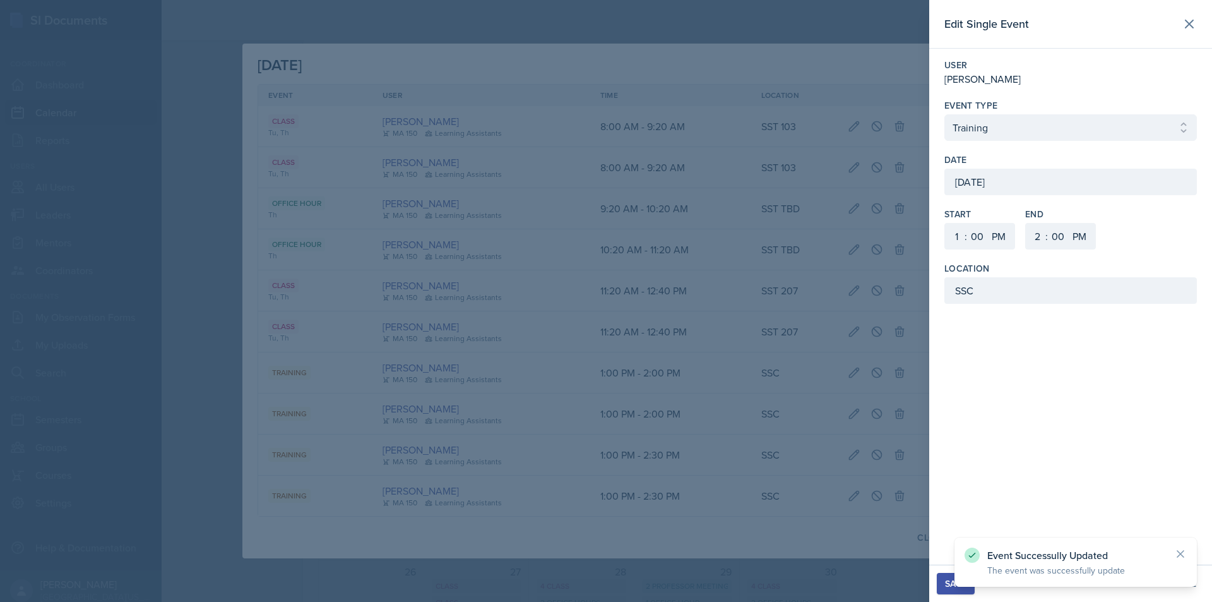
click at [1013, 193] on div "October 16th, 2025" at bounding box center [1070, 182] width 252 height 27
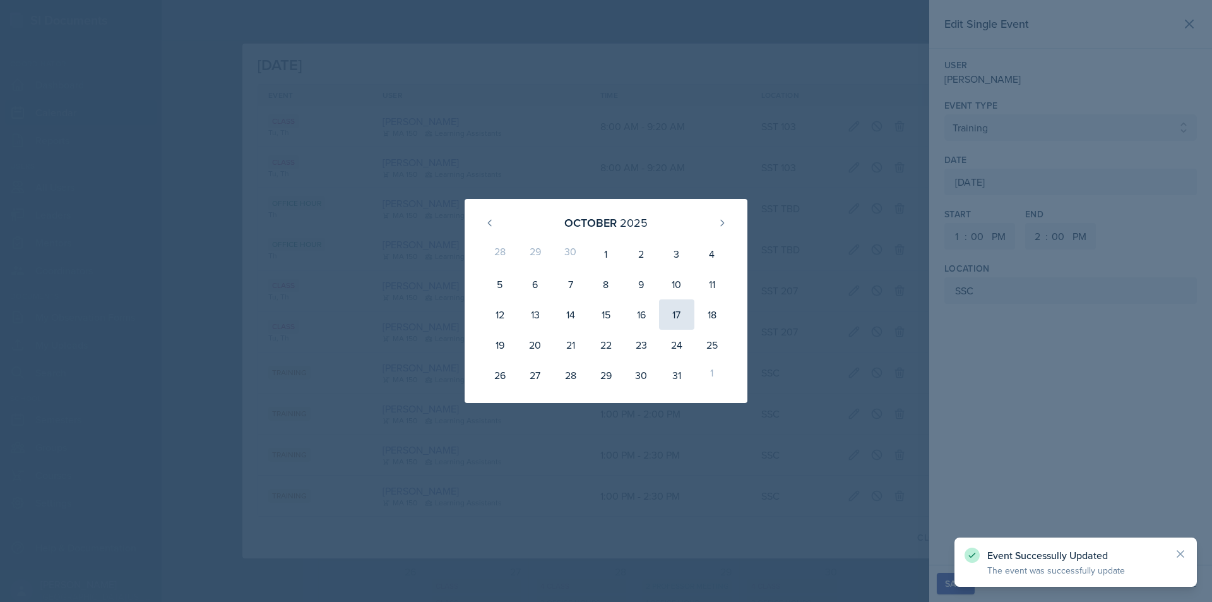
click at [680, 317] on div "17" at bounding box center [676, 314] width 35 height 30
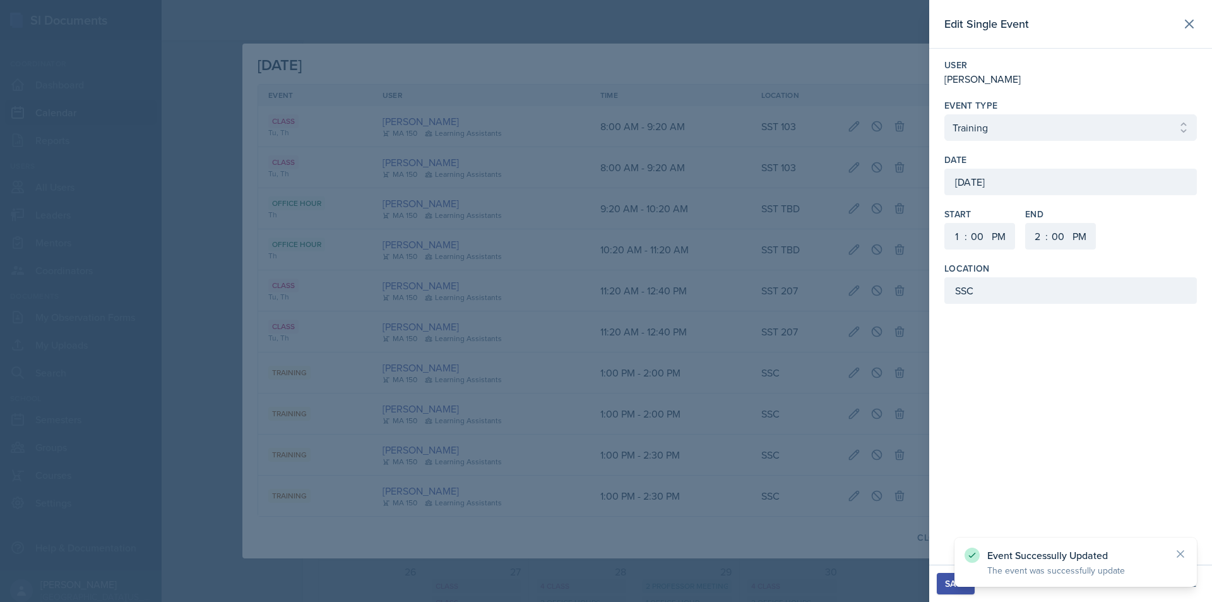
click at [943, 581] on button "Save" at bounding box center [956, 583] width 38 height 21
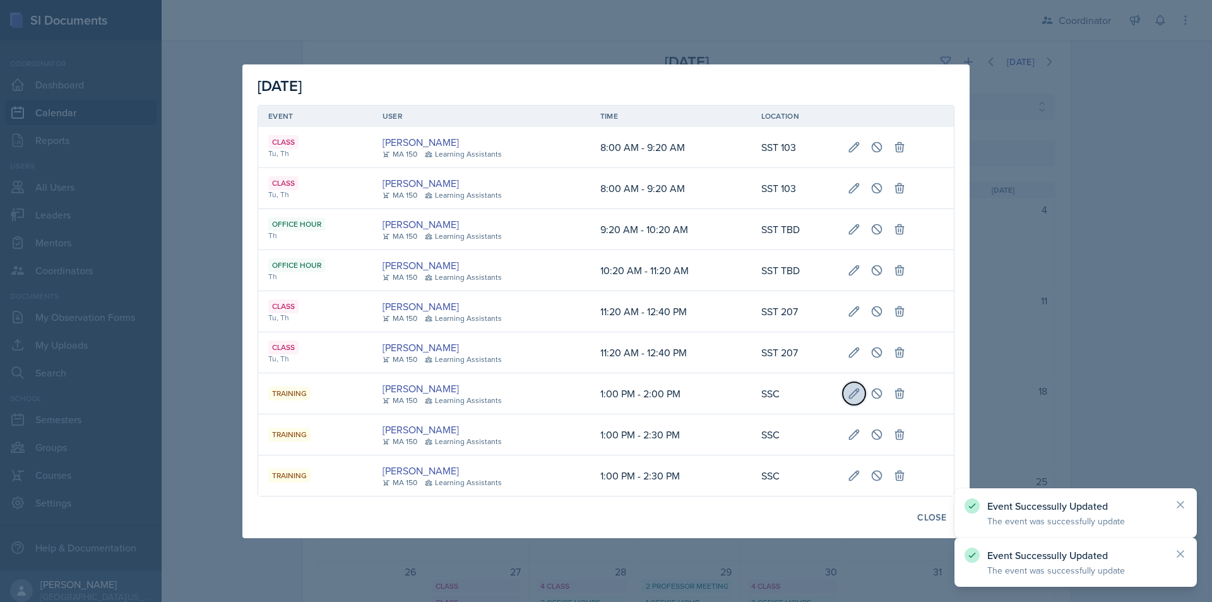
click at [851, 399] on icon at bounding box center [854, 393] width 13 height 13
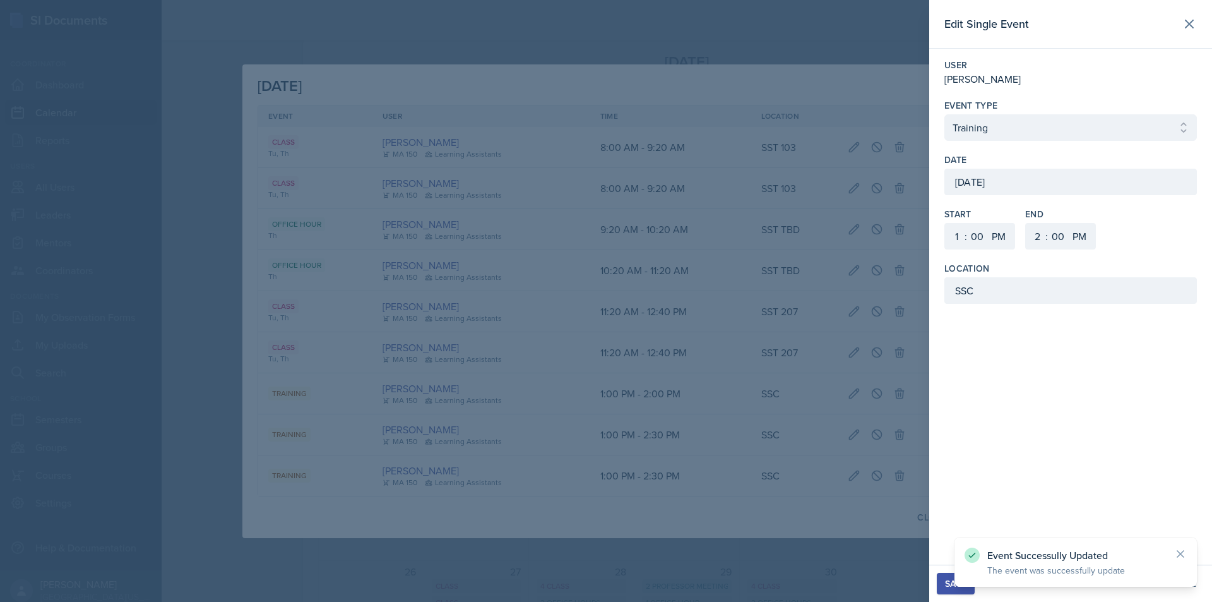
click at [980, 183] on div "October 16th, 2025" at bounding box center [1070, 182] width 252 height 27
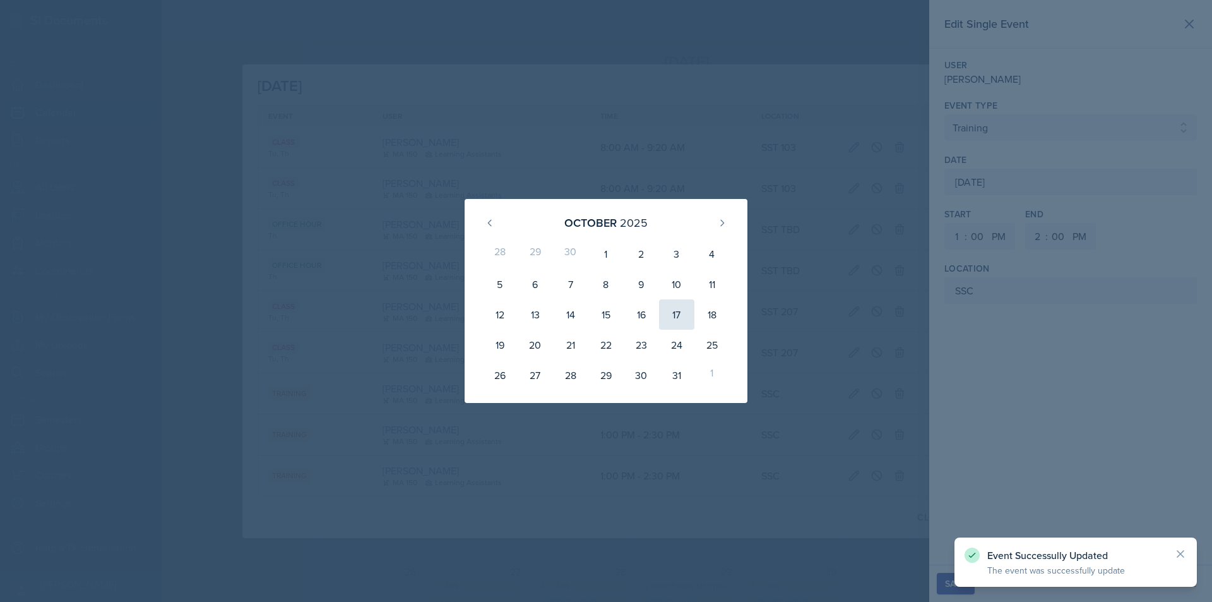
click at [682, 314] on div "17" at bounding box center [676, 314] width 35 height 30
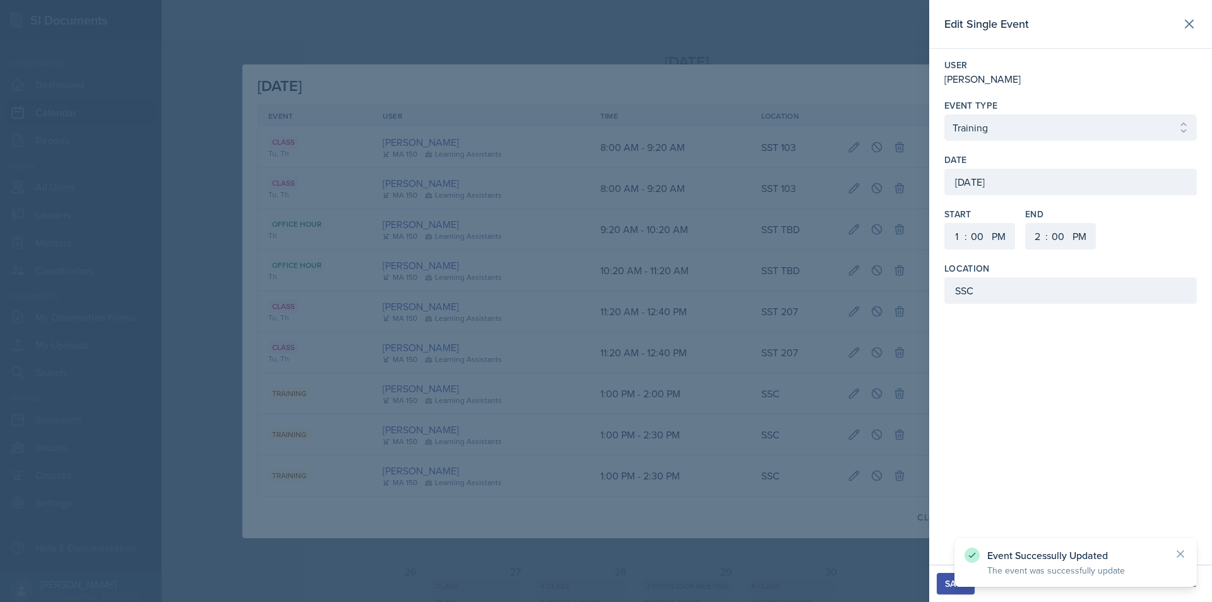
click at [950, 580] on div "Save" at bounding box center [955, 583] width 21 height 10
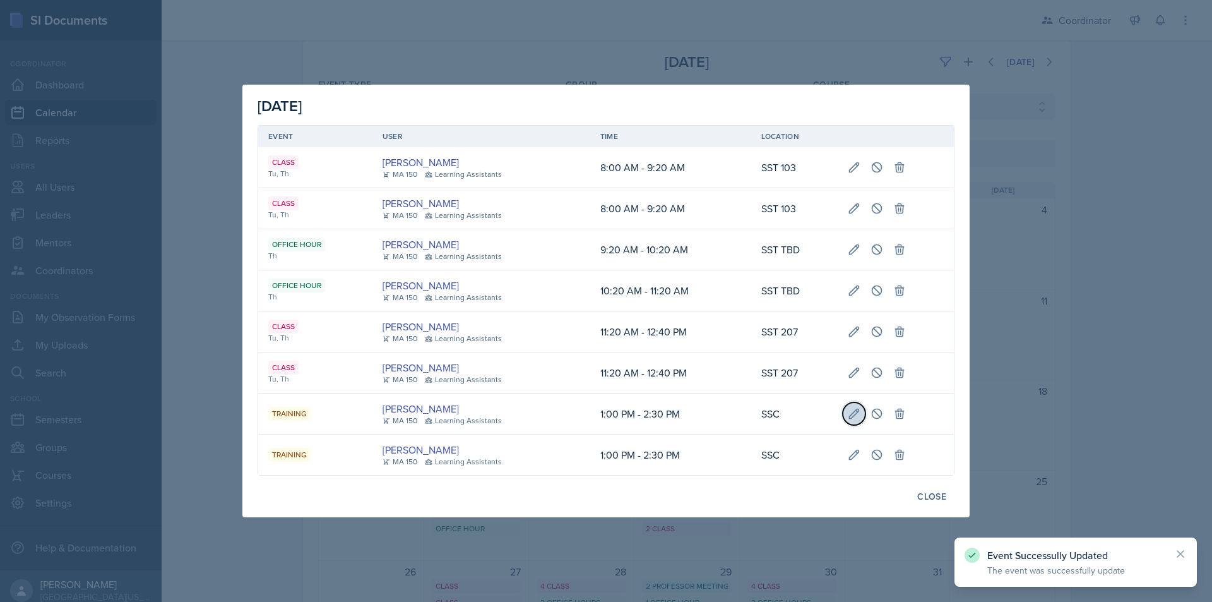
click at [848, 413] on icon at bounding box center [854, 413] width 13 height 13
type input "October 16th, 2025"
select select "30"
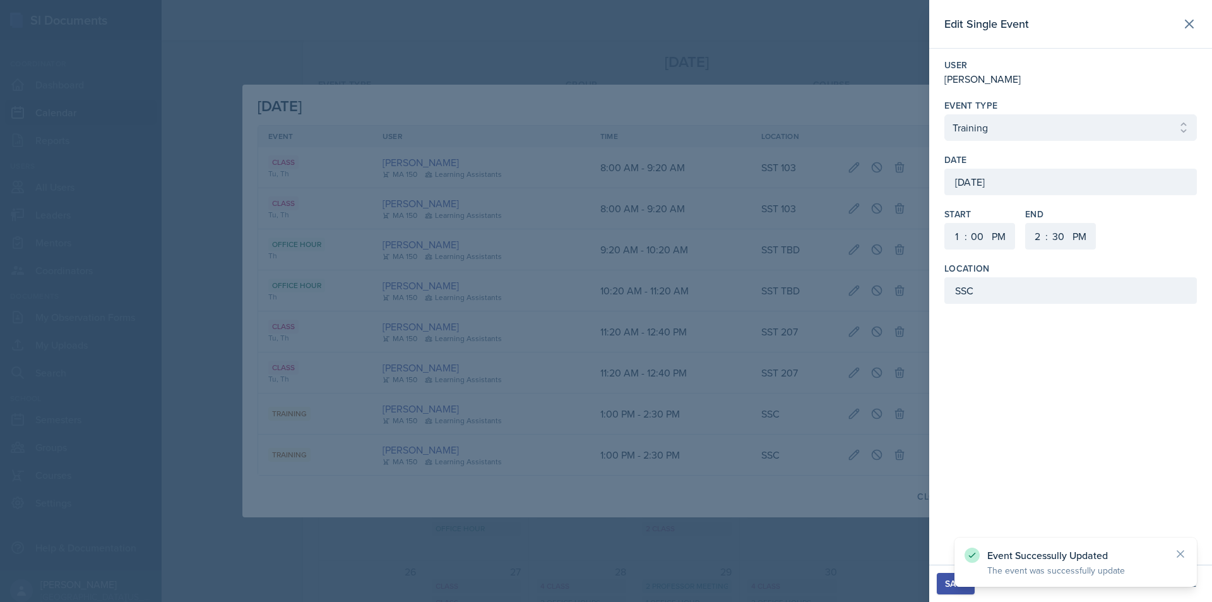
click at [1017, 183] on div "October 16th, 2025" at bounding box center [1070, 182] width 252 height 27
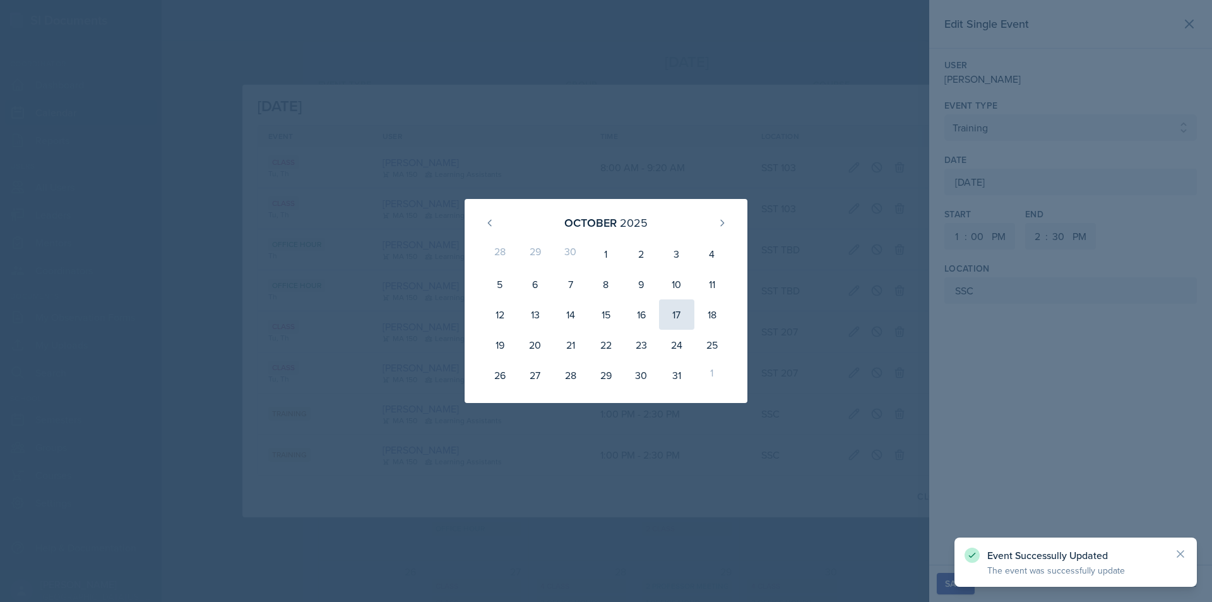
click at [672, 307] on div "17" at bounding box center [676, 314] width 35 height 30
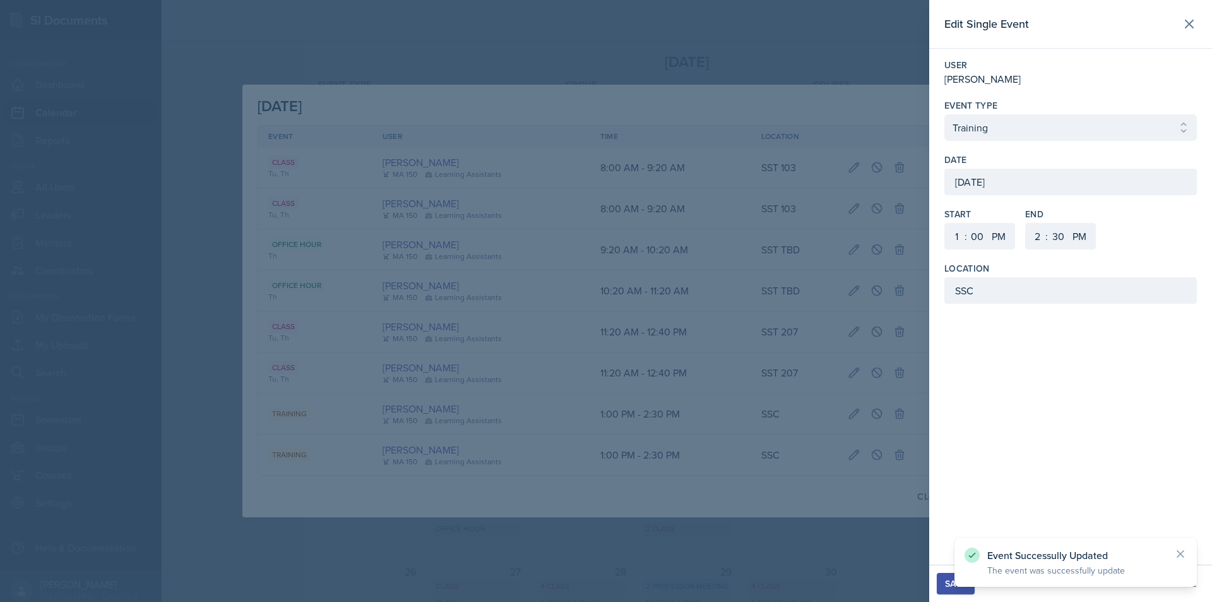
click at [946, 584] on div "Save" at bounding box center [955, 583] width 21 height 10
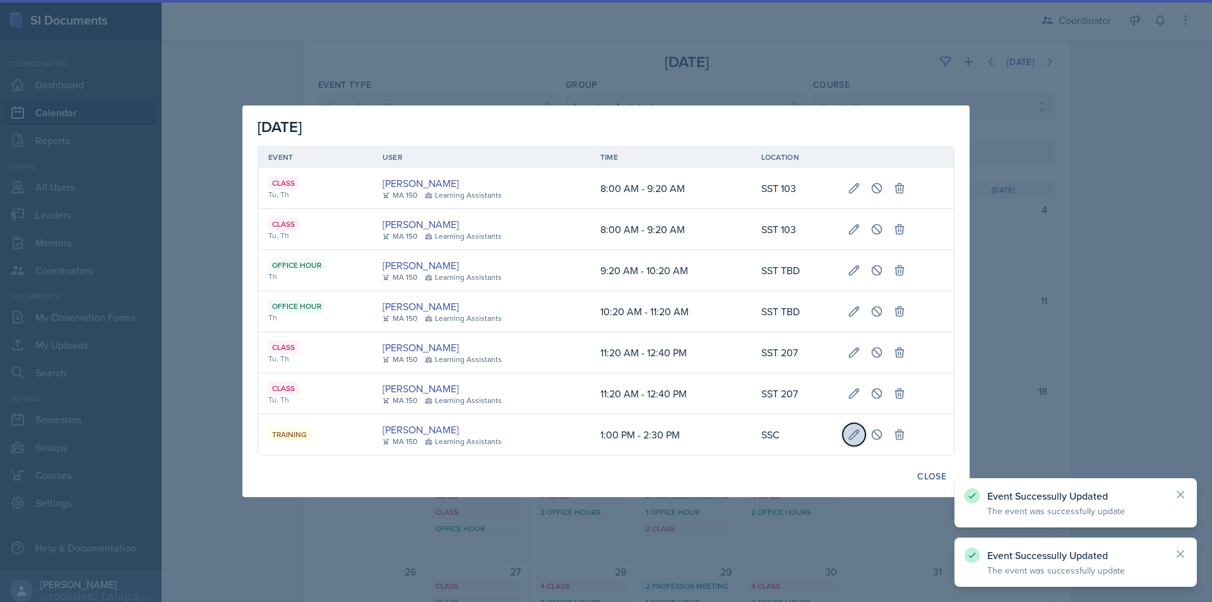
click at [854, 442] on button at bounding box center [854, 434] width 23 height 23
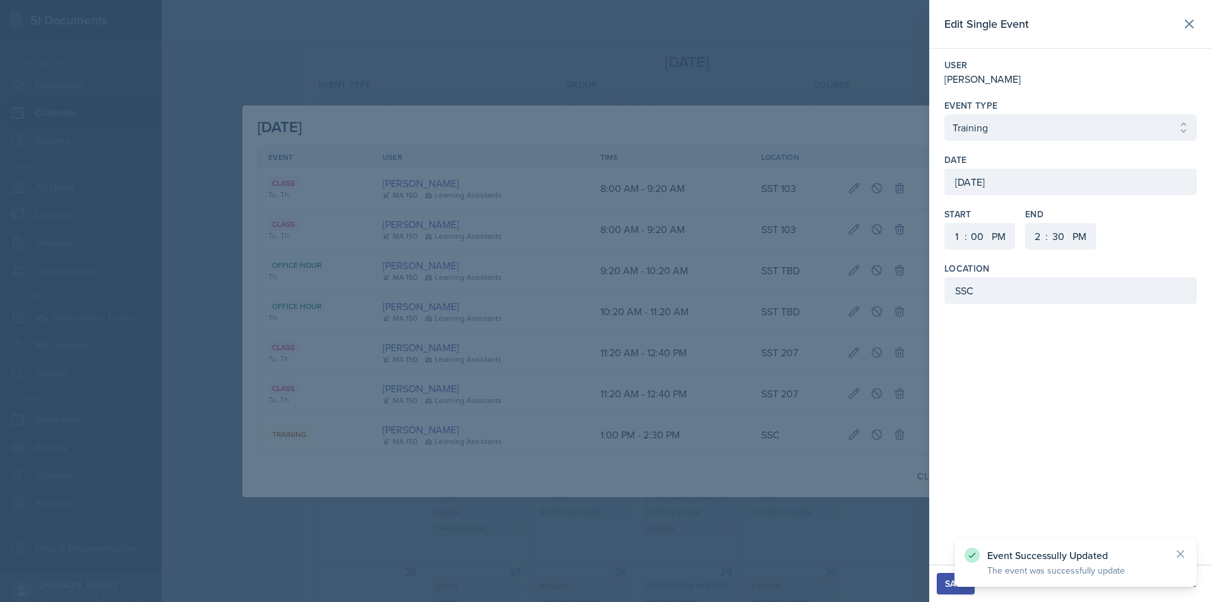
click at [965, 174] on div "October 16th, 2025" at bounding box center [1070, 182] width 252 height 27
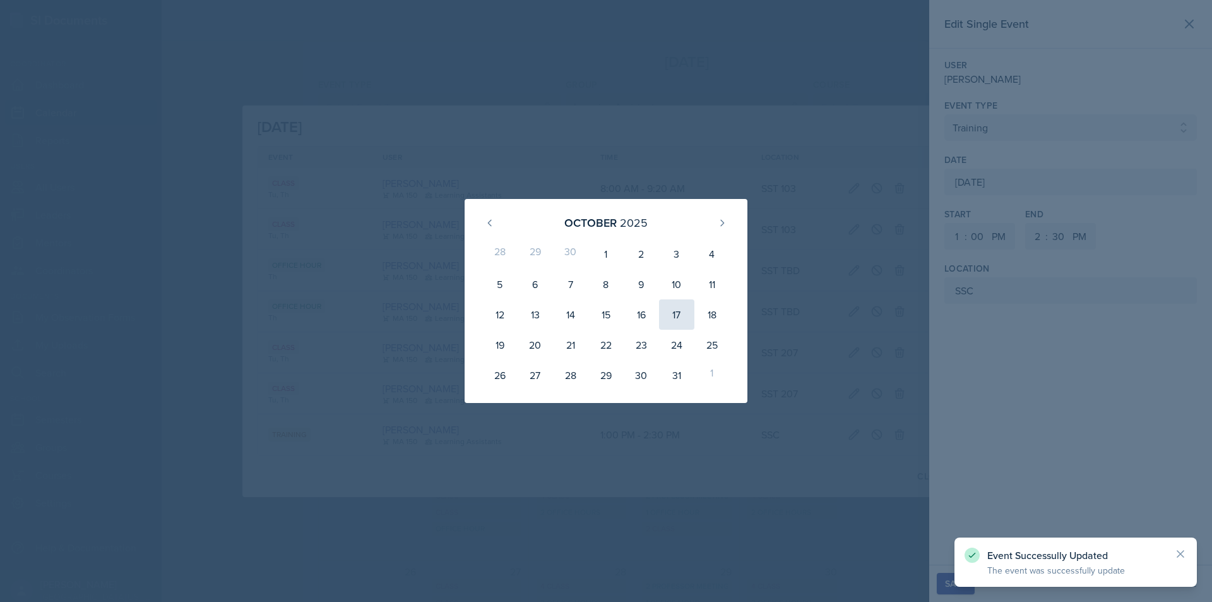
click at [673, 316] on div "17" at bounding box center [676, 314] width 35 height 30
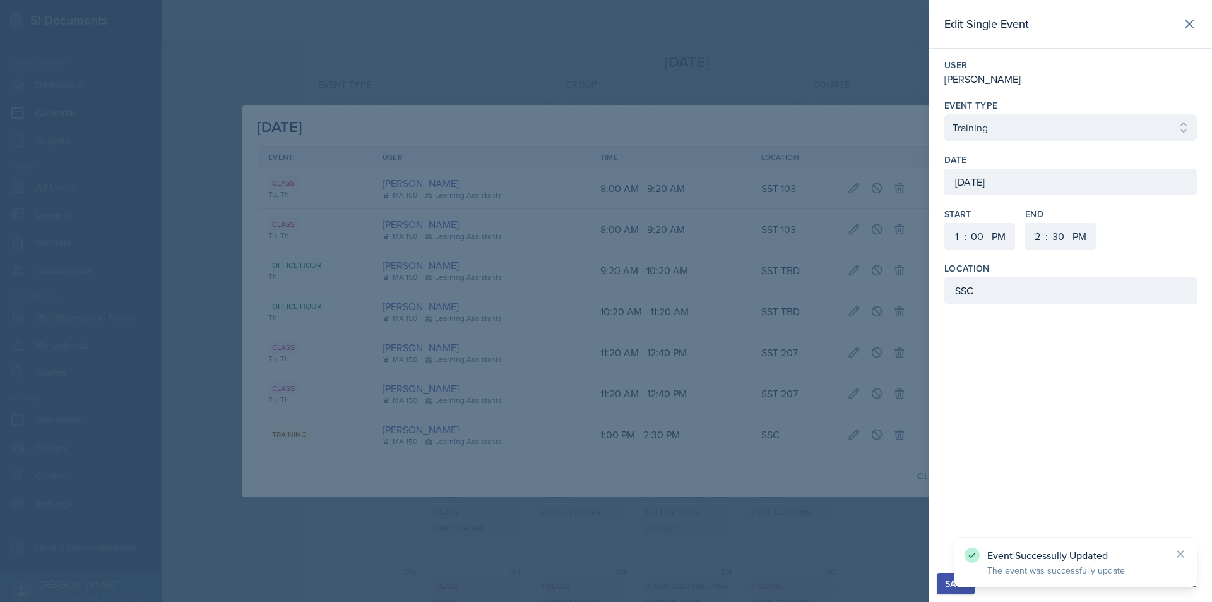
click at [947, 586] on div "Save" at bounding box center [955, 583] width 21 height 10
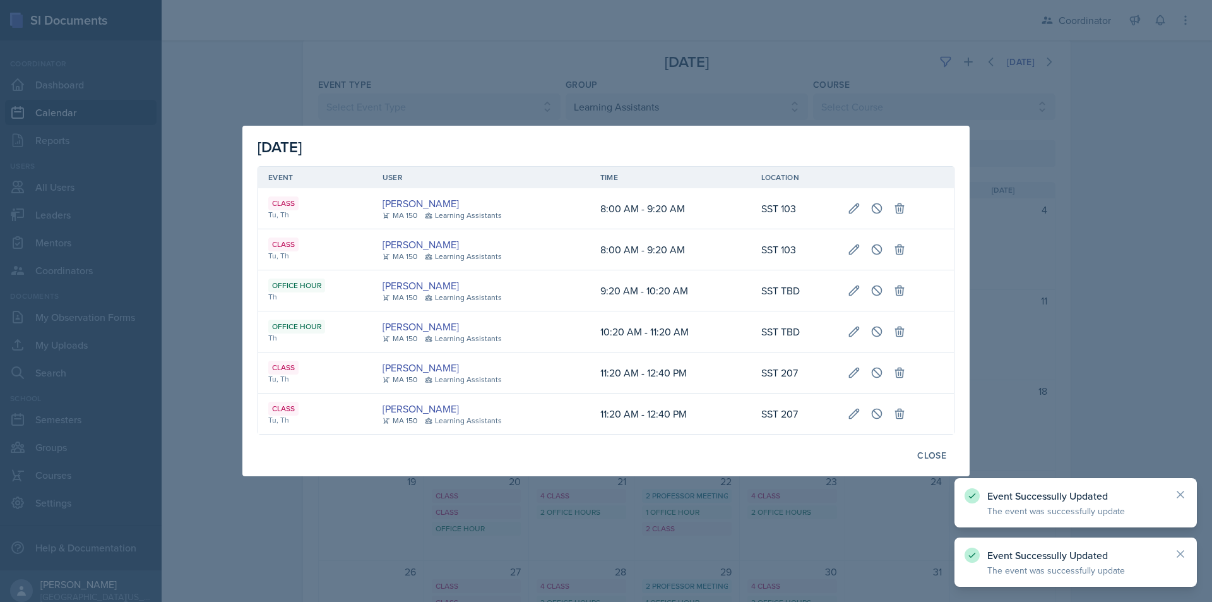
click at [934, 439] on div "October 16th, 2025 Event User Time Location Class Tu, Th Jace Nelson MA 150 Lea…" at bounding box center [605, 301] width 727 height 350
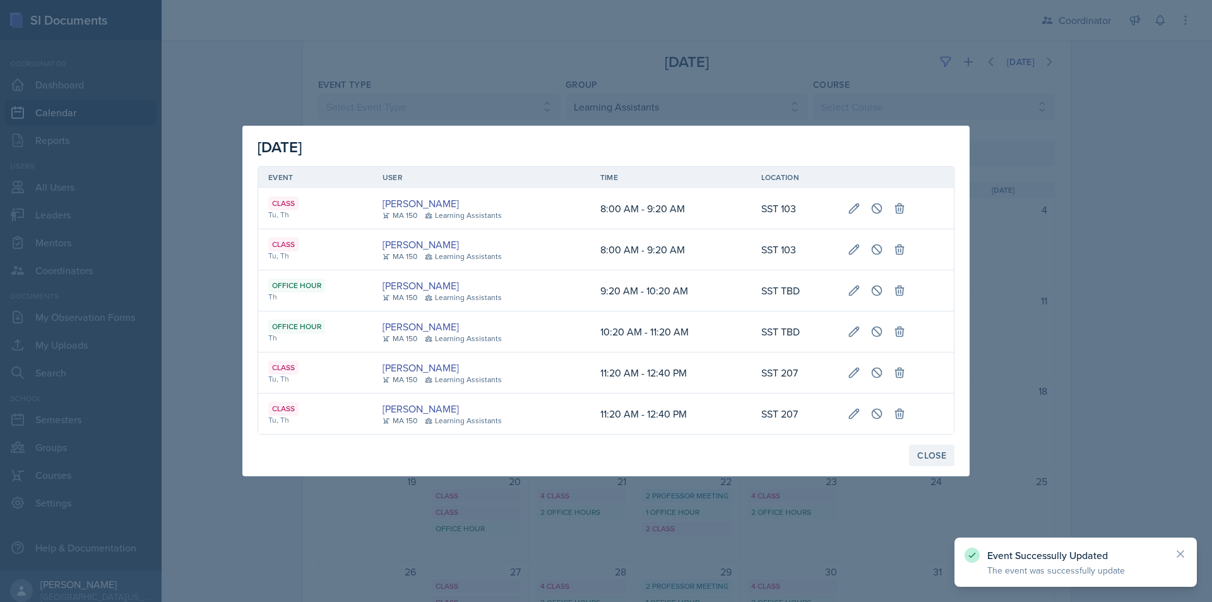
click at [928, 456] on div "Close" at bounding box center [931, 455] width 29 height 10
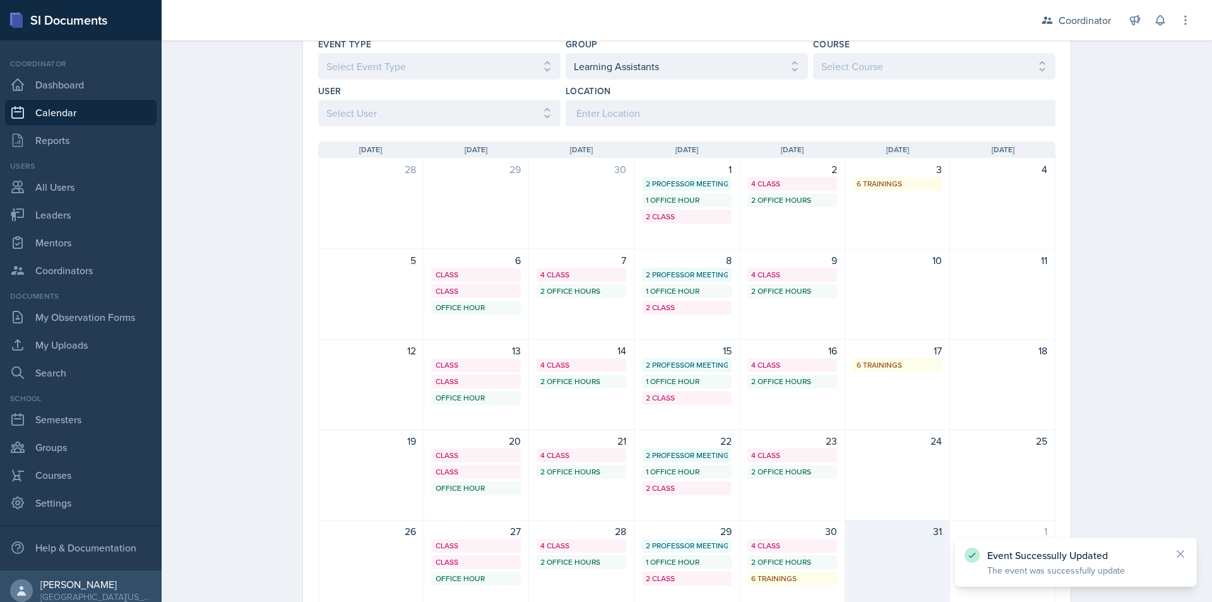
scroll to position [126, 0]
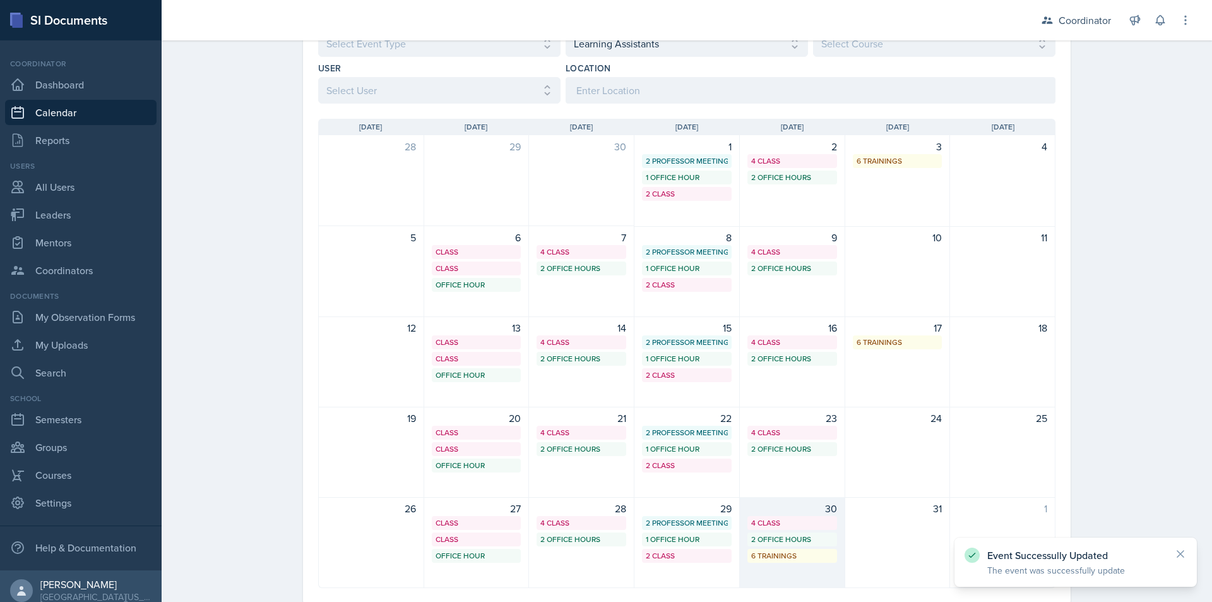
click at [827, 556] on div "6 Trainings" at bounding box center [792, 555] width 82 height 11
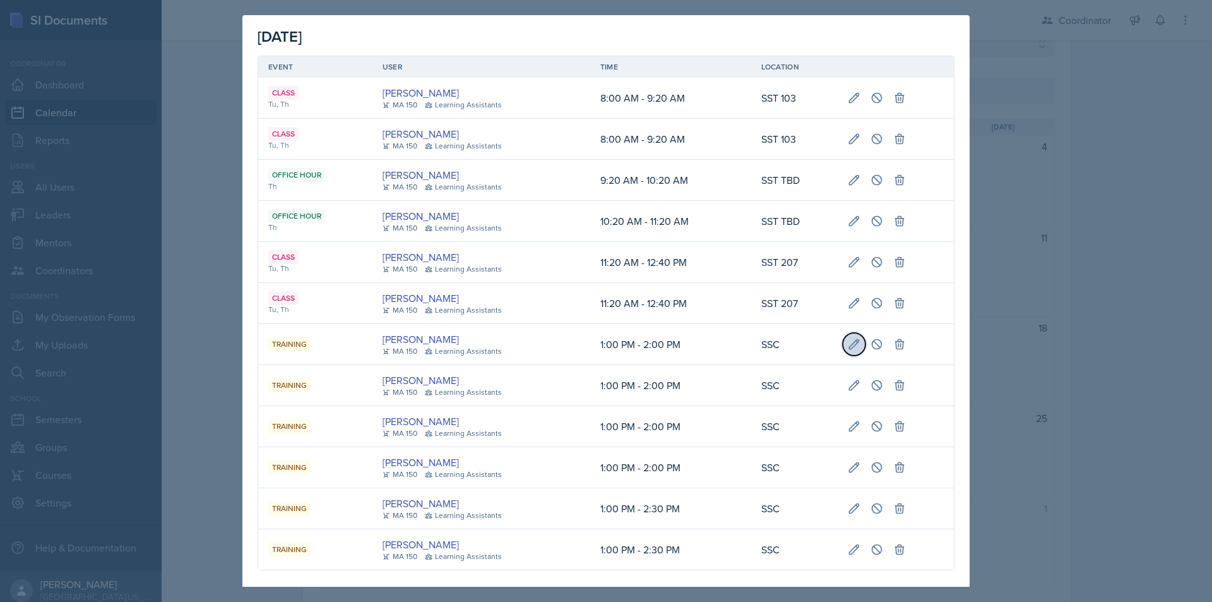
click at [843, 342] on button at bounding box center [854, 344] width 23 height 23
type input "October 30th, 2025"
select select "0"
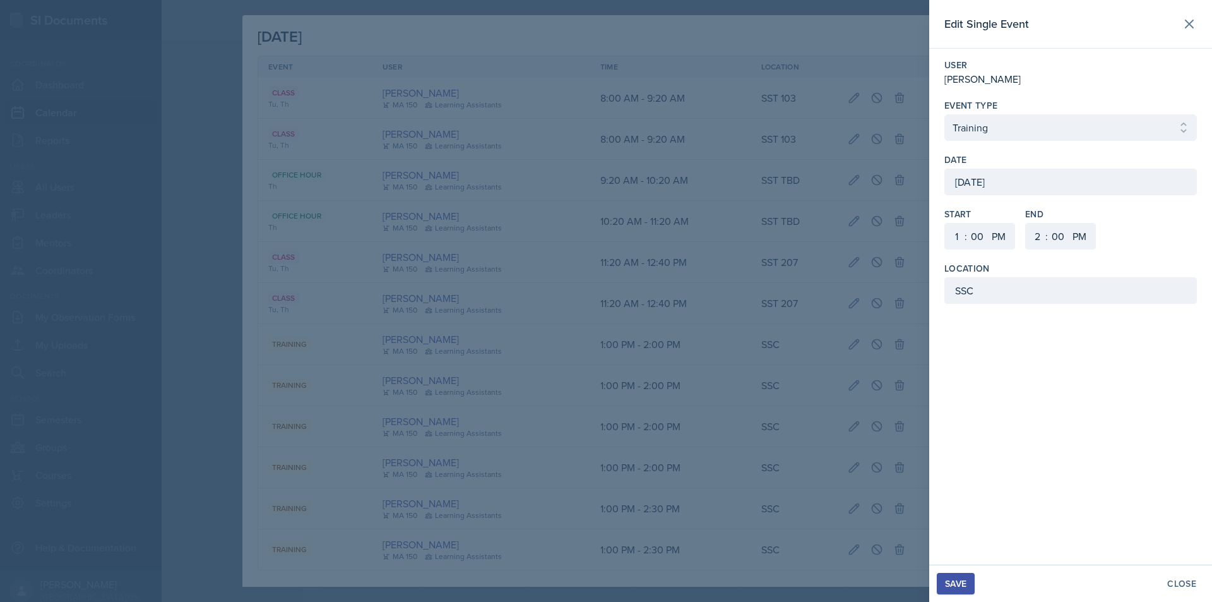
click at [1001, 187] on div "October 30th, 2025" at bounding box center [1070, 182] width 252 height 27
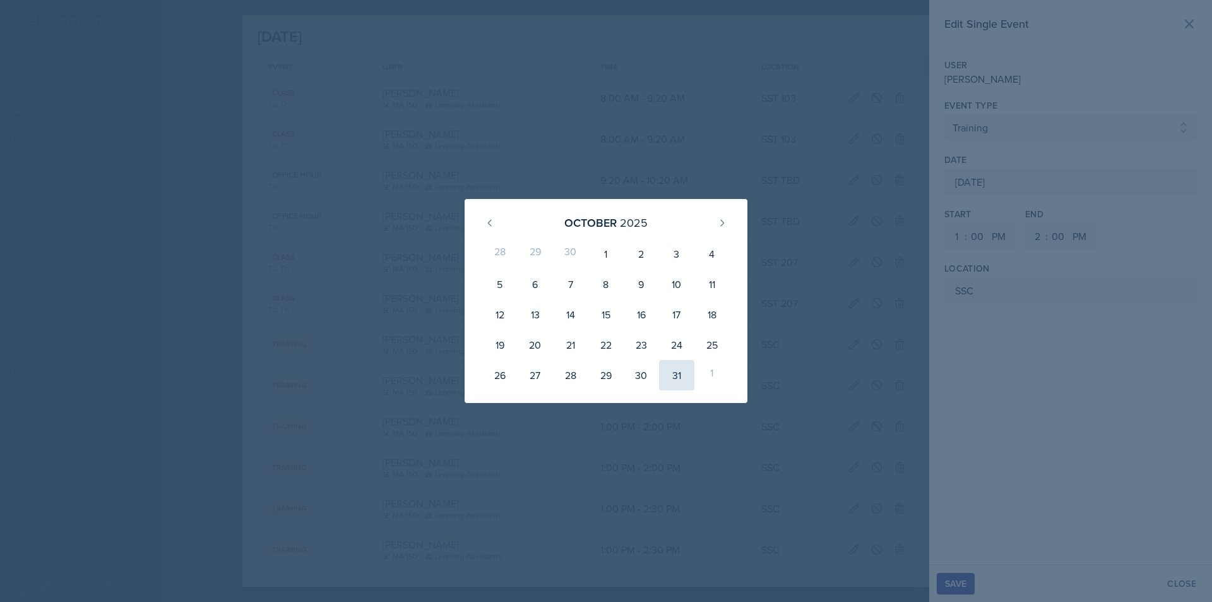
click at [666, 371] on div "31" at bounding box center [676, 375] width 35 height 30
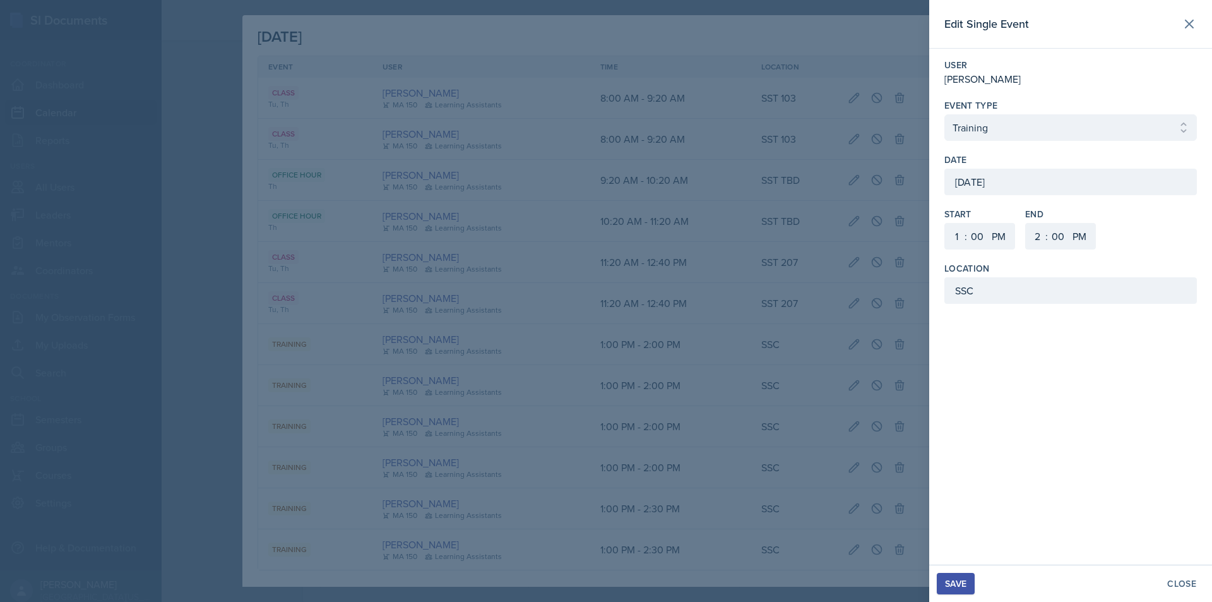
click at [939, 590] on button "Save" at bounding box center [956, 583] width 38 height 21
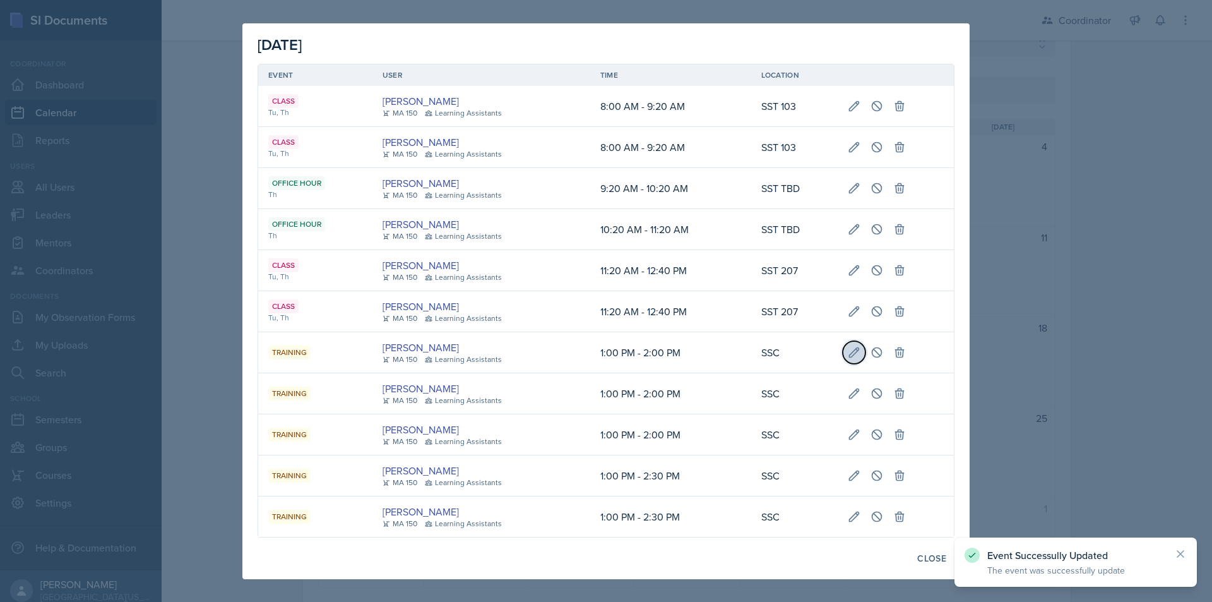
click at [851, 353] on icon at bounding box center [854, 351] width 9 height 9
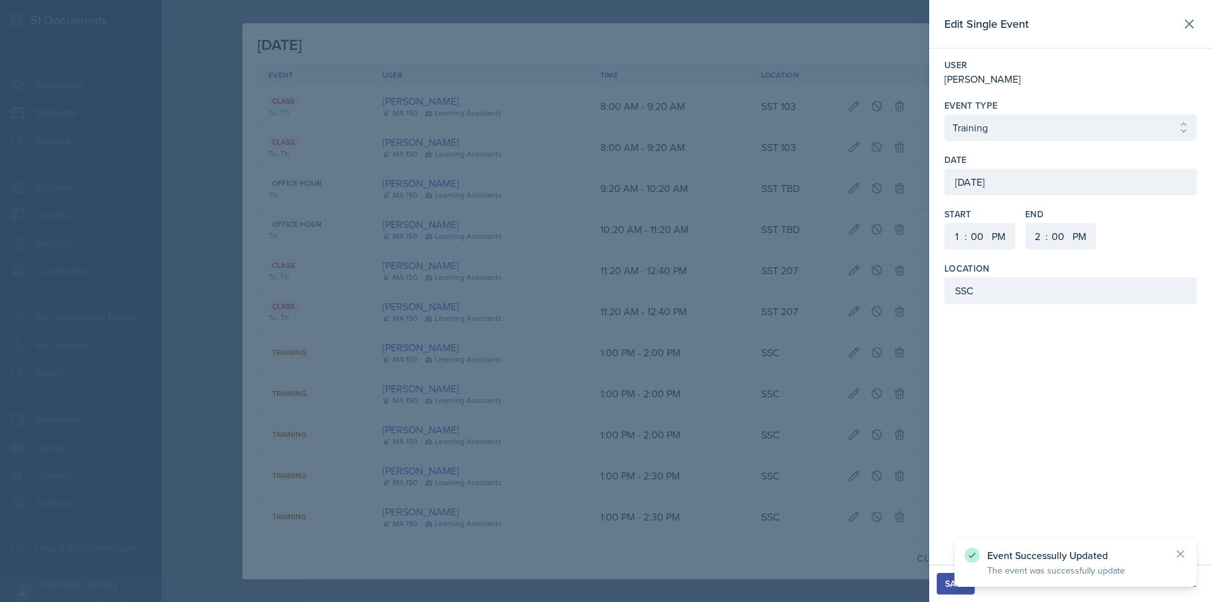
click at [998, 182] on div "October 30th, 2025" at bounding box center [1070, 182] width 252 height 27
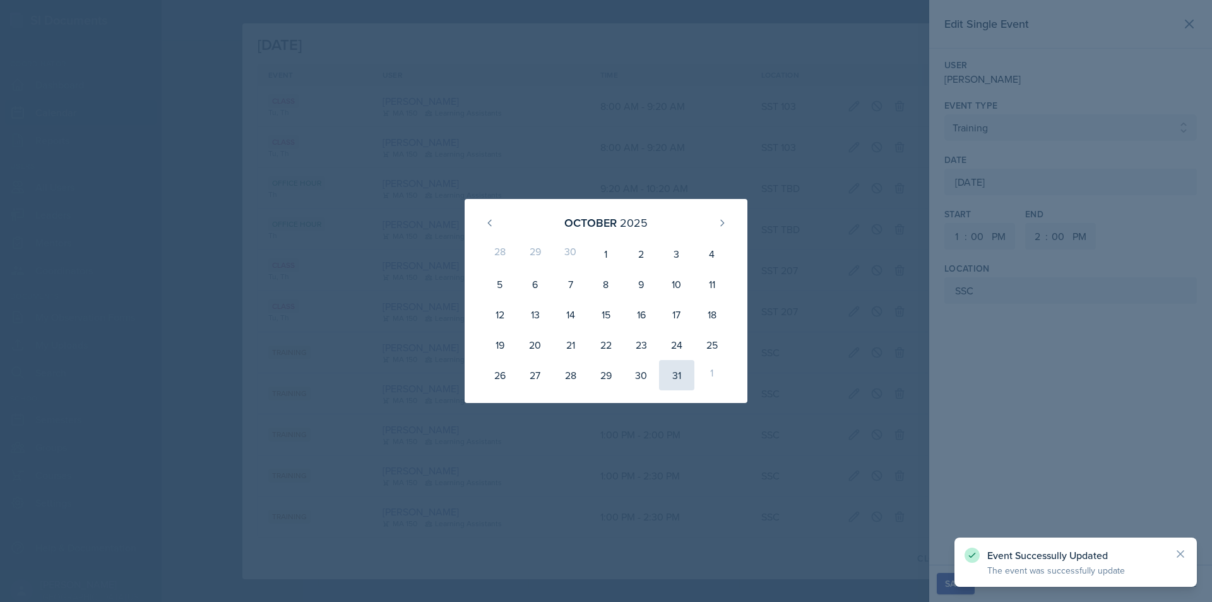
click at [668, 377] on div "31" at bounding box center [676, 375] width 35 height 30
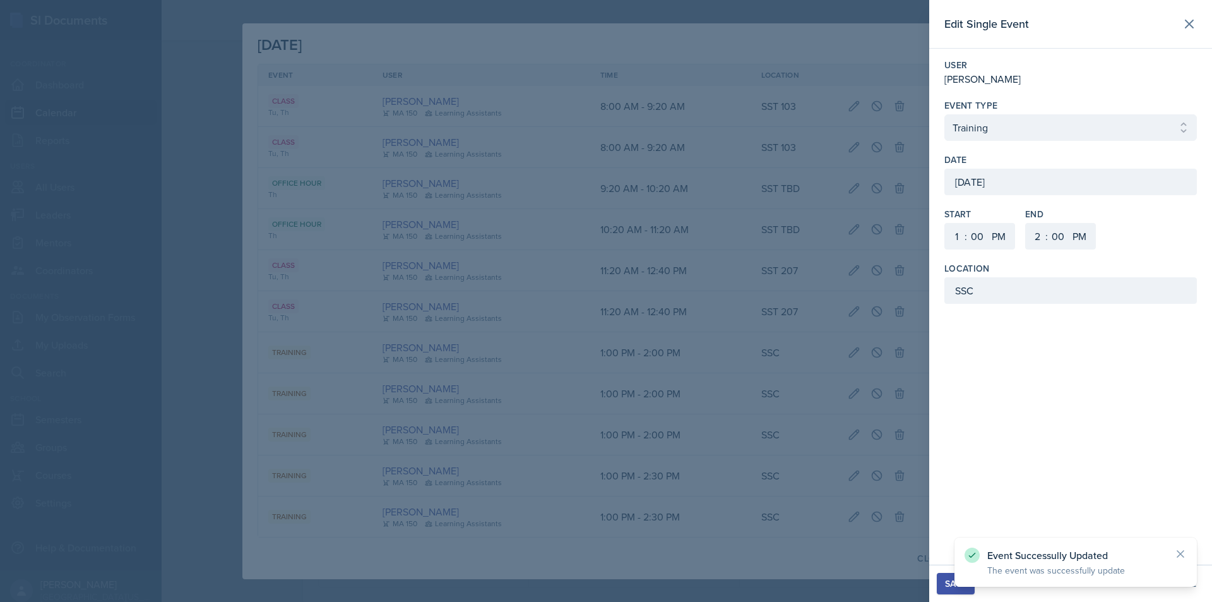
click at [946, 585] on div "Save" at bounding box center [955, 583] width 21 height 10
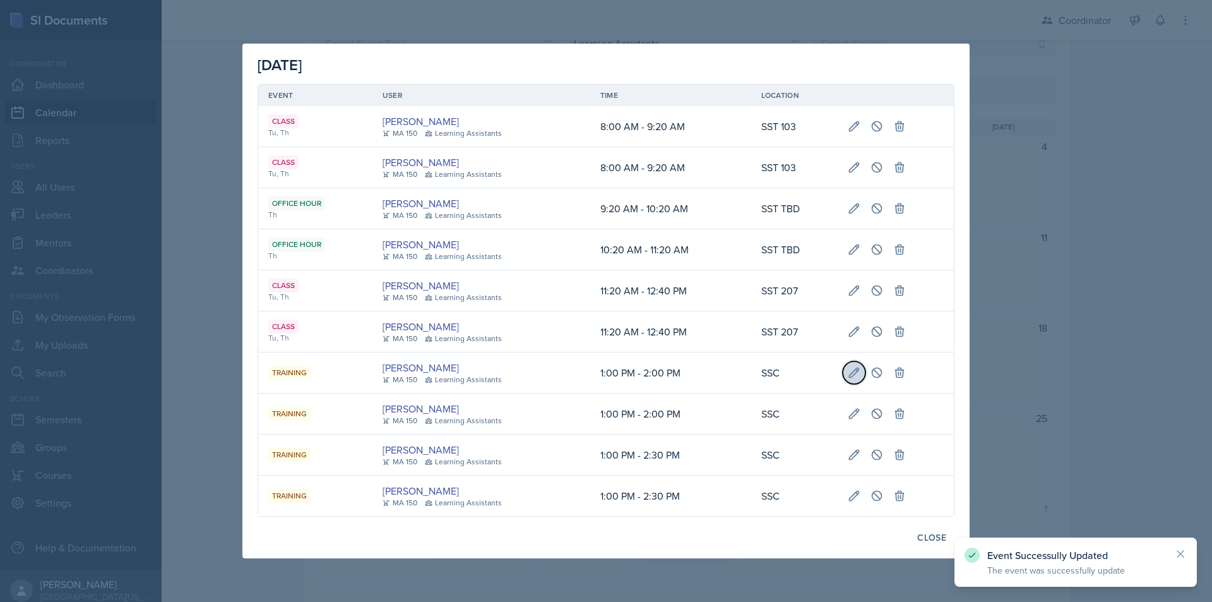
click at [857, 376] on icon at bounding box center [854, 372] width 13 height 13
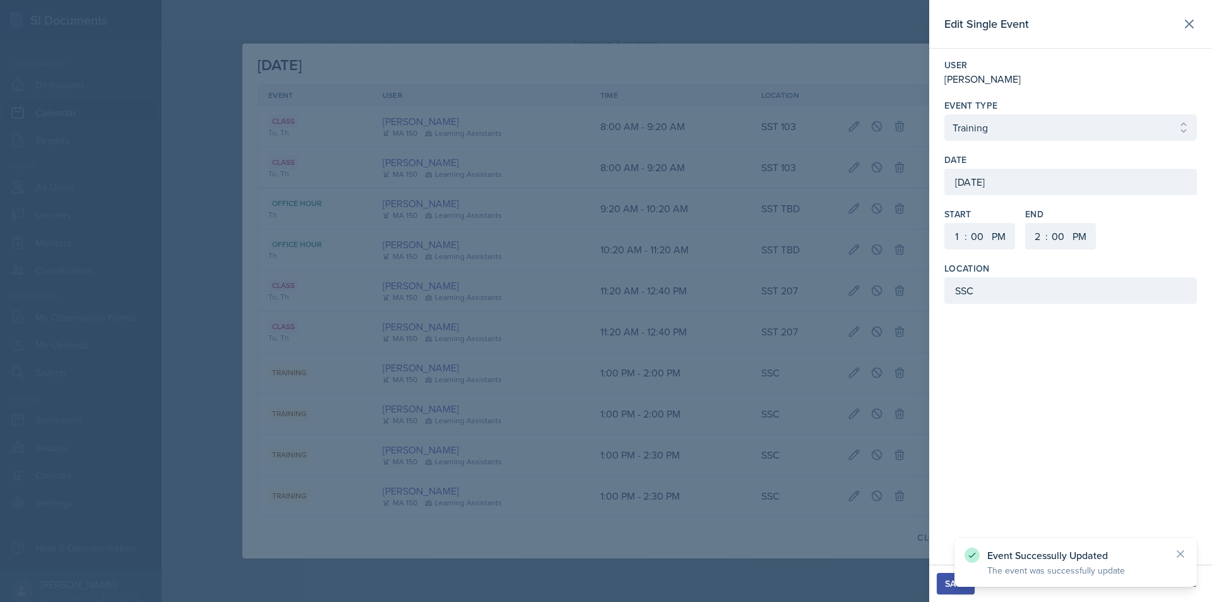
click at [1009, 176] on div "October 30th, 2025" at bounding box center [1070, 182] width 252 height 27
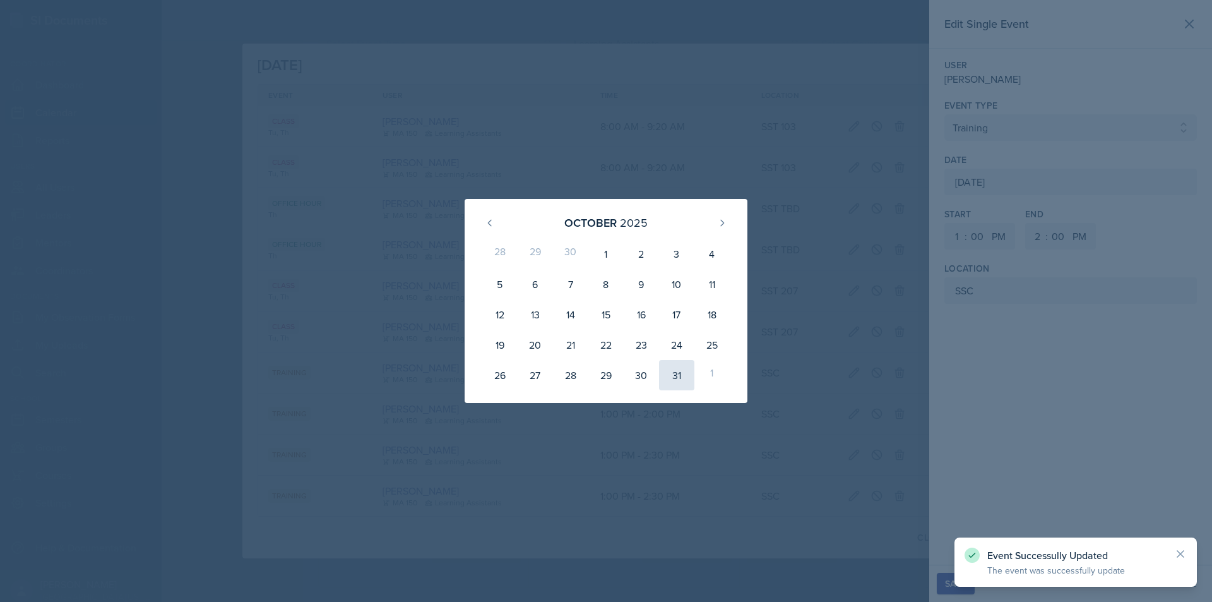
click at [675, 373] on div "31" at bounding box center [676, 375] width 35 height 30
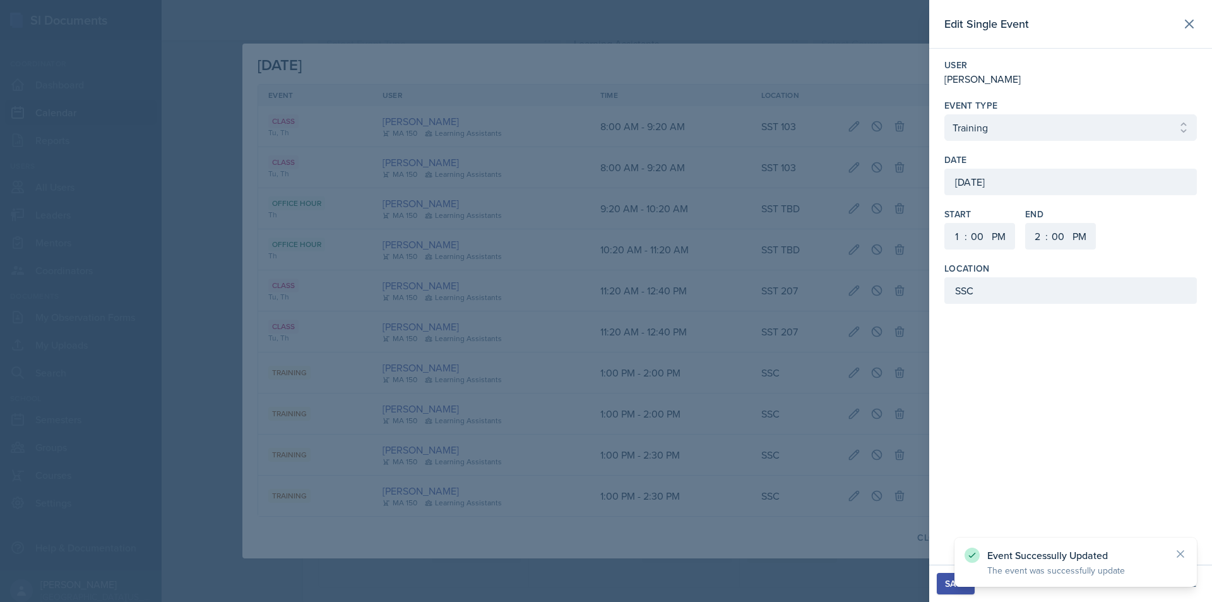
click at [939, 579] on button "Save" at bounding box center [956, 583] width 38 height 21
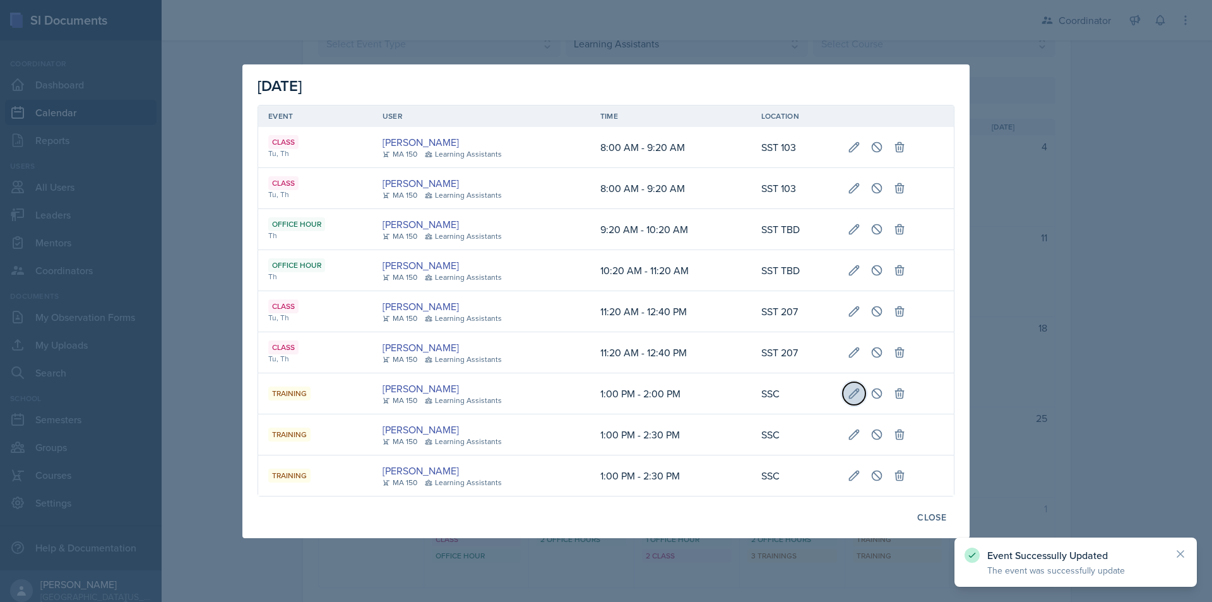
click at [845, 393] on button at bounding box center [854, 393] width 23 height 23
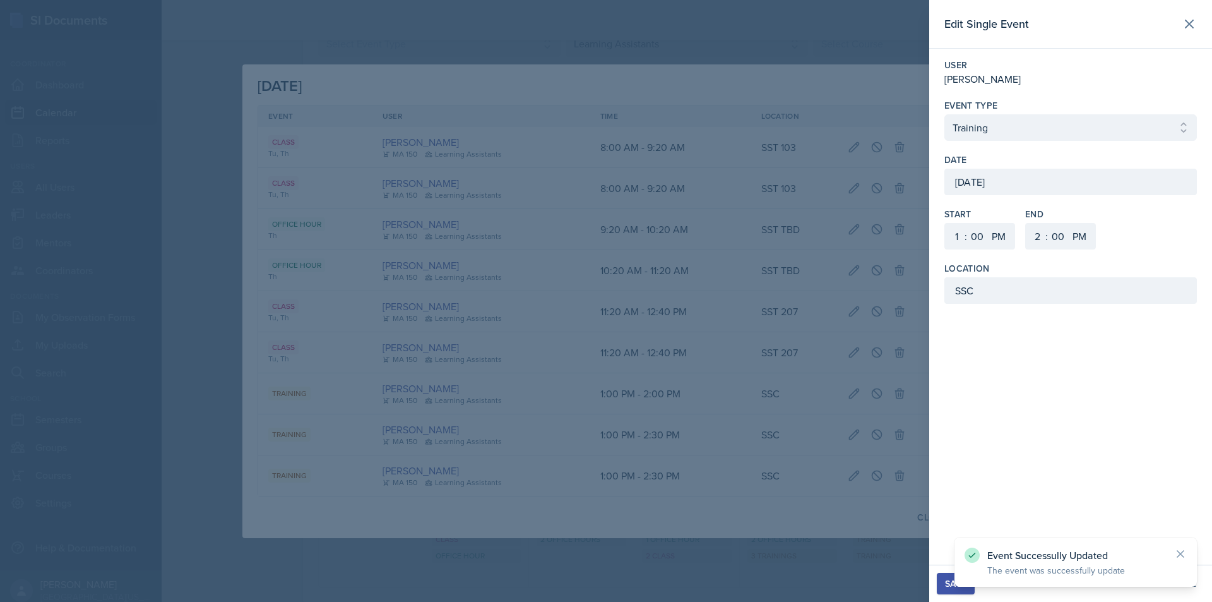
click at [971, 175] on div "October 30th, 2025" at bounding box center [1070, 182] width 252 height 27
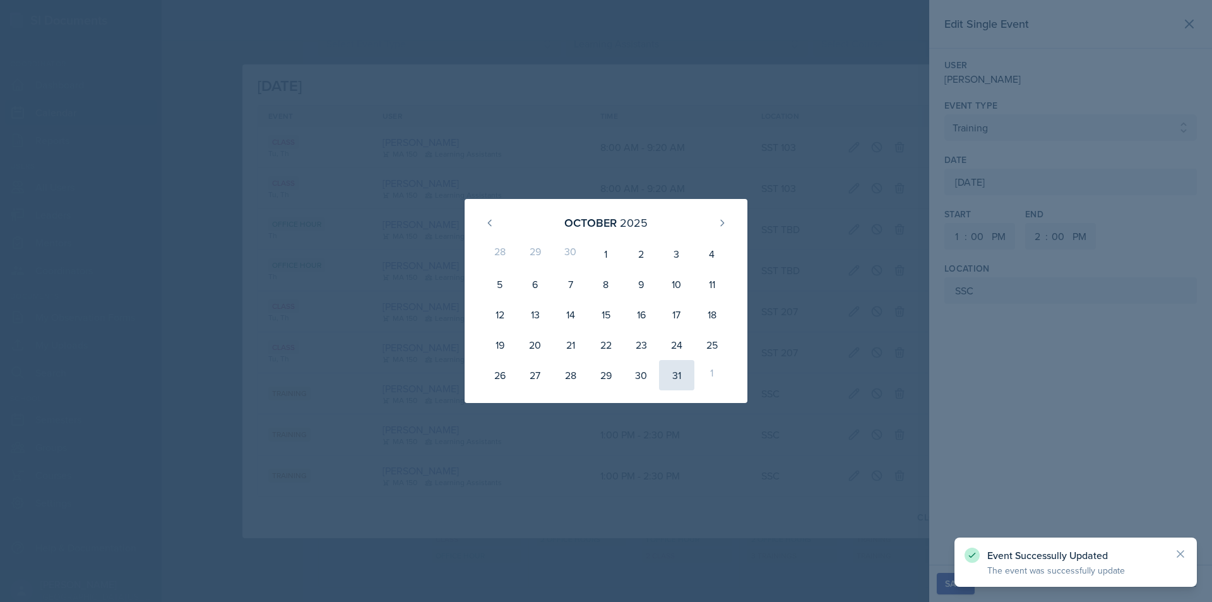
click at [668, 371] on div "31" at bounding box center [676, 375] width 35 height 30
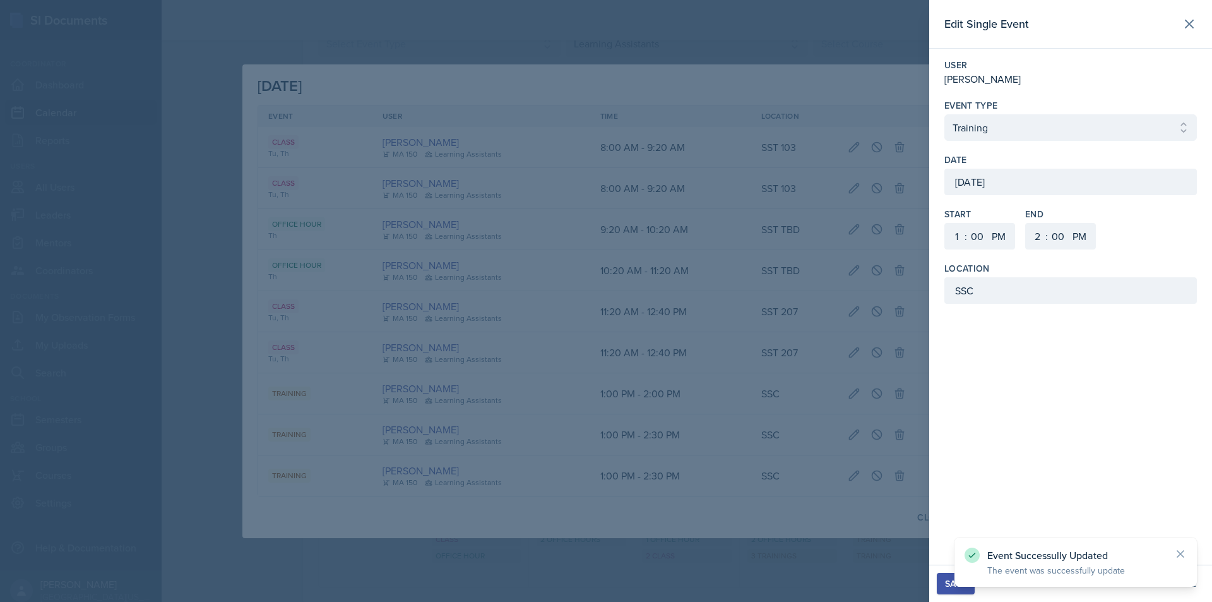
click at [952, 578] on div "Save" at bounding box center [955, 583] width 21 height 10
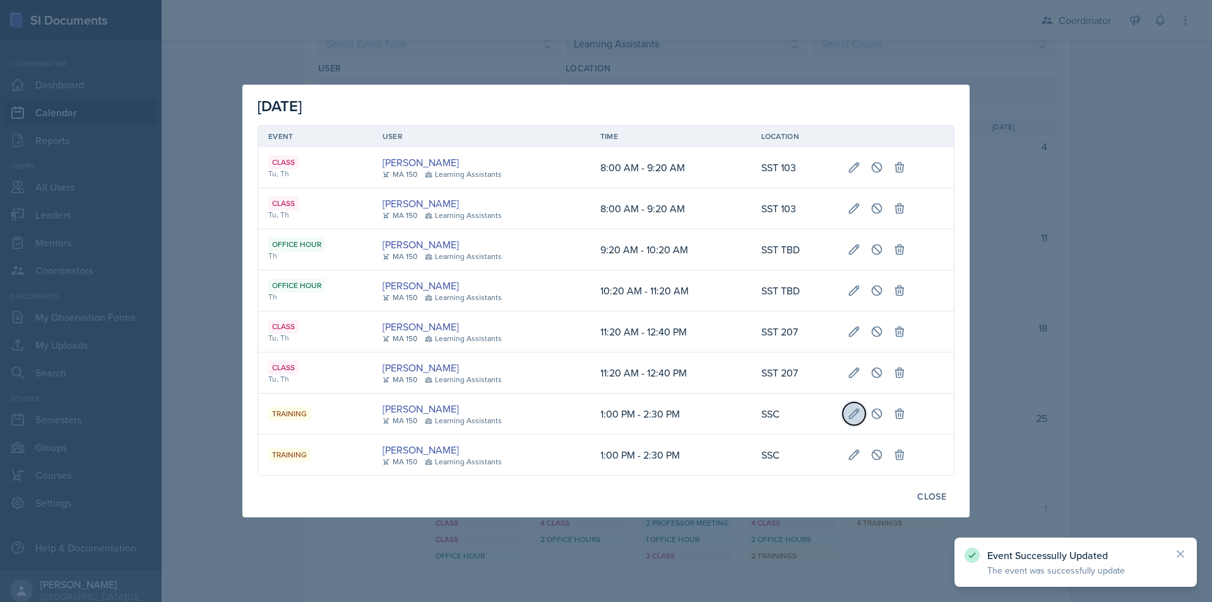
click at [854, 415] on icon at bounding box center [854, 412] width 9 height 9
type input "October 30th, 2025"
select select "30"
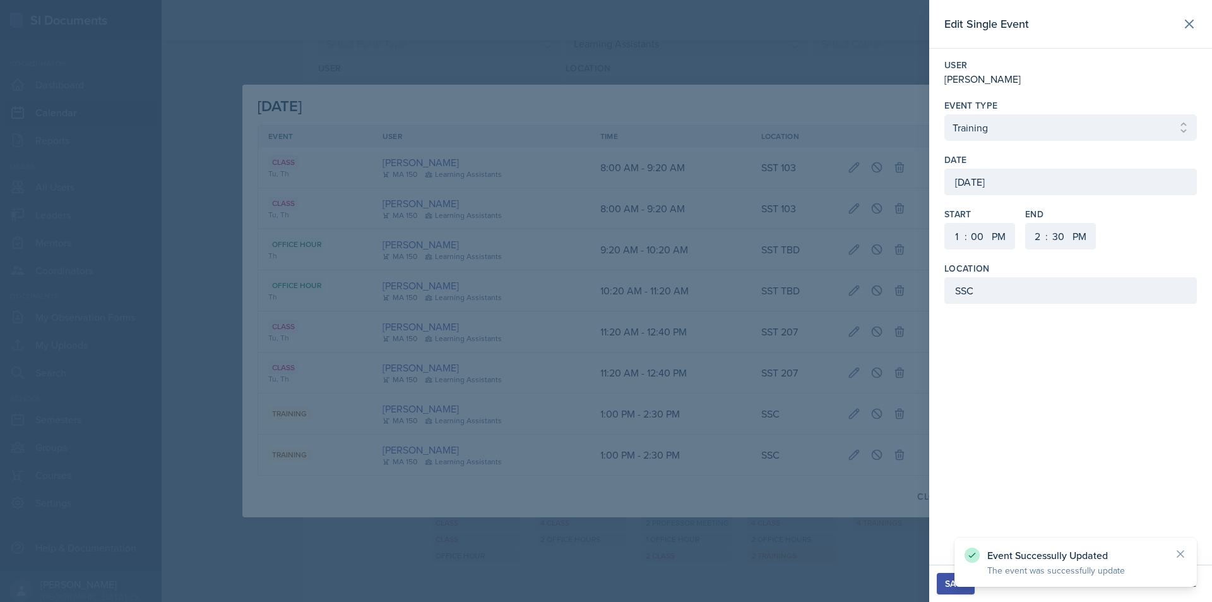
click at [1006, 184] on div "October 30th, 2025" at bounding box center [1070, 182] width 252 height 27
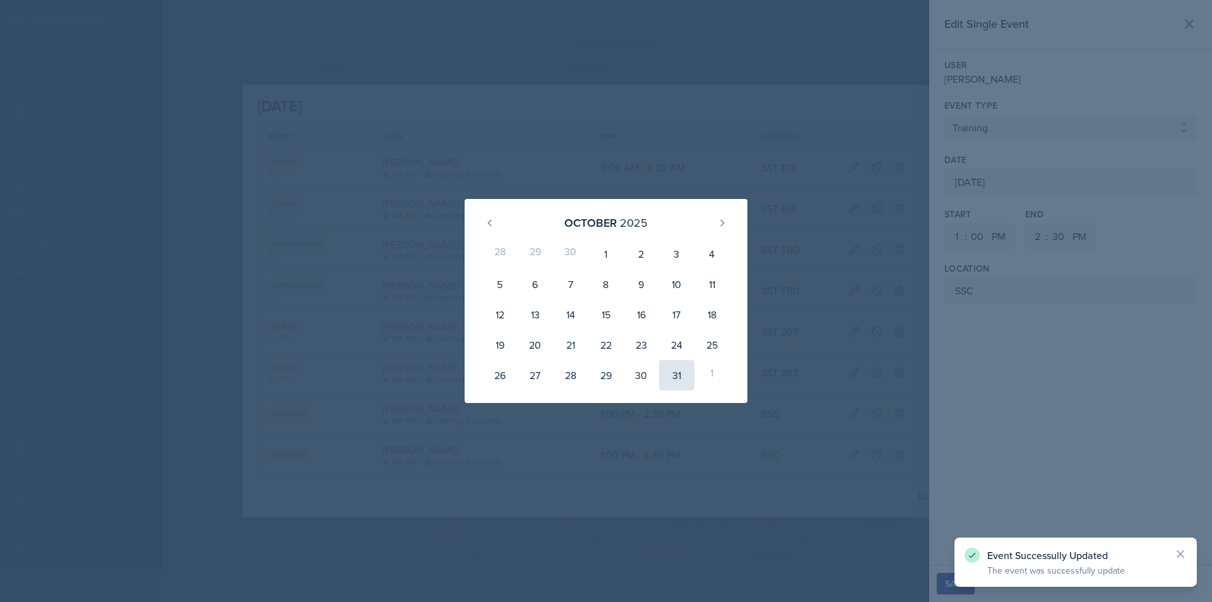
drag, startPoint x: 681, startPoint y: 371, endPoint x: 740, endPoint y: 398, distance: 65.2
click at [681, 371] on div "31" at bounding box center [676, 375] width 35 height 30
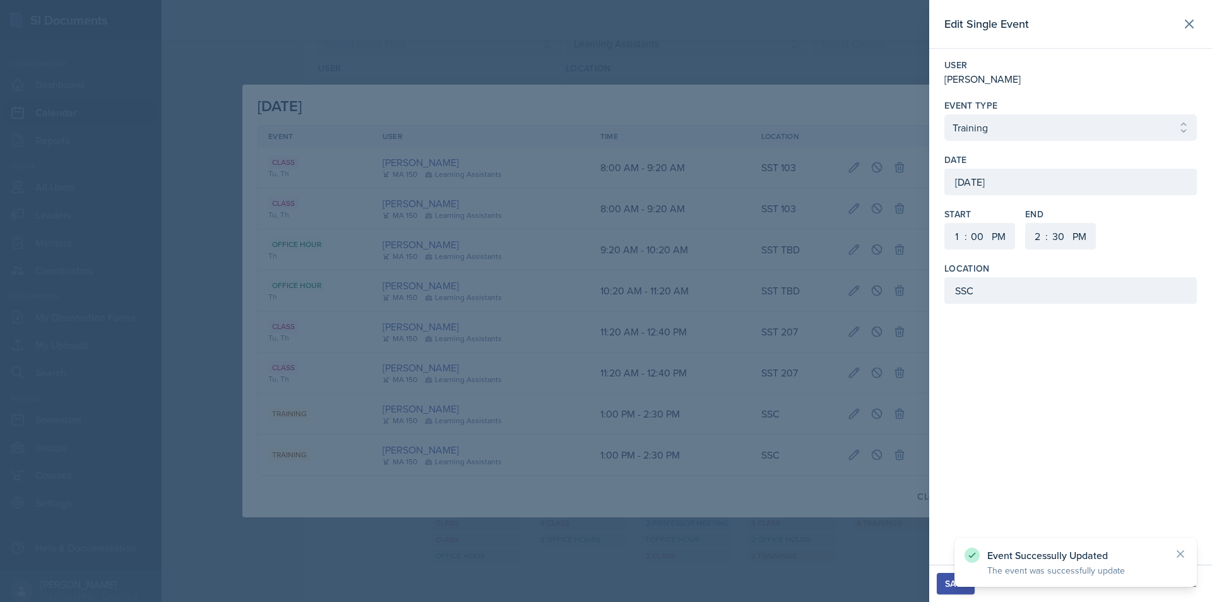
click at [948, 585] on div "Save" at bounding box center [955, 583] width 21 height 10
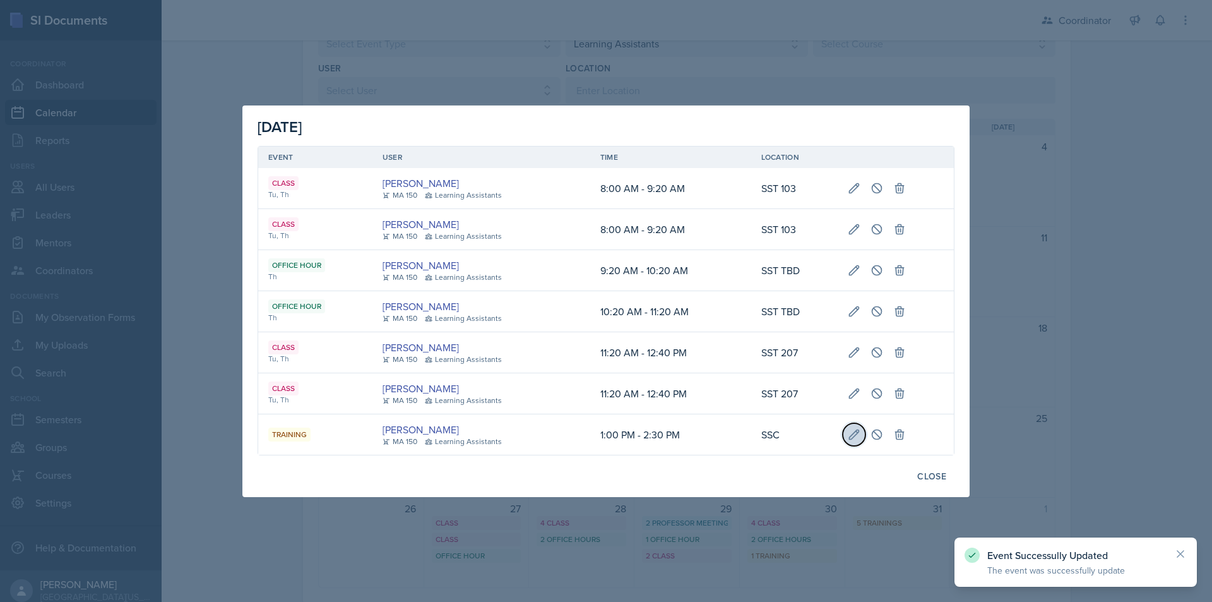
click at [851, 439] on icon at bounding box center [854, 433] width 9 height 9
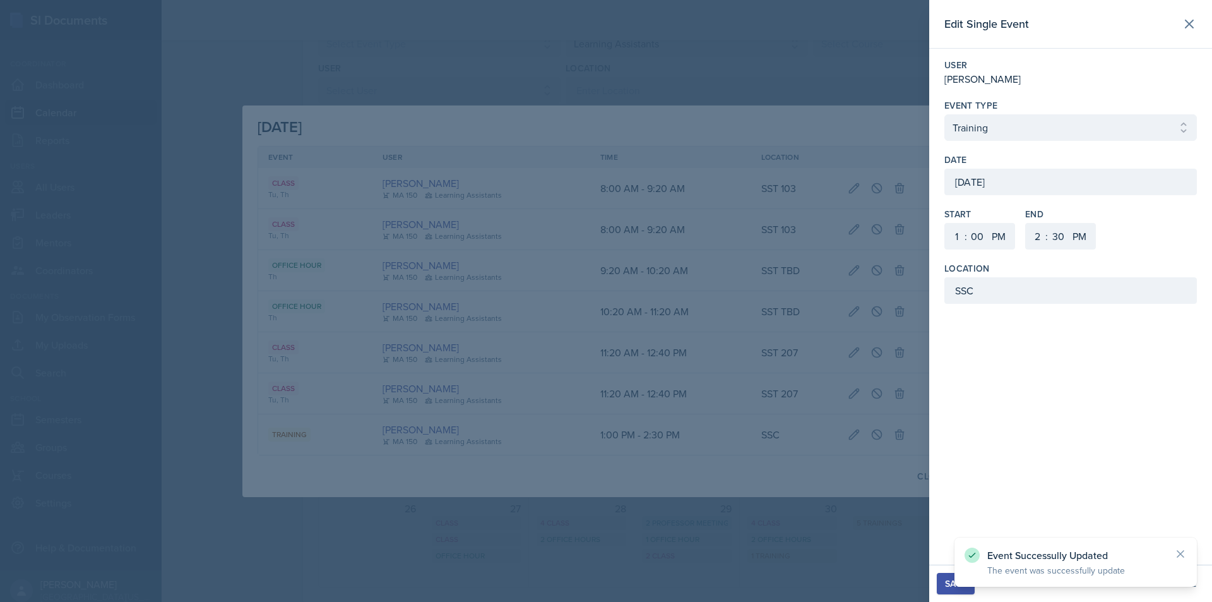
click at [978, 177] on div "October 30th, 2025" at bounding box center [1070, 182] width 252 height 27
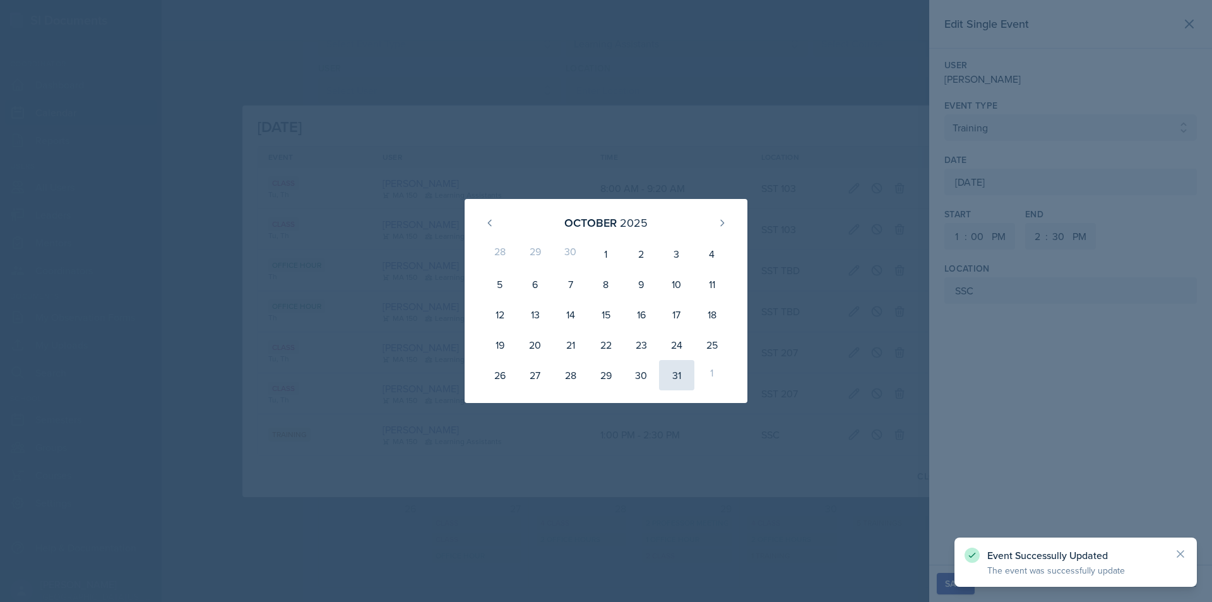
click at [668, 373] on div "31" at bounding box center [676, 375] width 35 height 30
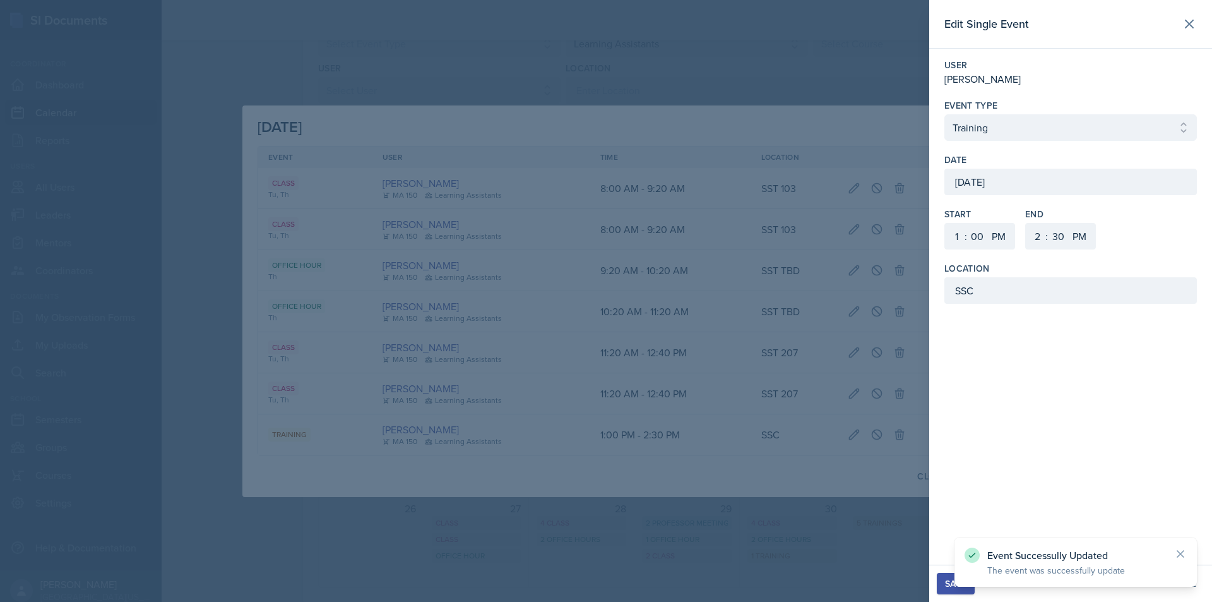
click at [939, 580] on button "Save" at bounding box center [956, 583] width 38 height 21
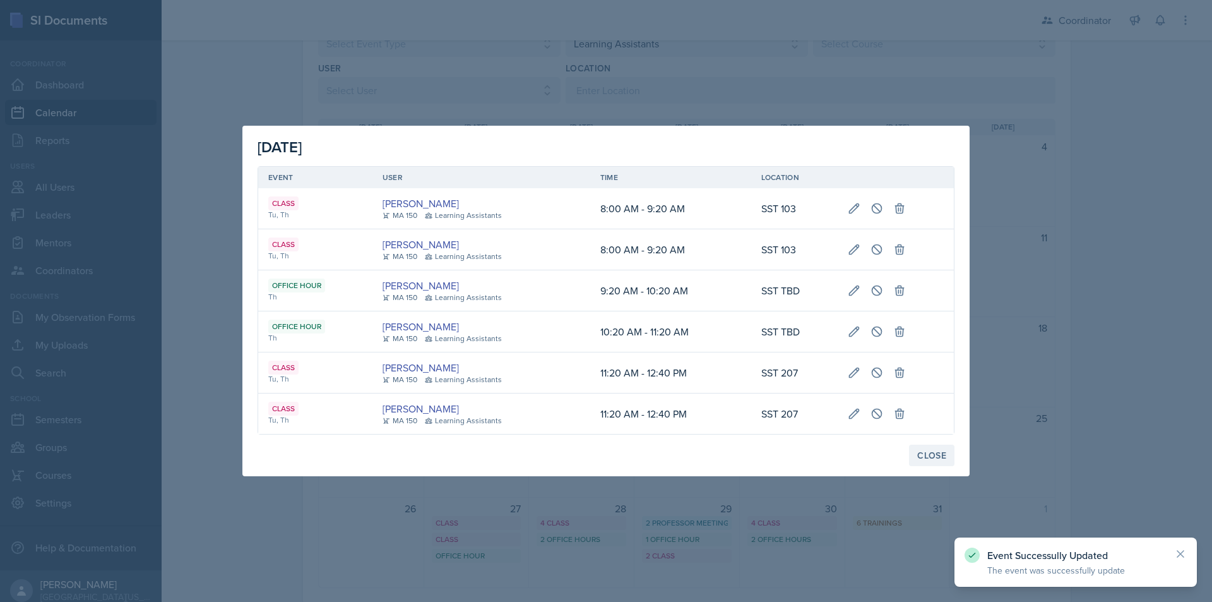
click at [934, 460] on div "Close" at bounding box center [931, 455] width 29 height 10
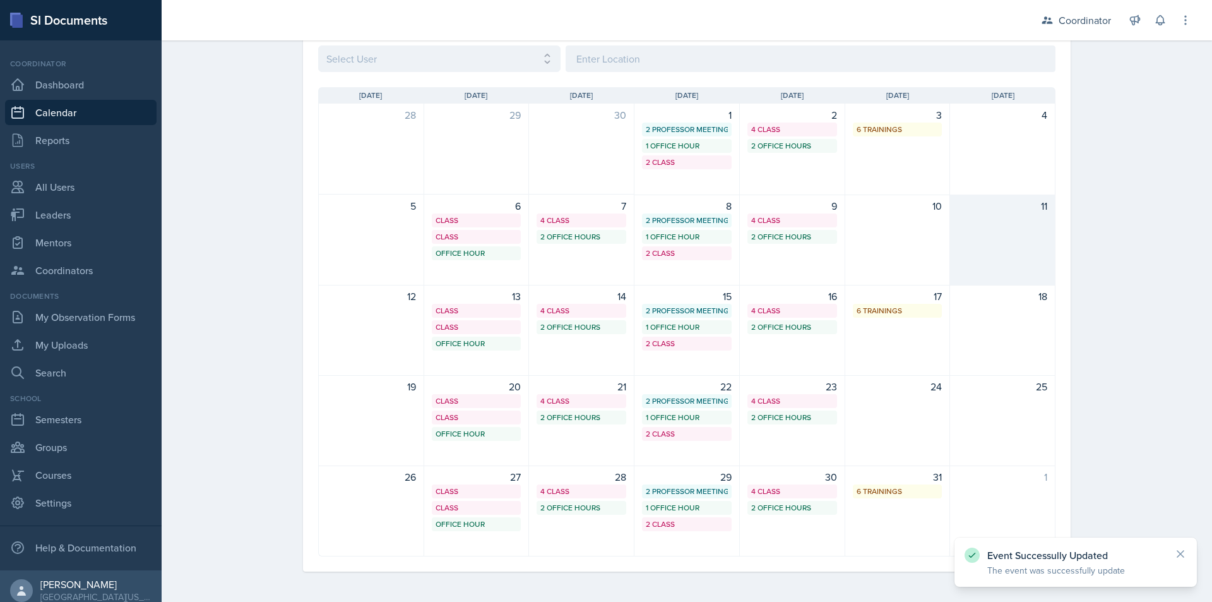
scroll to position [32, 0]
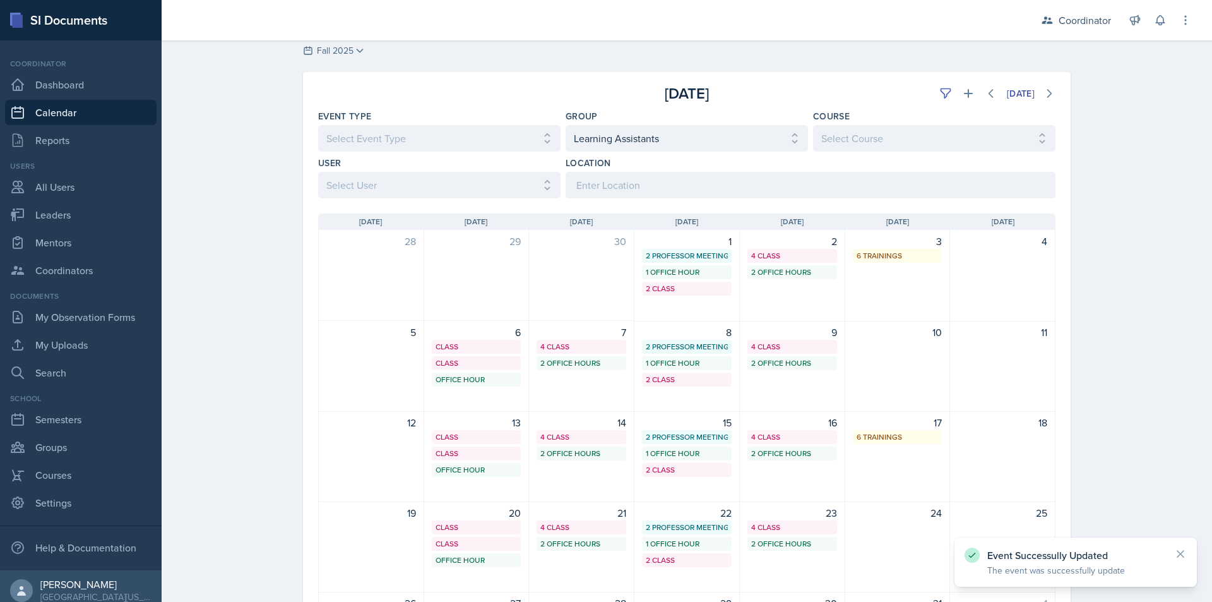
click at [1048, 81] on div "October 2025 Today" at bounding box center [687, 88] width 768 height 33
click at [1047, 86] on button at bounding box center [1049, 93] width 23 height 23
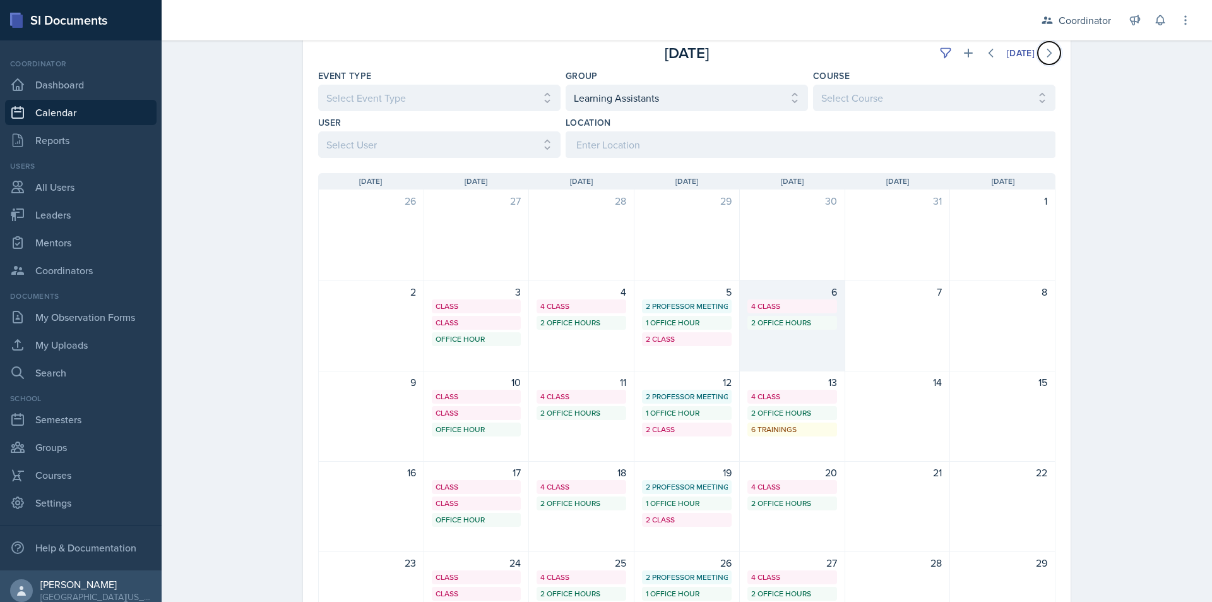
scroll to position [95, 0]
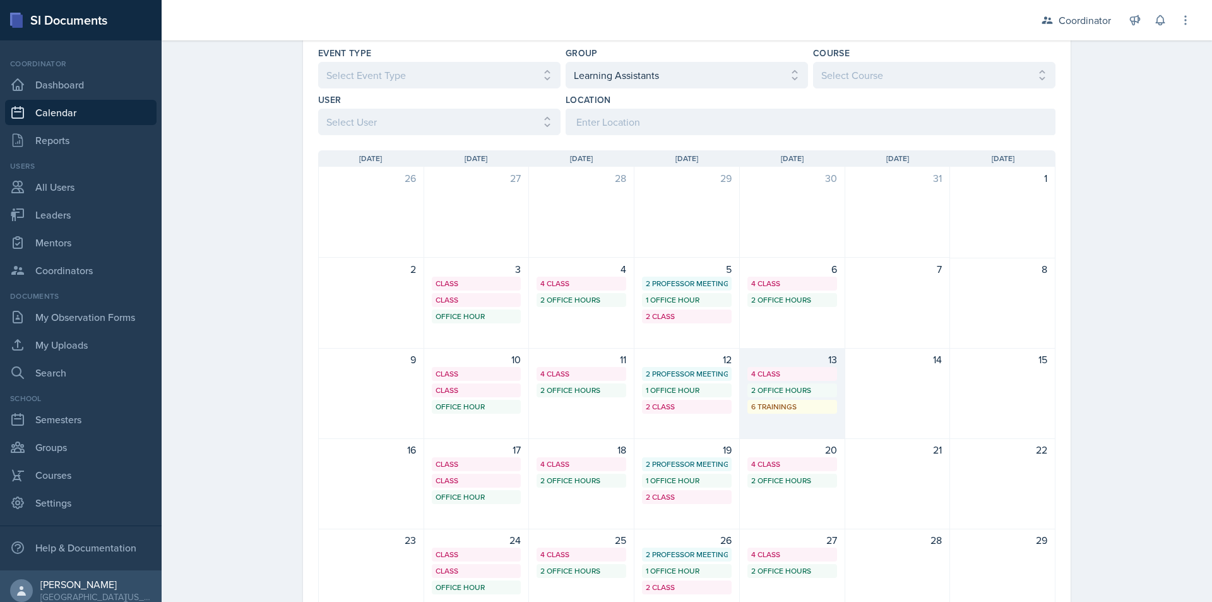
click at [779, 391] on div "2 Office Hours" at bounding box center [792, 389] width 82 height 11
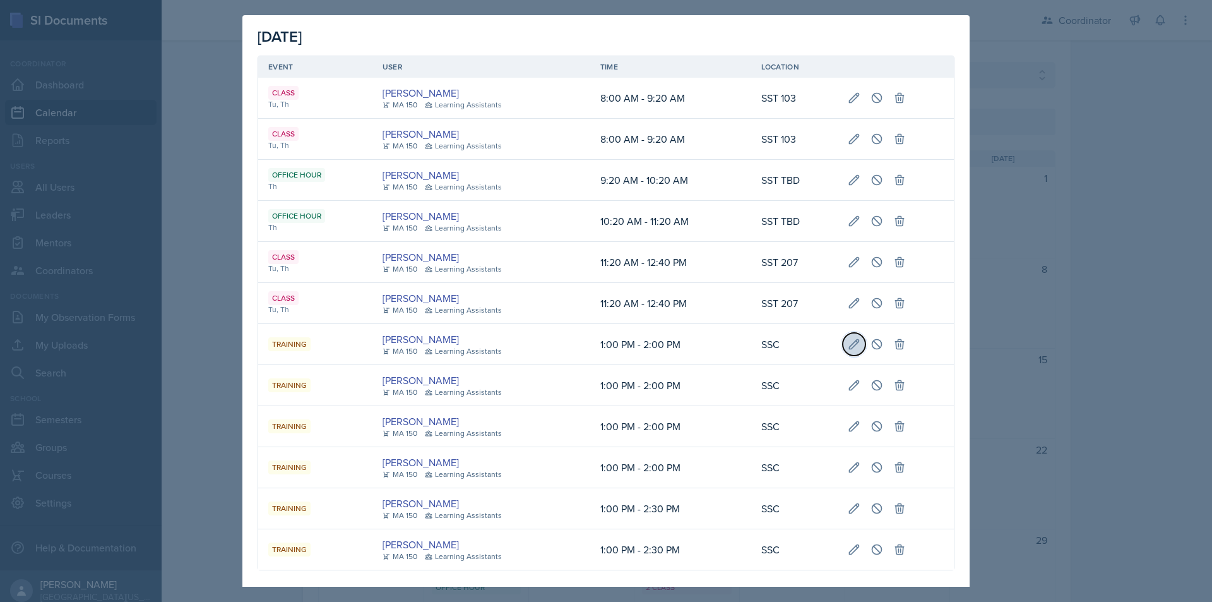
click at [848, 341] on icon at bounding box center [854, 344] width 13 height 13
type input "November 13th, 2025"
select select "0"
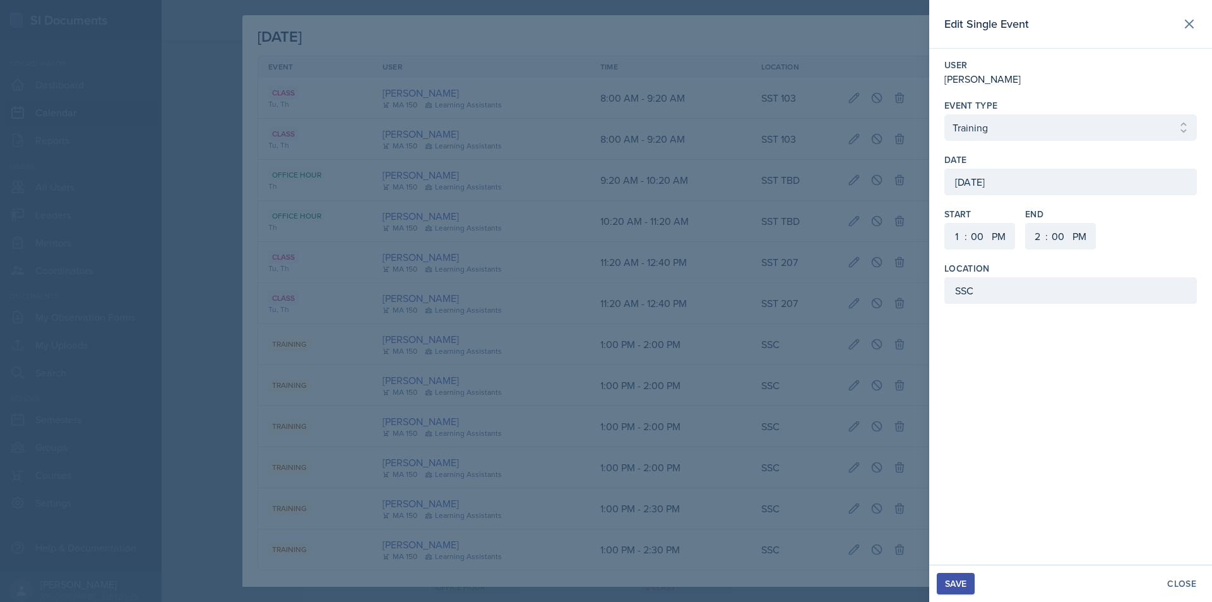
click at [983, 178] on div "November 13th, 2025" at bounding box center [1070, 182] width 252 height 27
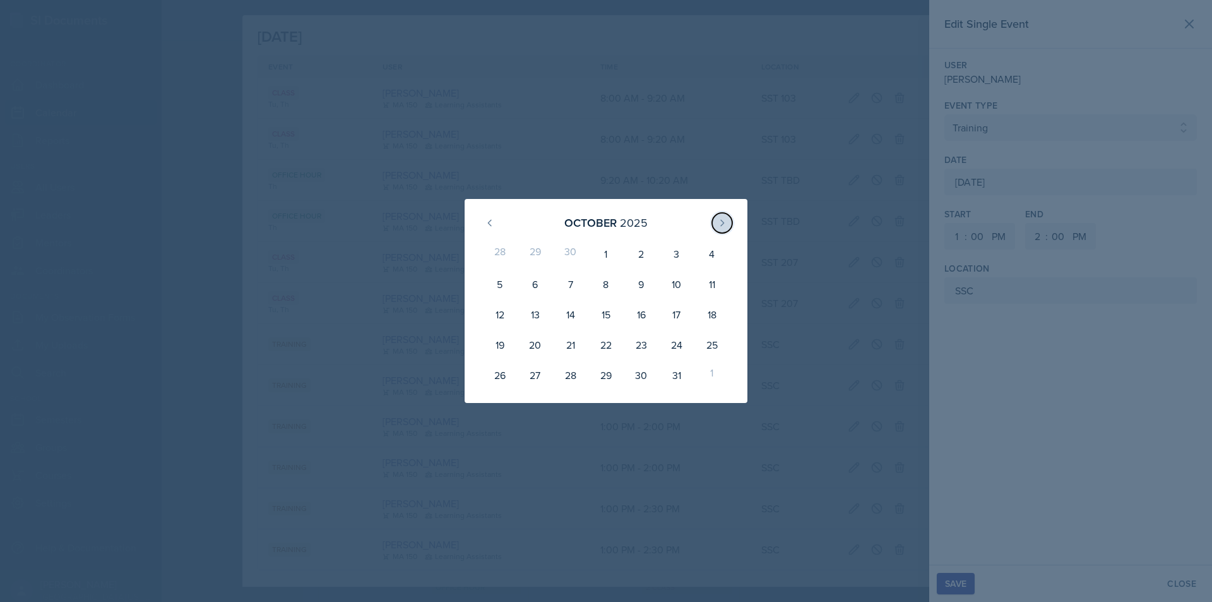
click at [720, 213] on button at bounding box center [722, 223] width 20 height 20
click at [670, 301] on div "14" at bounding box center [676, 301] width 35 height 25
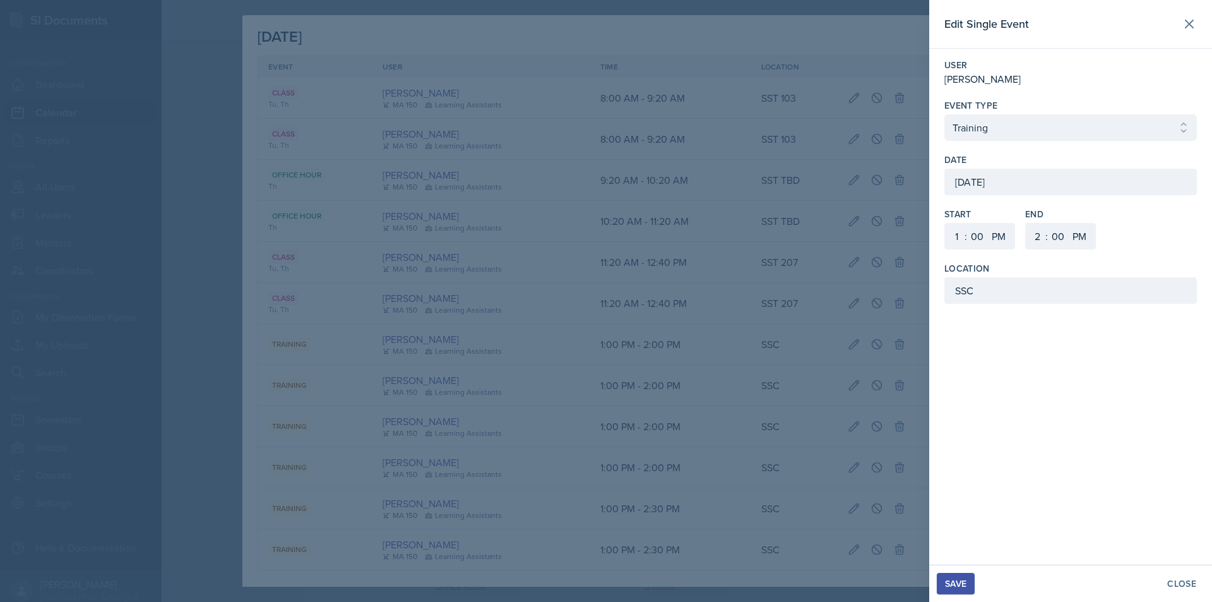
click at [965, 588] on div "Save" at bounding box center [955, 583] width 21 height 10
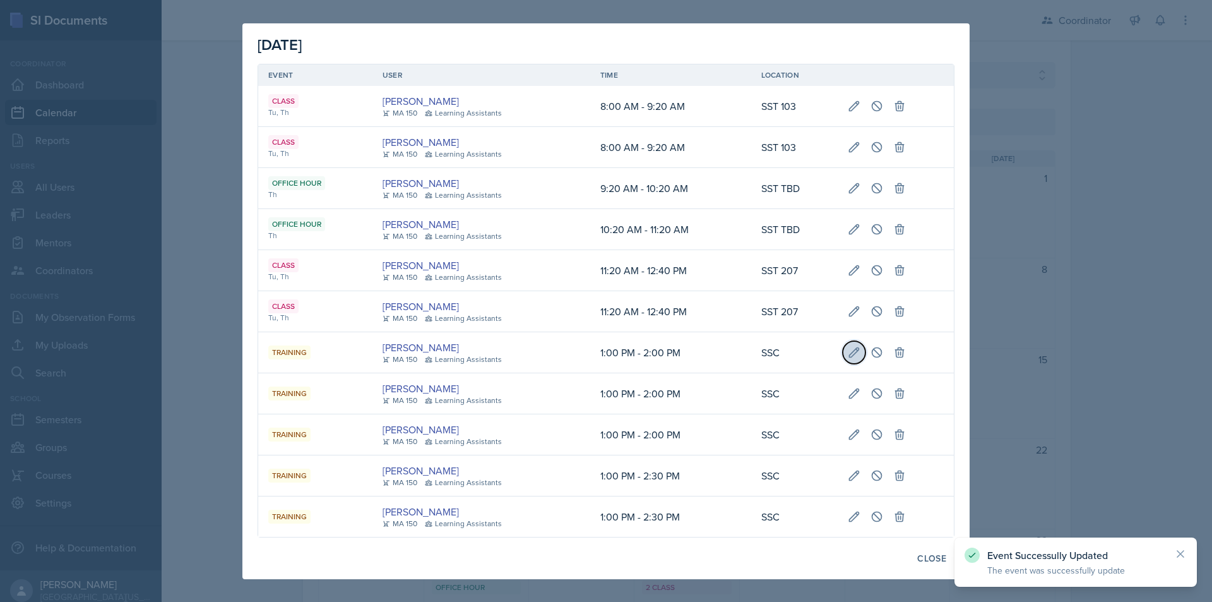
click at [845, 352] on button at bounding box center [854, 352] width 23 height 23
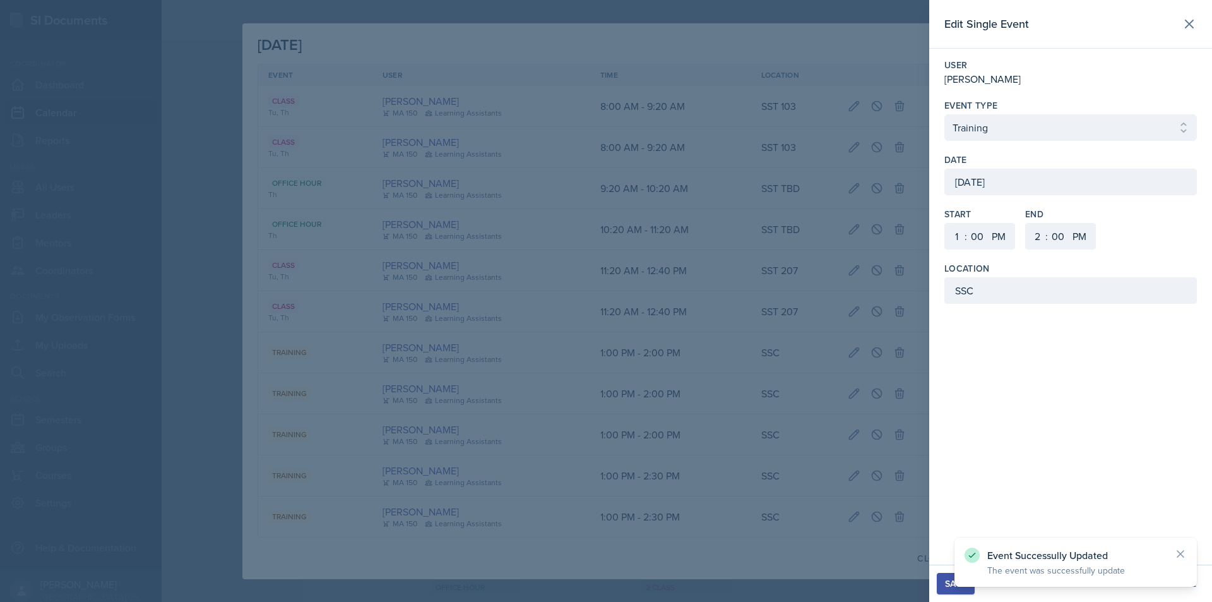
drag, startPoint x: 972, startPoint y: 179, endPoint x: 961, endPoint y: 194, distance: 18.6
click at [973, 179] on div "November 13th, 2025" at bounding box center [1070, 182] width 252 height 27
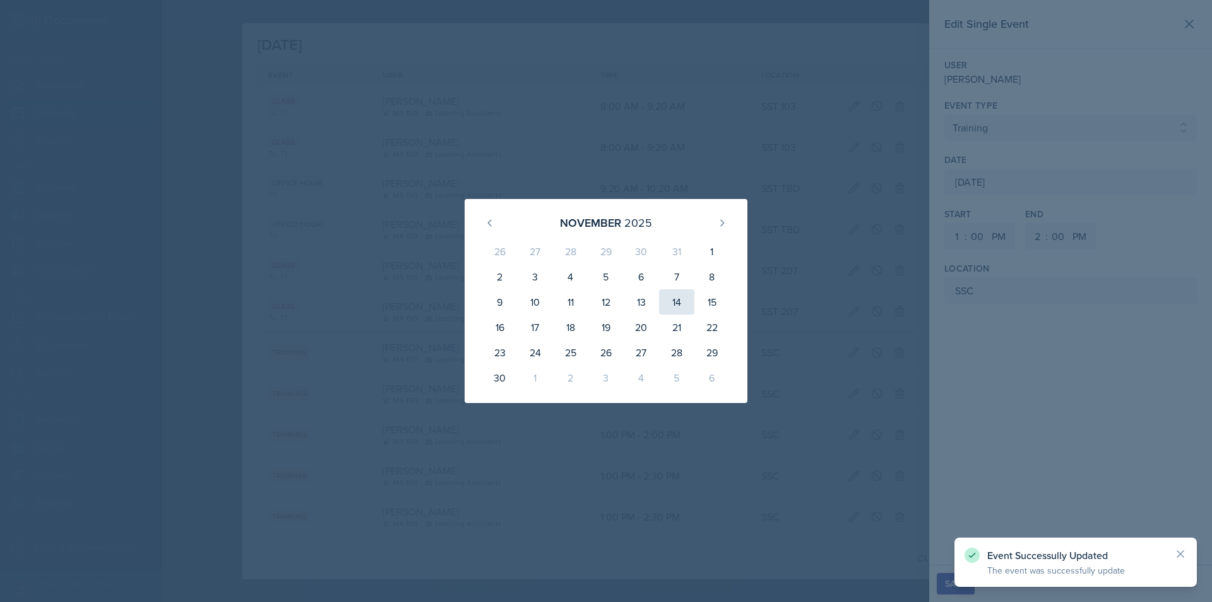
click at [679, 304] on div "14" at bounding box center [676, 301] width 35 height 25
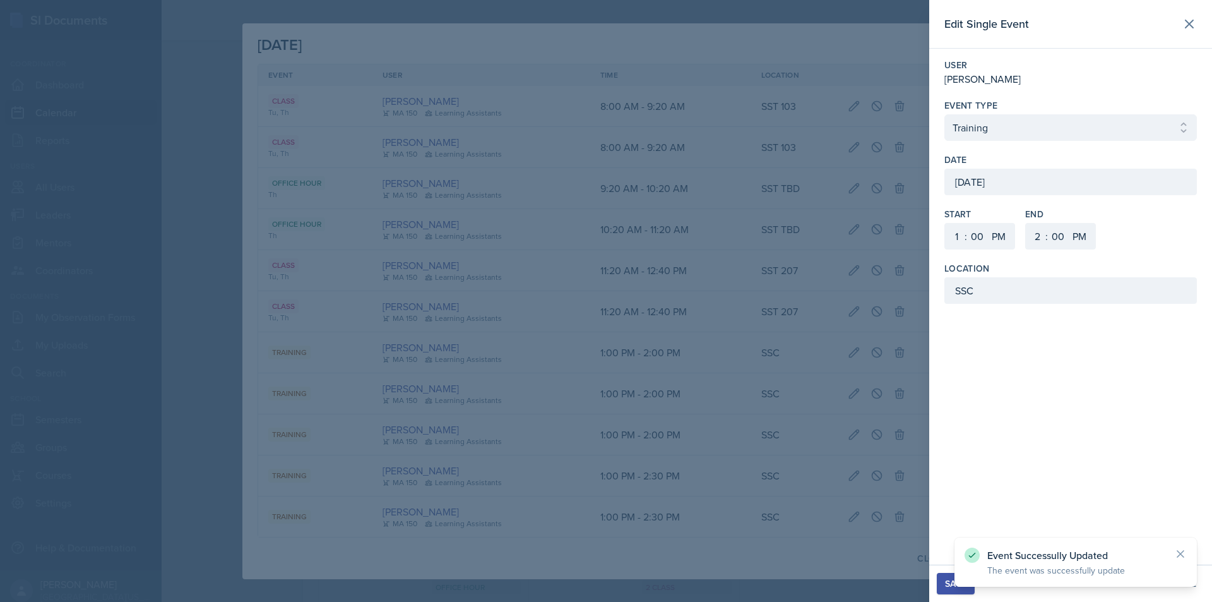
click at [945, 576] on button "Save" at bounding box center [956, 583] width 38 height 21
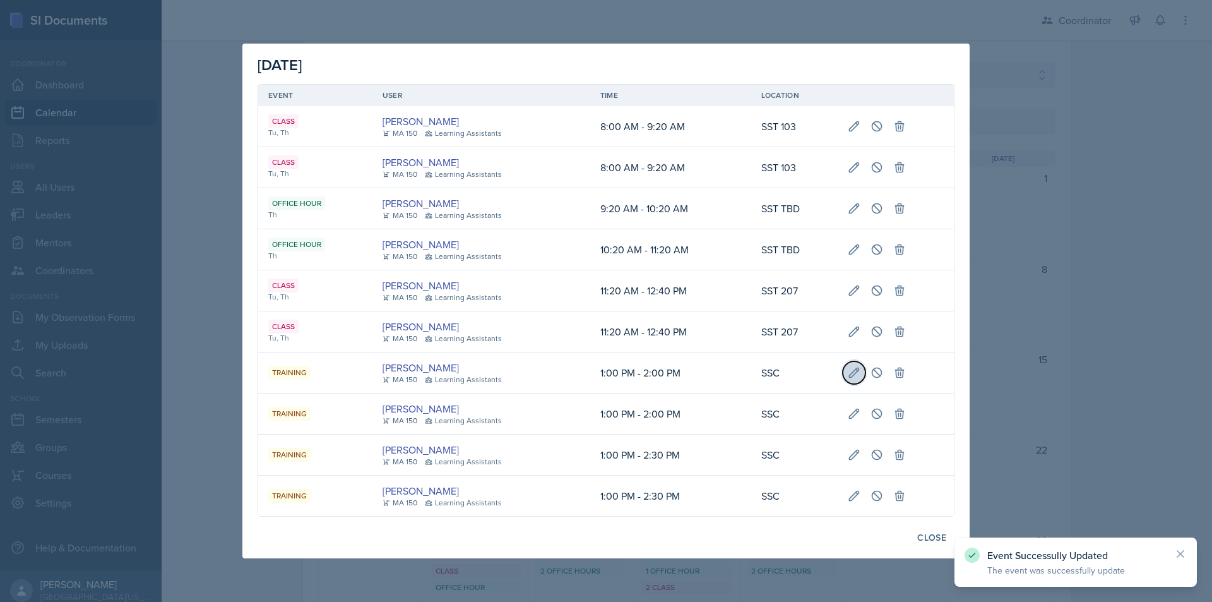
click at [853, 376] on icon at bounding box center [854, 372] width 13 height 13
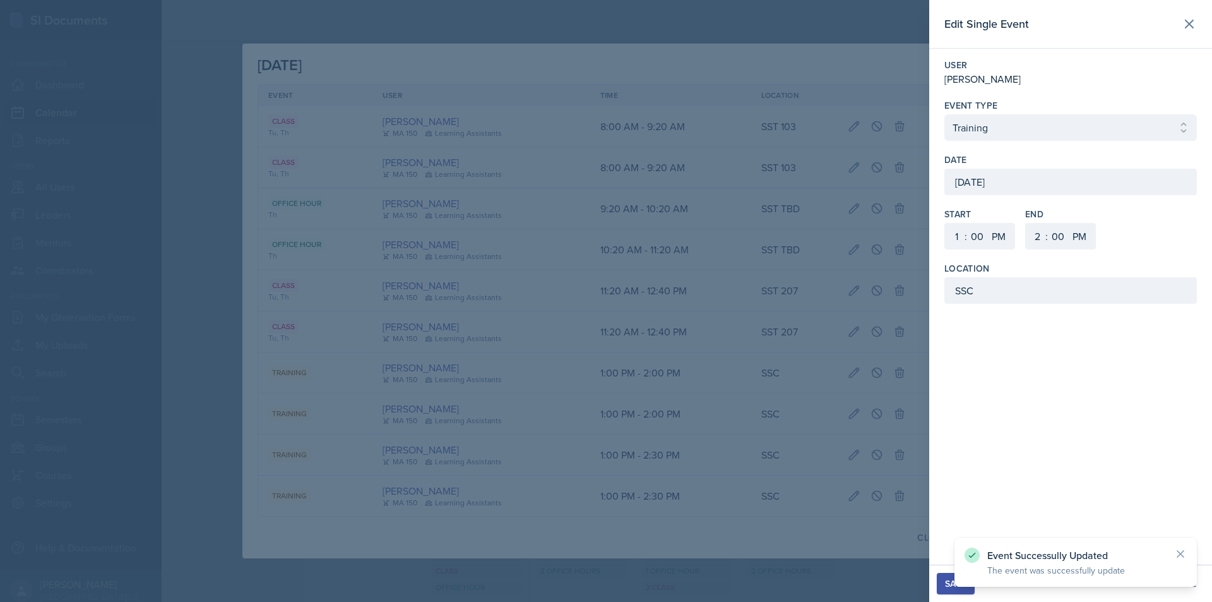
click at [1003, 180] on div "November 13th, 2025" at bounding box center [1070, 182] width 252 height 27
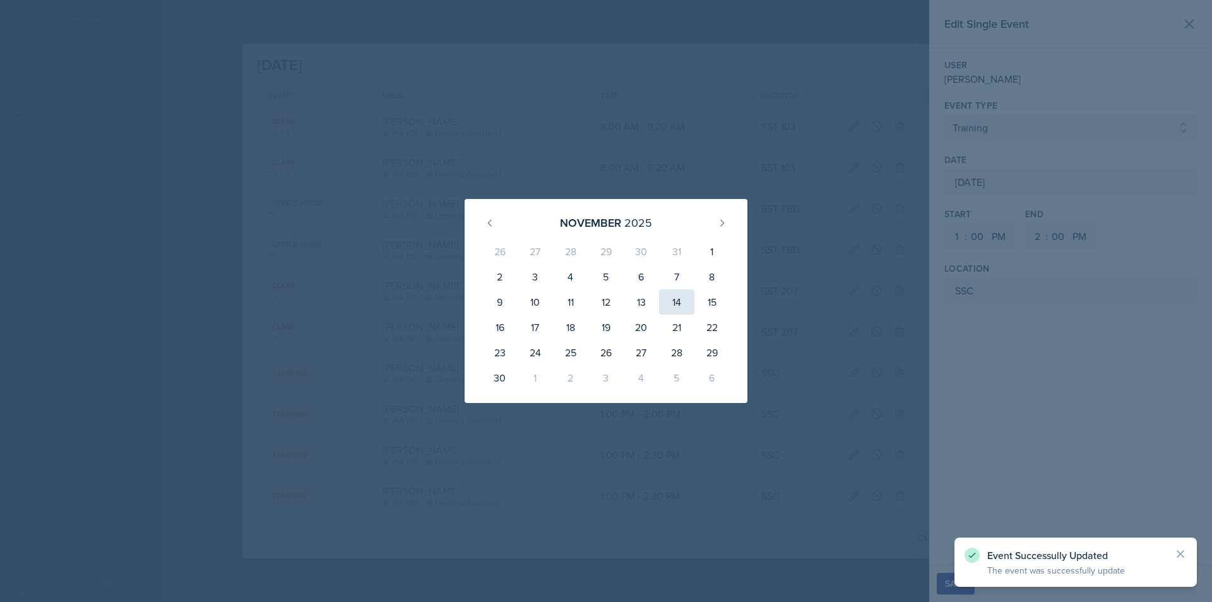
click at [677, 301] on div "14" at bounding box center [676, 301] width 35 height 25
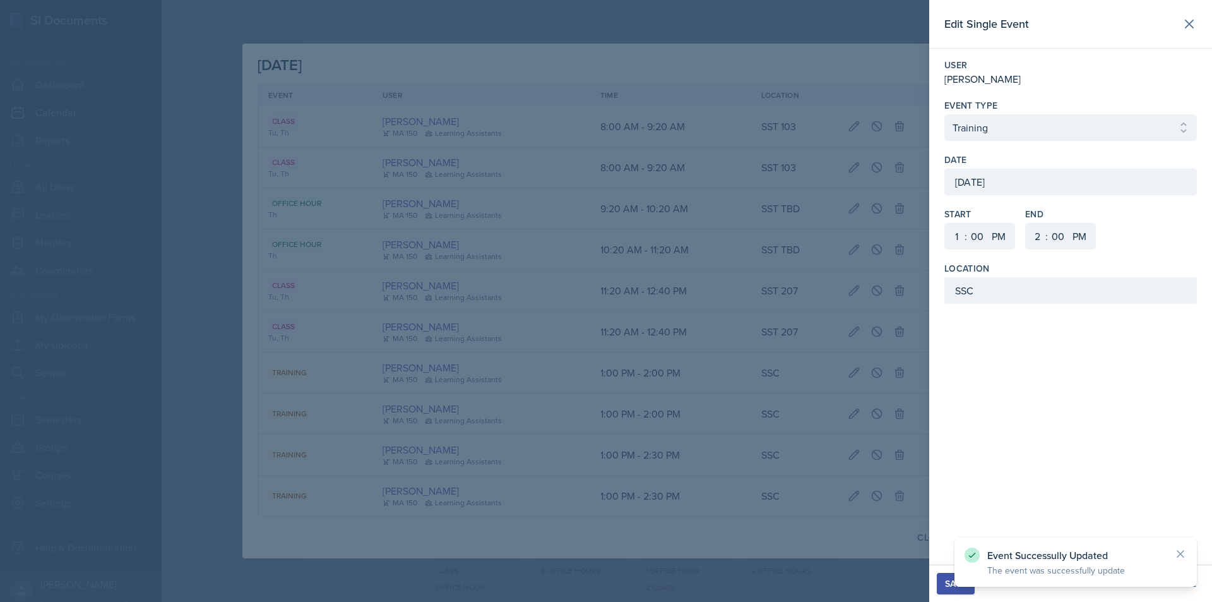
click at [949, 578] on div "Save" at bounding box center [955, 583] width 21 height 10
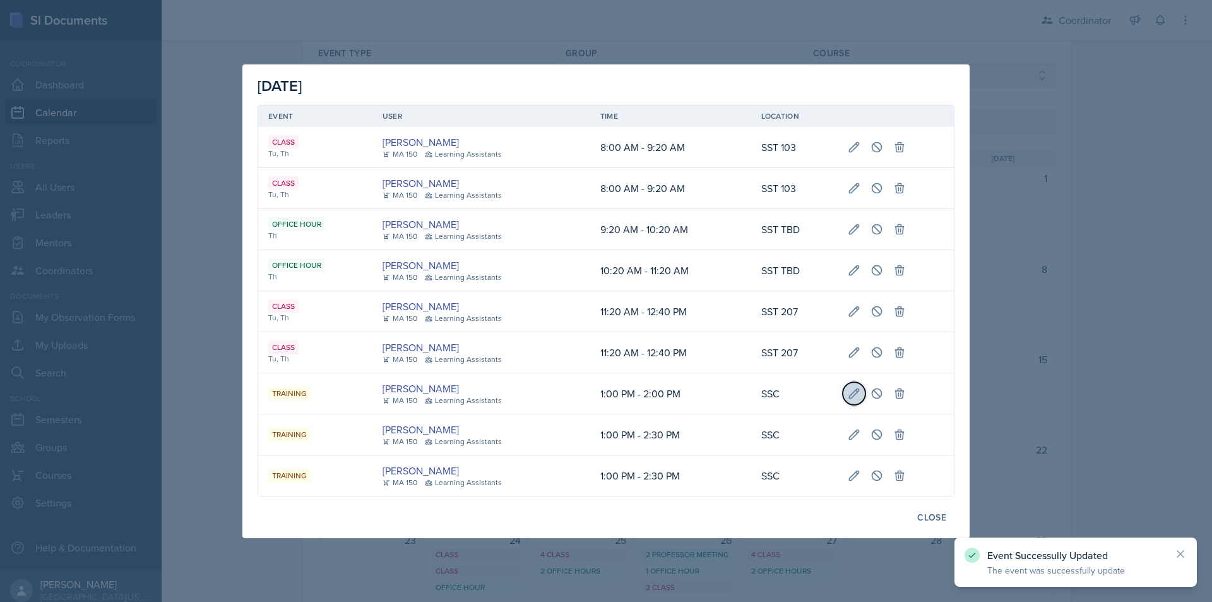
click at [851, 402] on button at bounding box center [854, 393] width 23 height 23
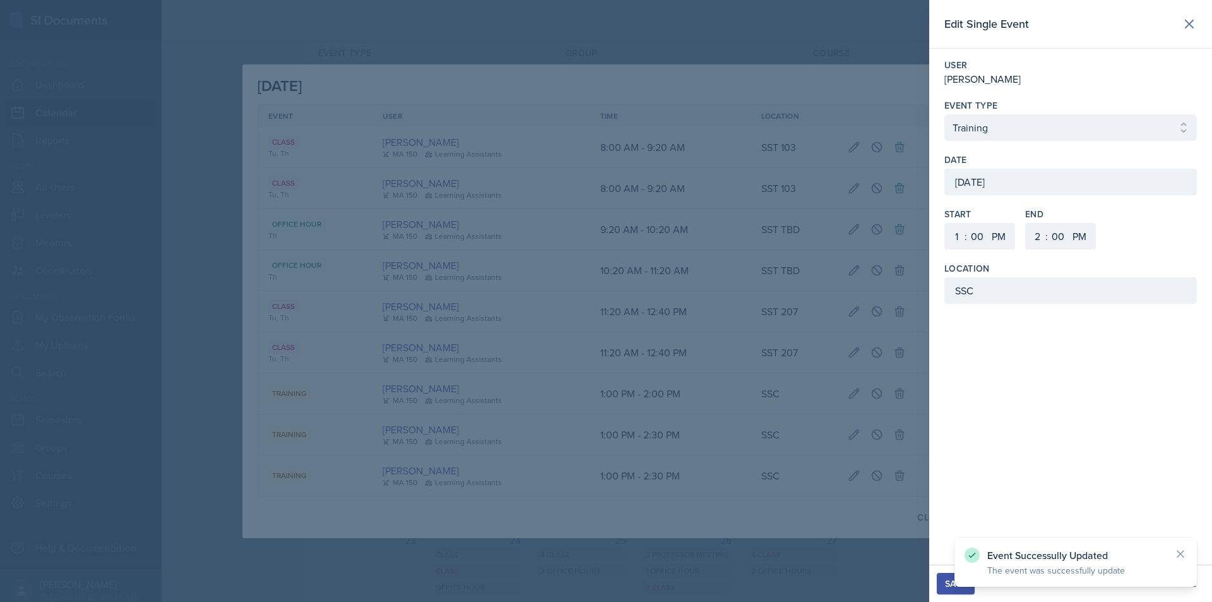
click at [1006, 190] on div "November 13th, 2025" at bounding box center [1070, 182] width 252 height 27
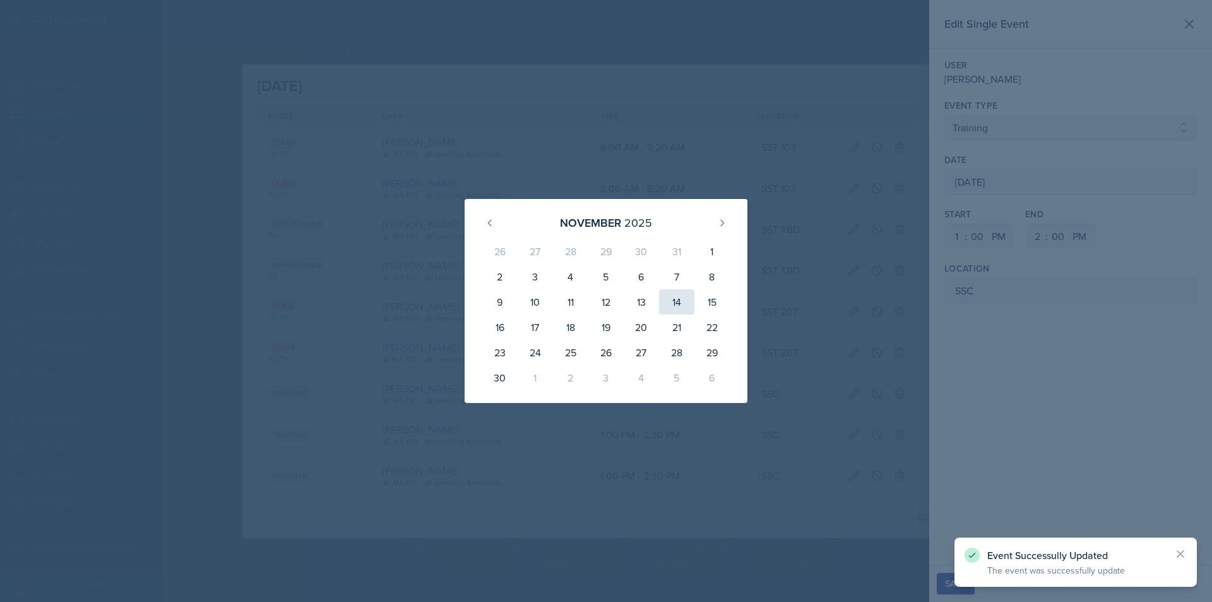
click at [684, 303] on div "14" at bounding box center [676, 301] width 35 height 25
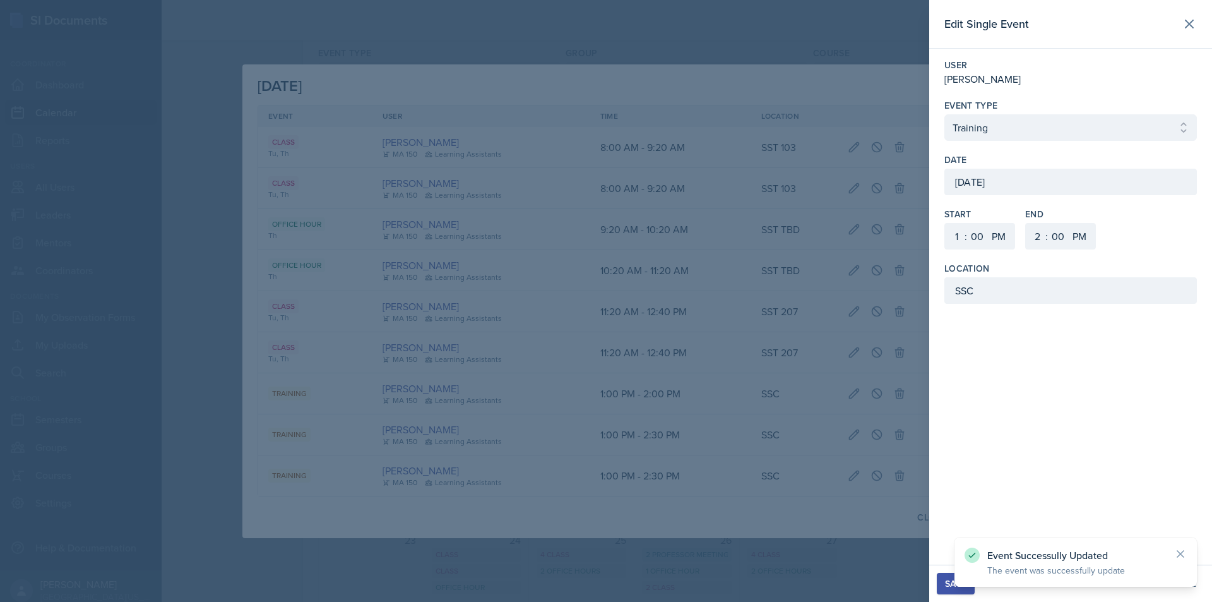
click at [951, 584] on div "Save" at bounding box center [955, 583] width 21 height 10
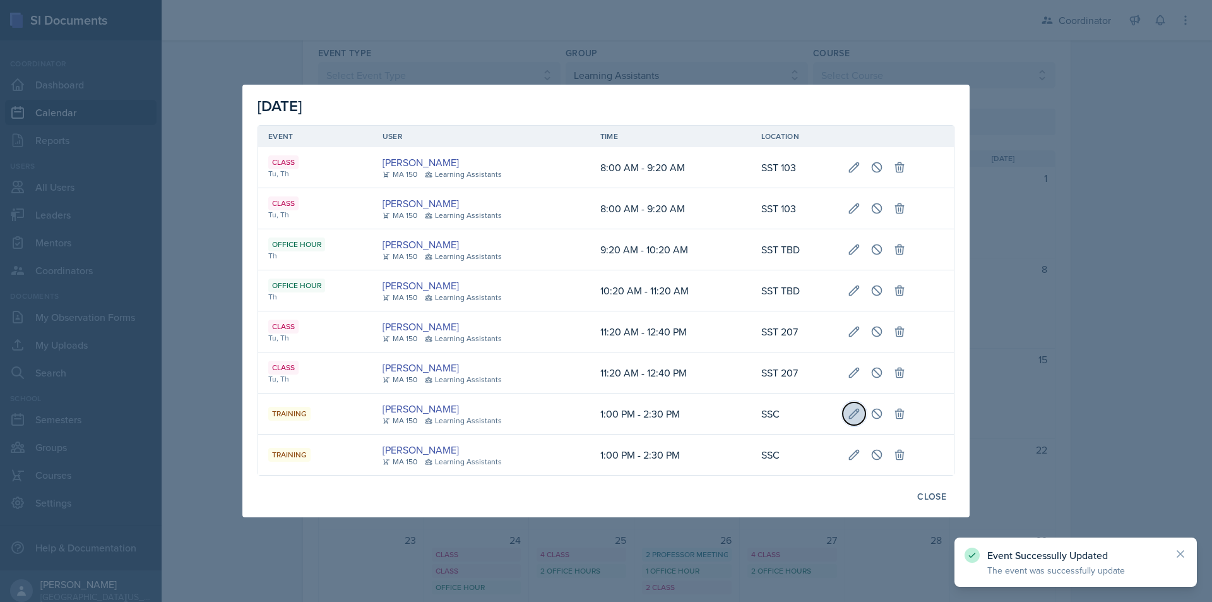
click at [846, 409] on button at bounding box center [854, 413] width 23 height 23
type input "November 13th, 2025"
select select "30"
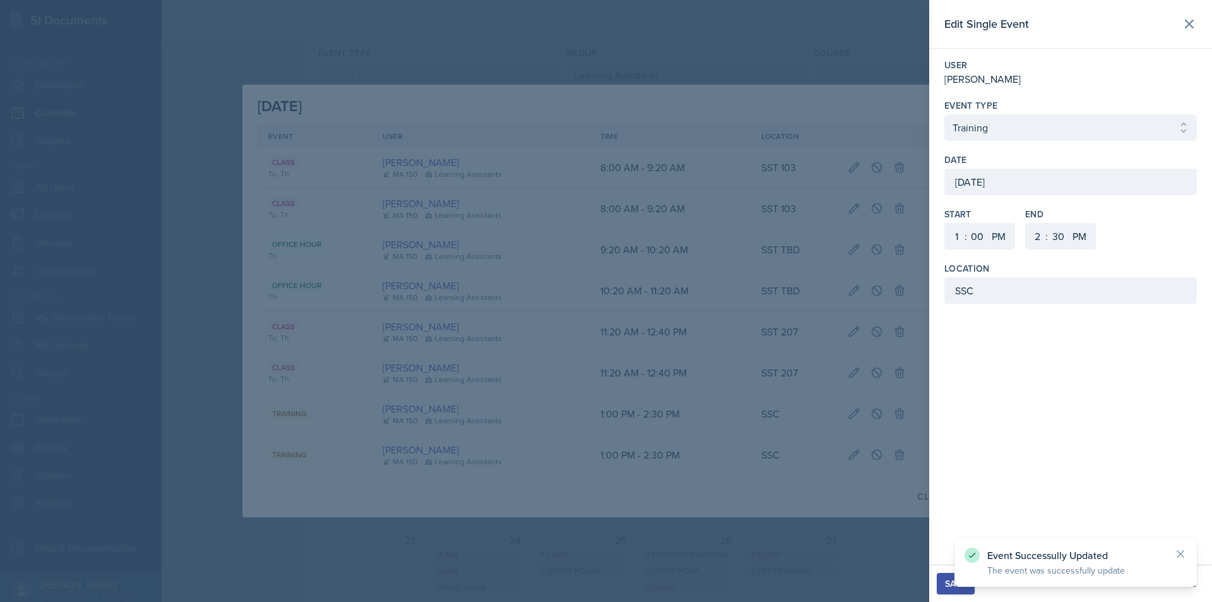
click at [968, 184] on div "November 13th, 2025" at bounding box center [1070, 182] width 252 height 27
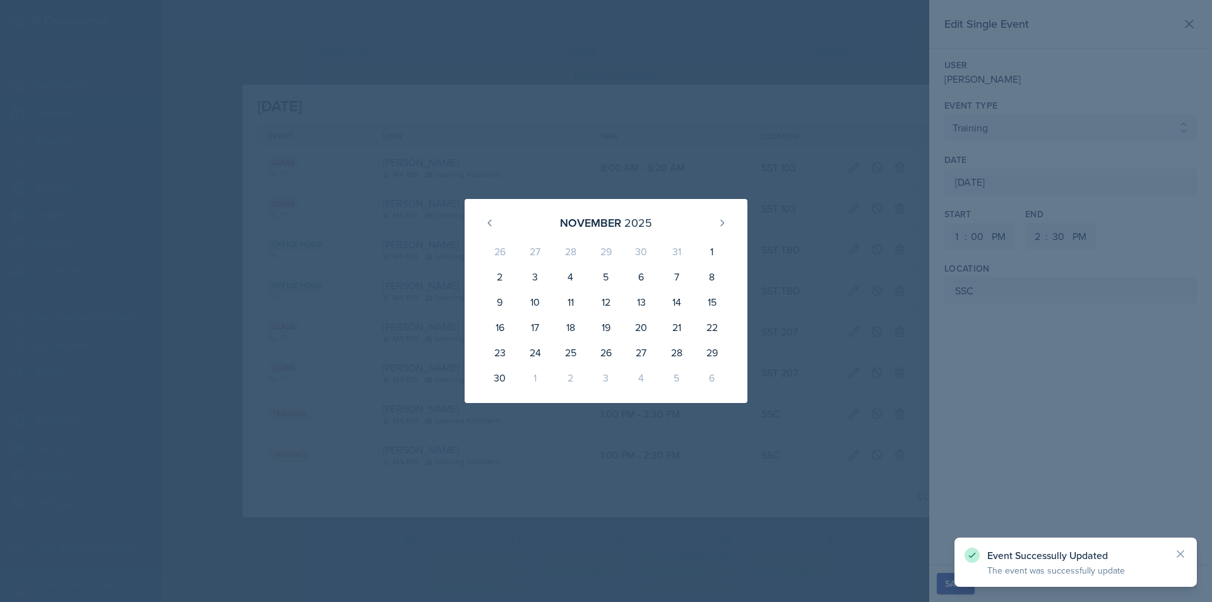
drag, startPoint x: 689, startPoint y: 310, endPoint x: 735, endPoint y: 384, distance: 87.4
click at [688, 310] on div "14" at bounding box center [676, 301] width 35 height 25
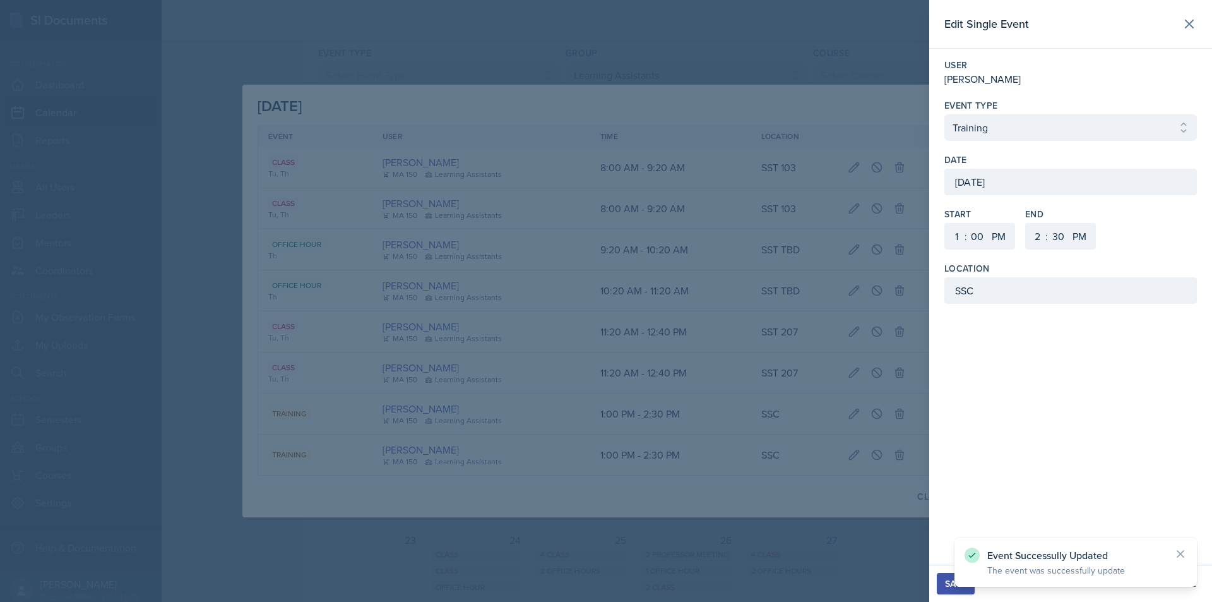
click at [946, 581] on div "Save" at bounding box center [955, 583] width 21 height 10
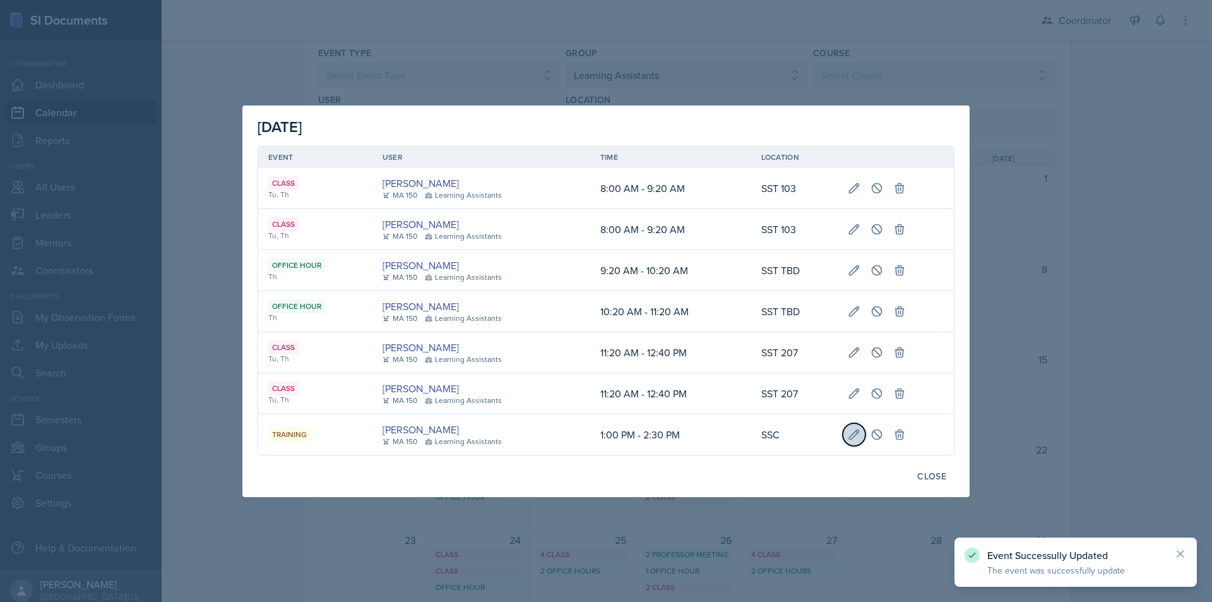
click at [853, 430] on icon at bounding box center [854, 434] width 13 height 13
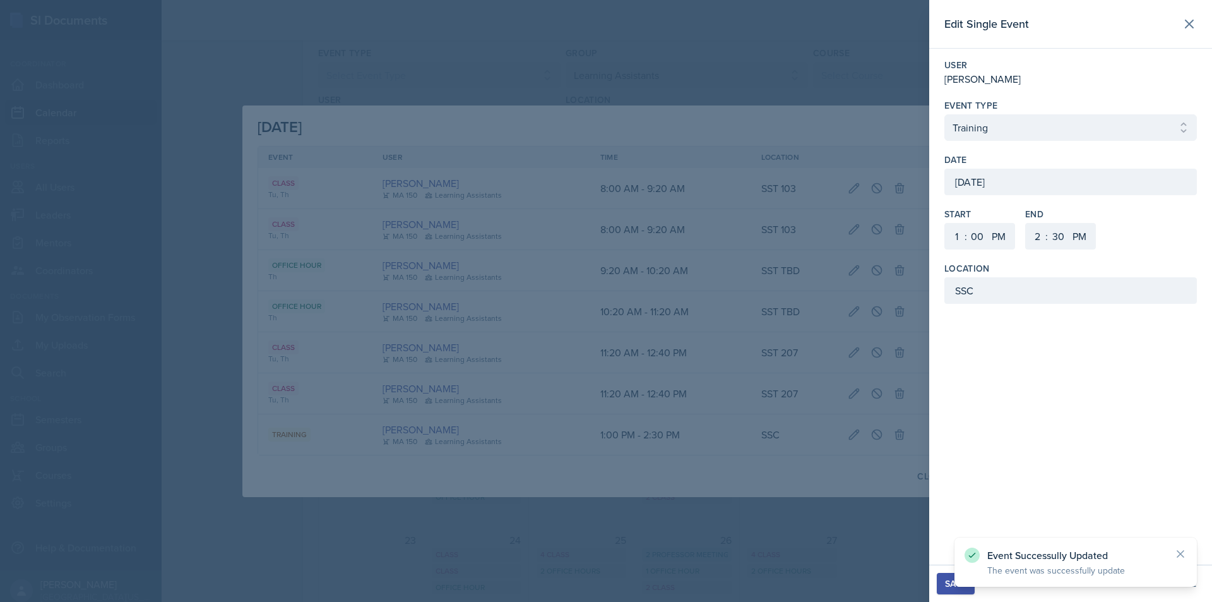
click at [1007, 190] on div "November 13th, 2025" at bounding box center [1070, 182] width 252 height 27
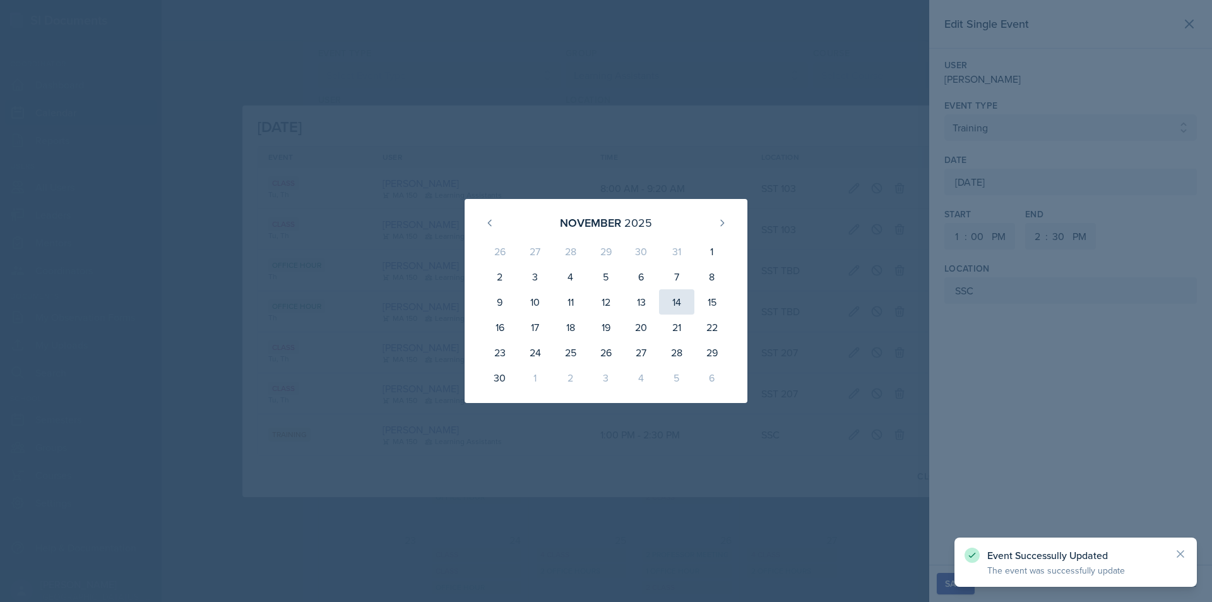
click at [684, 306] on div "14" at bounding box center [676, 301] width 35 height 25
type input "November 14th, 2025"
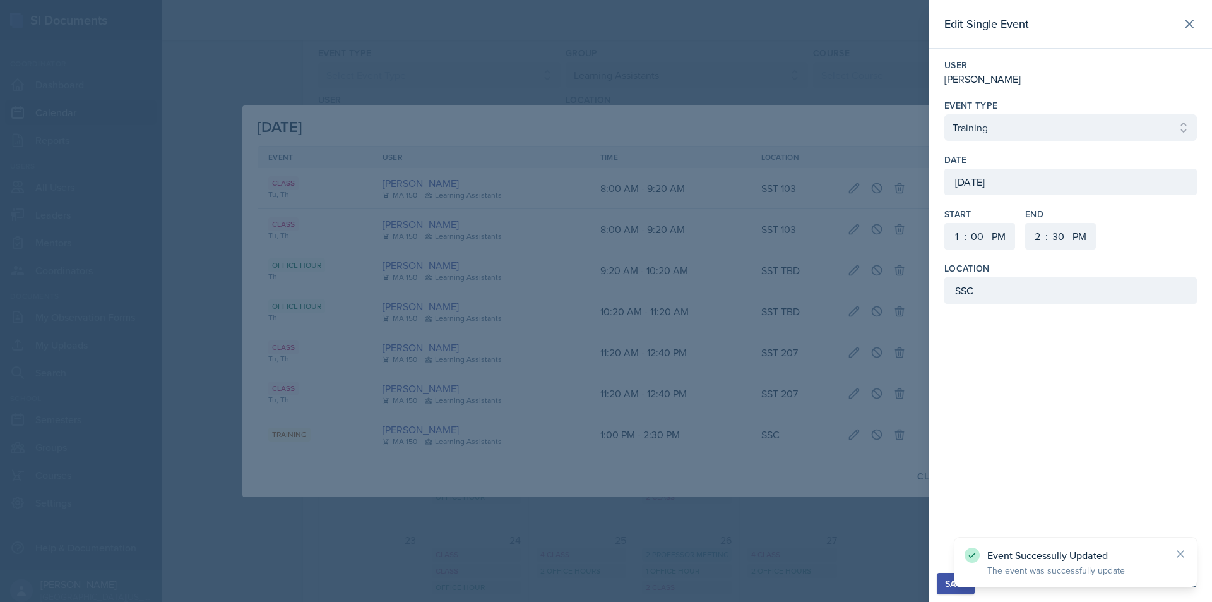
click at [942, 584] on button "Save" at bounding box center [956, 583] width 38 height 21
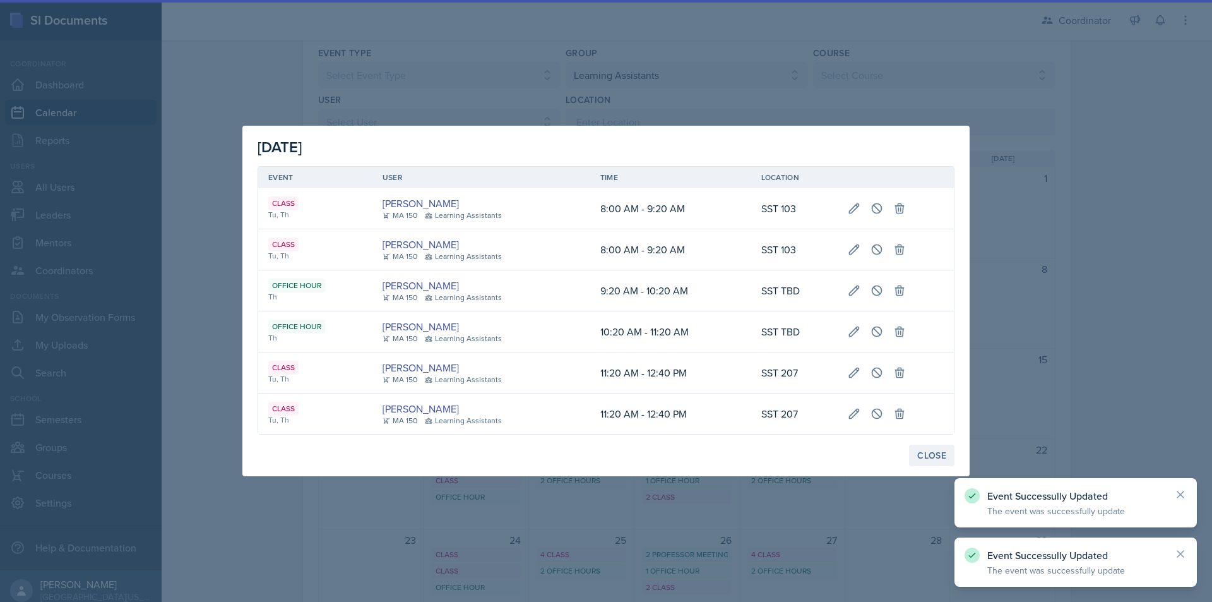
click at [934, 458] on div "Close" at bounding box center [931, 455] width 29 height 10
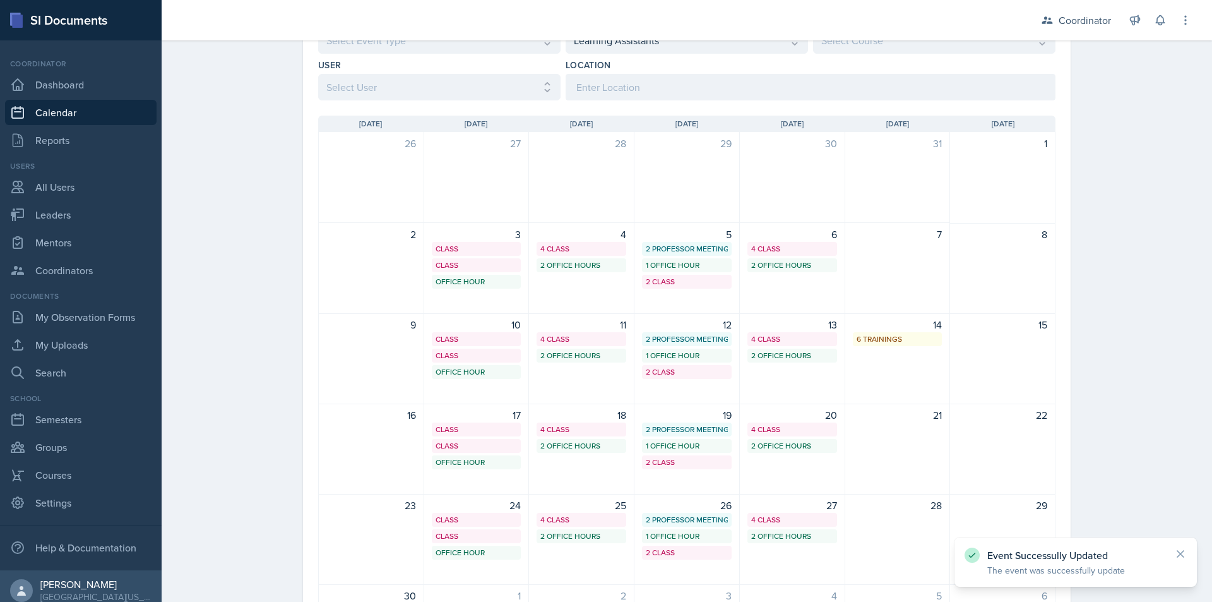
scroll to position [0, 0]
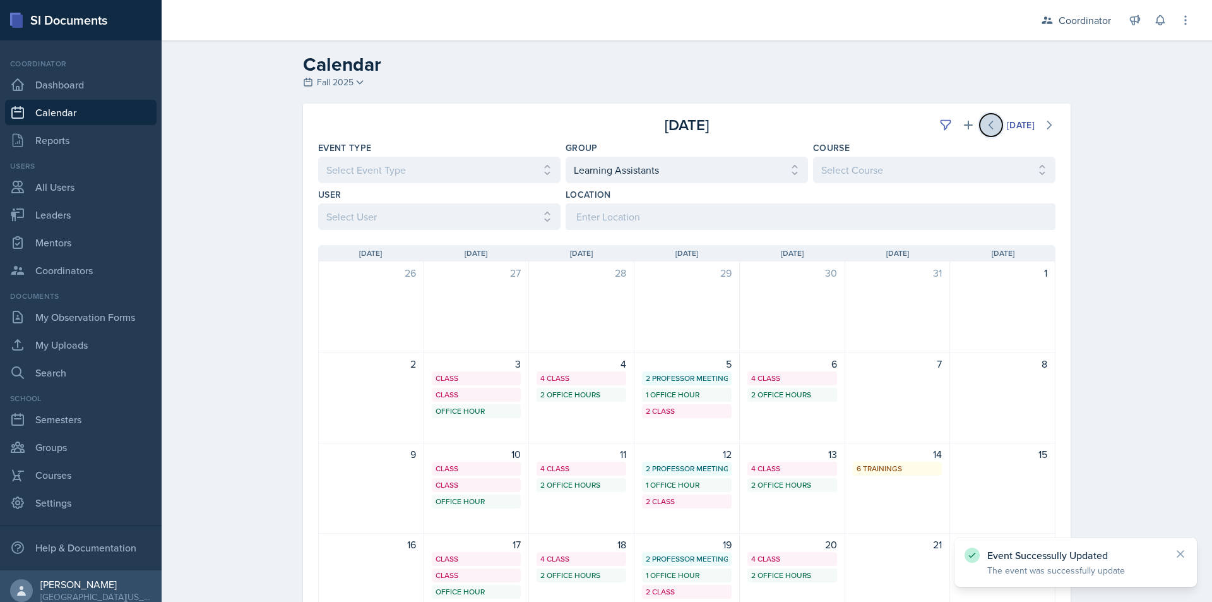
click at [988, 114] on button at bounding box center [991, 125] width 23 height 23
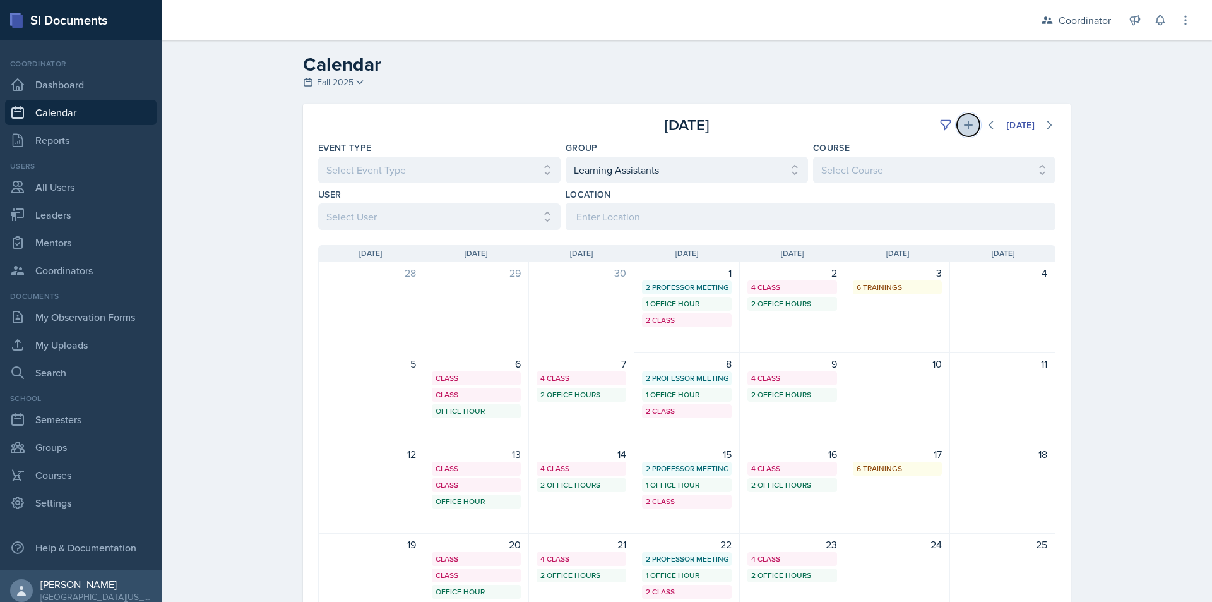
click at [964, 117] on button at bounding box center [968, 125] width 23 height 23
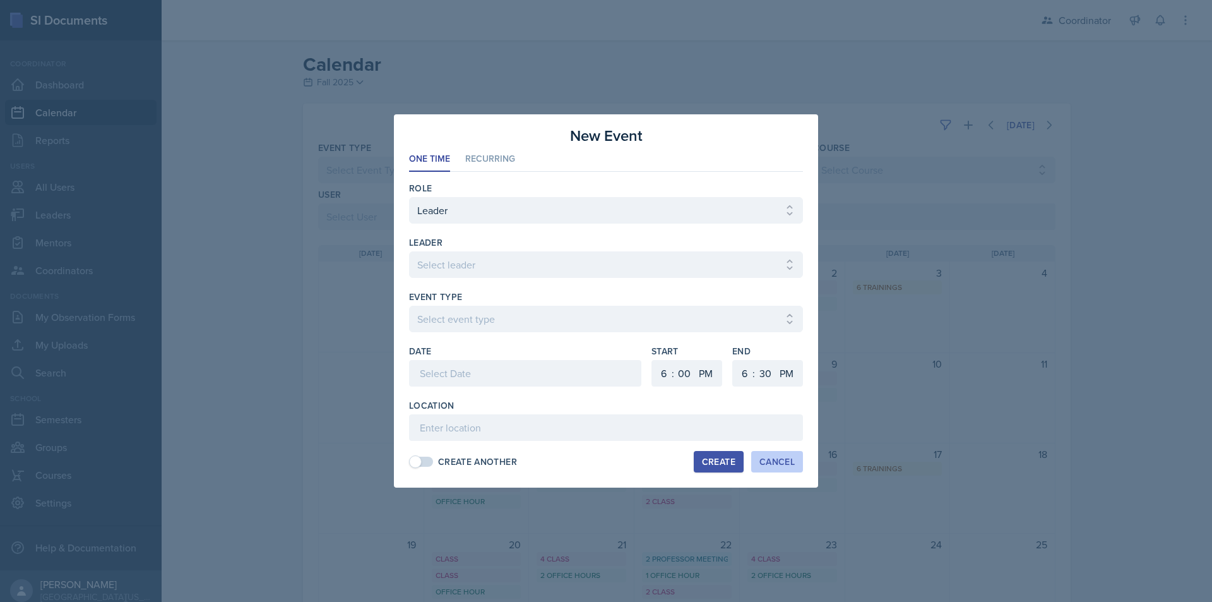
click at [781, 461] on div "Cancel" at bounding box center [776, 461] width 35 height 10
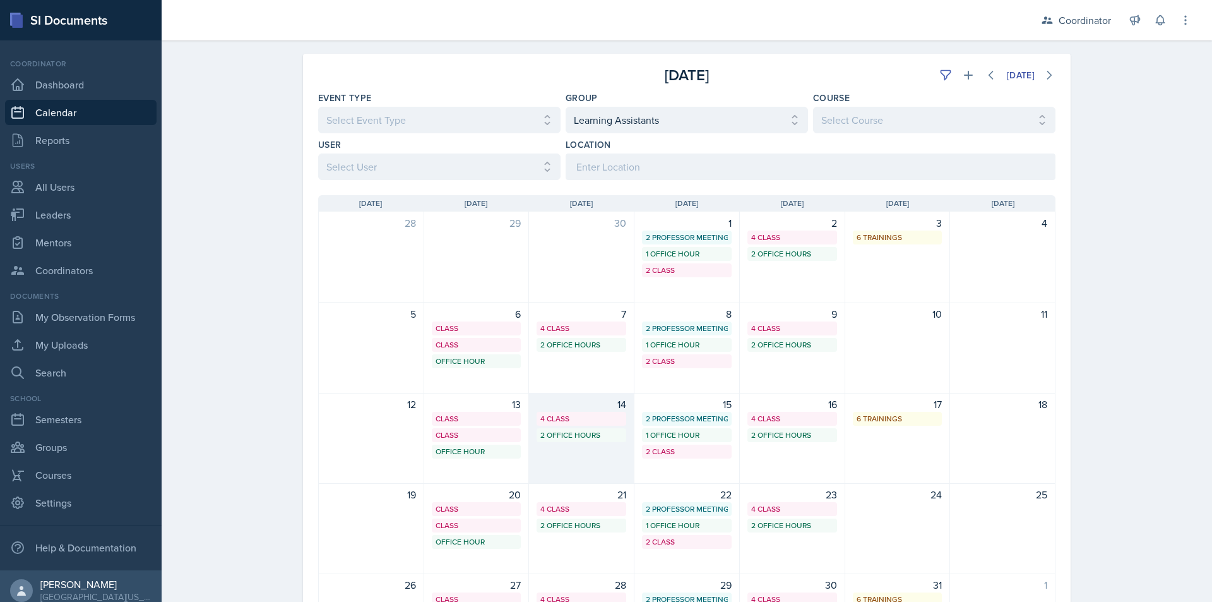
scroll to position [158, 0]
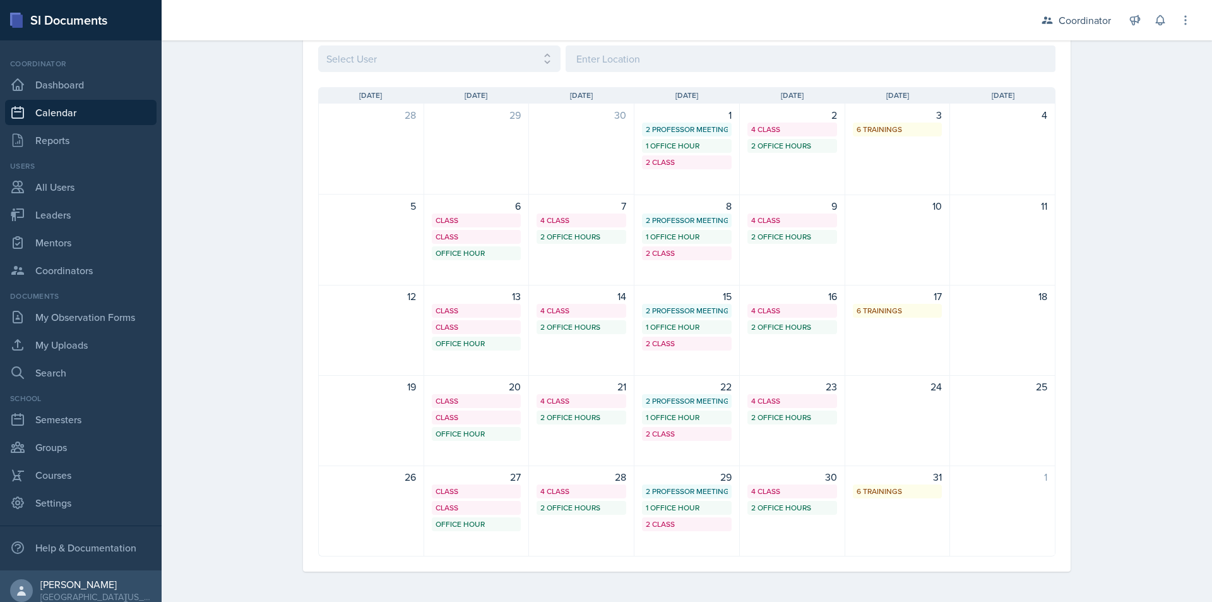
click at [64, 98] on div "Coordinator Dashboard Calendar Reports" at bounding box center [80, 105] width 151 height 95
click at [61, 118] on link "Calendar" at bounding box center [80, 112] width 151 height 25
